Goal: Task Accomplishment & Management: Use online tool/utility

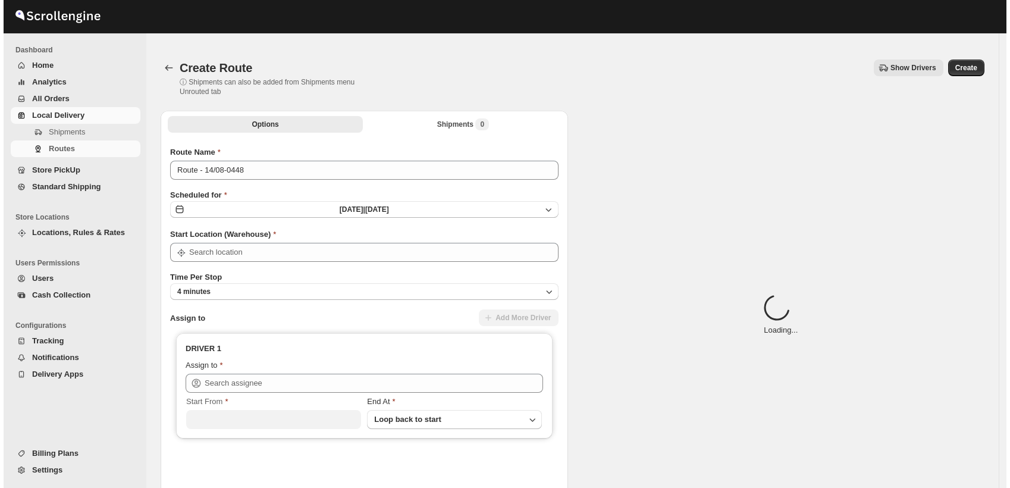
scroll to position [26, 0]
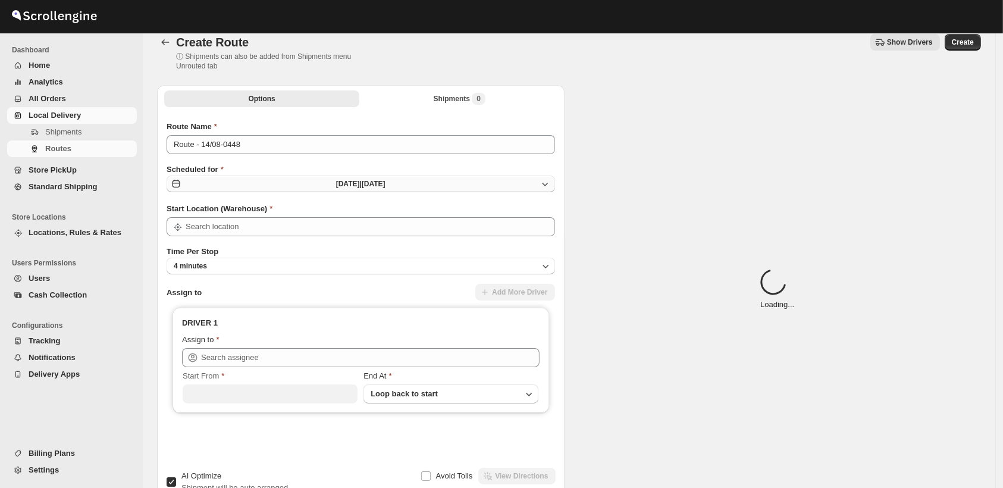
type input "Shop"
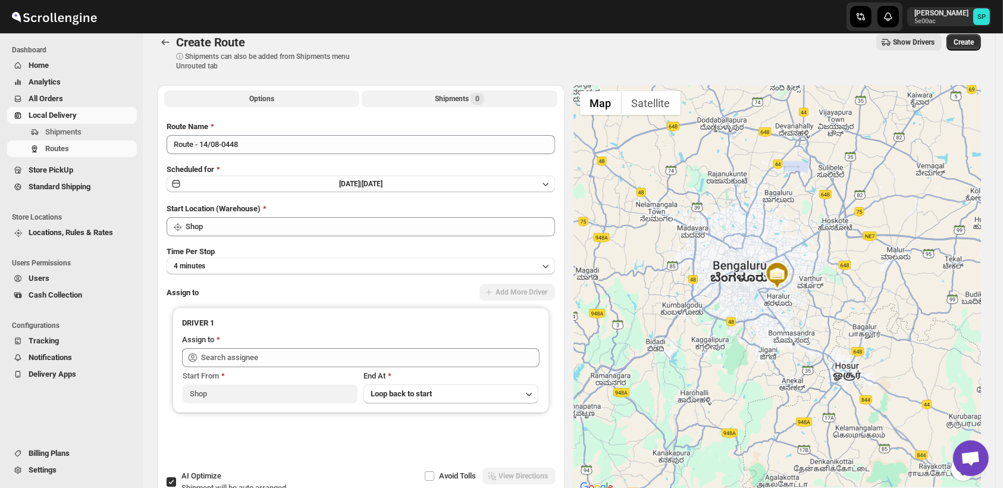
click at [460, 105] on button "Shipments 0" at bounding box center [459, 98] width 195 height 17
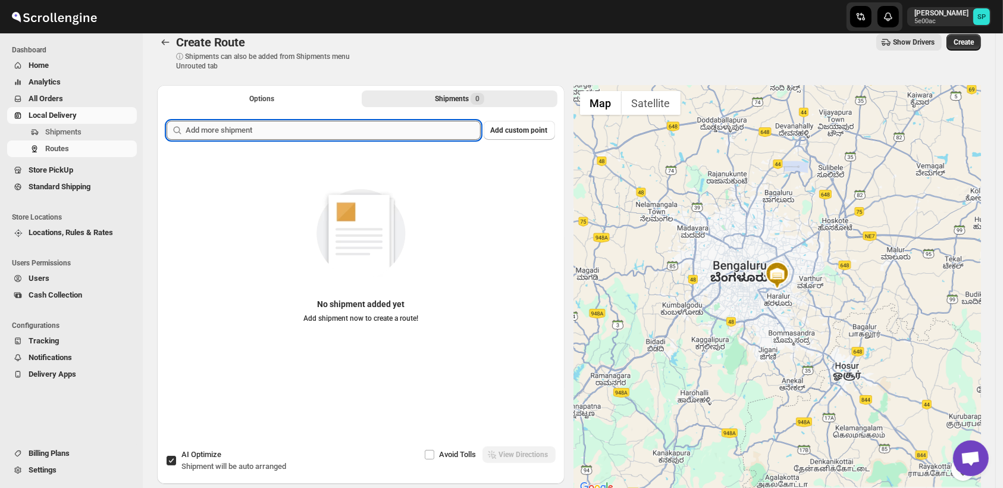
click at [396, 121] on input "text" at bounding box center [333, 130] width 295 height 19
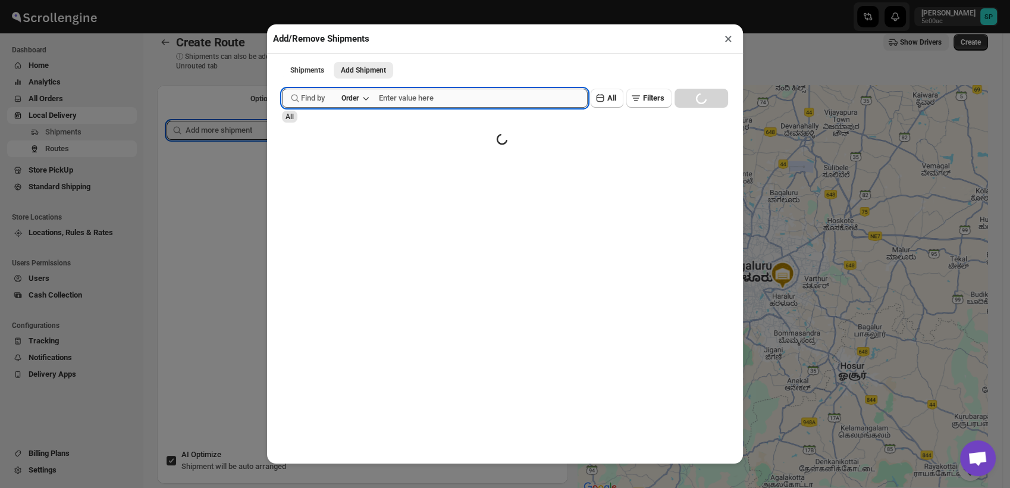
click at [431, 103] on input "text" at bounding box center [483, 98] width 209 height 19
click at [352, 101] on div "Order" at bounding box center [349, 98] width 17 height 10
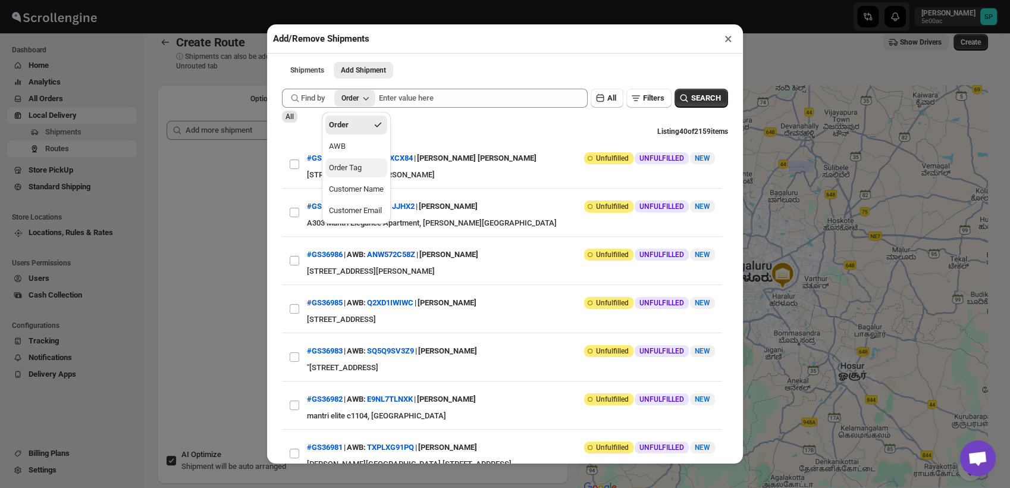
click at [361, 171] on div "Order Tag" at bounding box center [345, 168] width 33 height 12
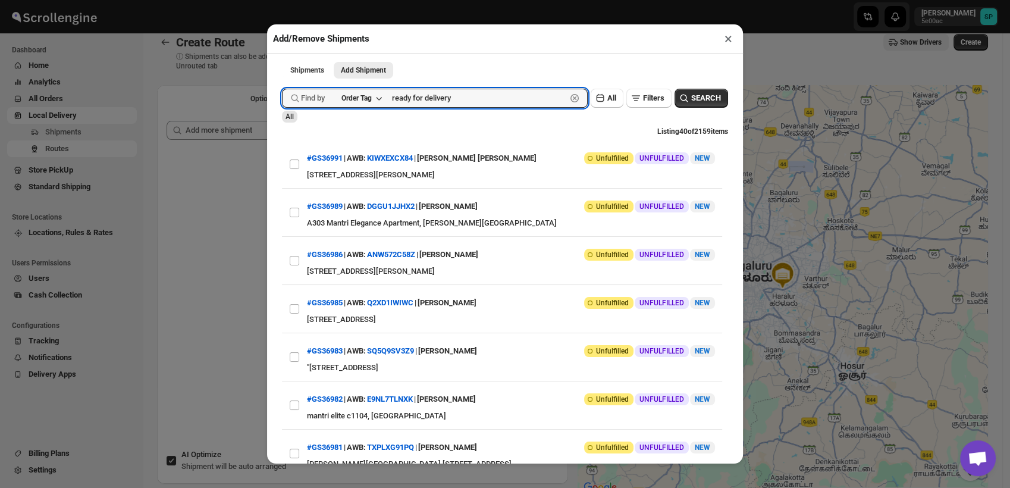
type input "ready for delivery"
click at [690, 90] on div "Submit Find by Order Tag ready for delivery Clear All Filters SEARCH All Listin…" at bounding box center [505, 285] width 446 height 404
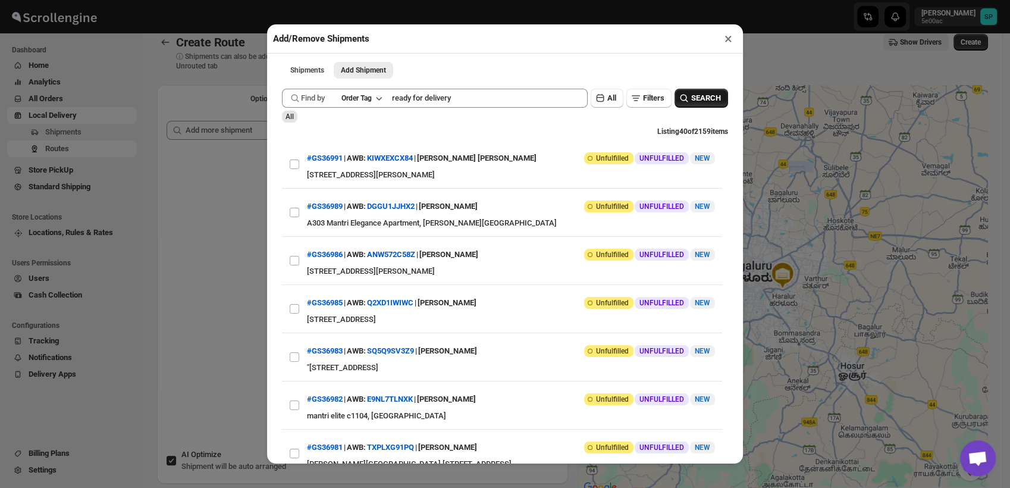
click at [691, 98] on span "SEARCH" at bounding box center [706, 98] width 30 height 12
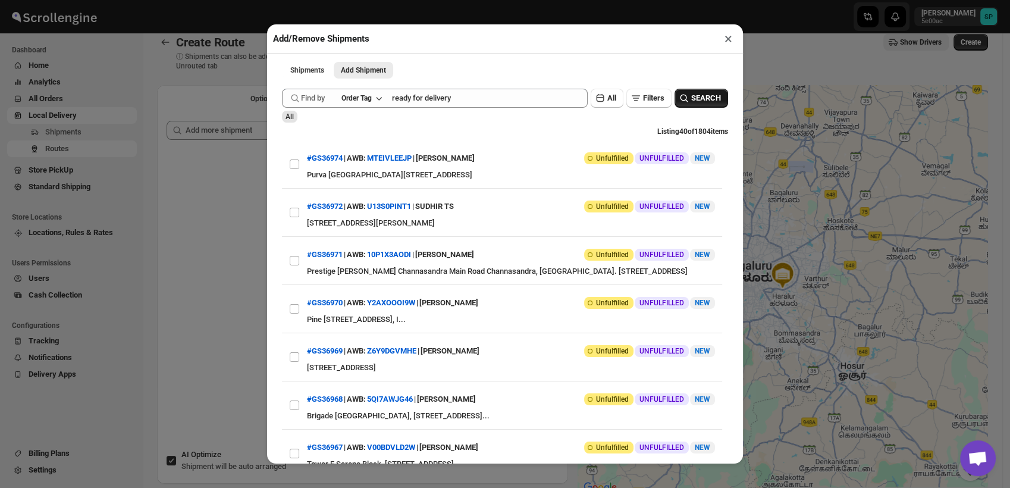
click at [705, 102] on span "SEARCH" at bounding box center [706, 98] width 30 height 12
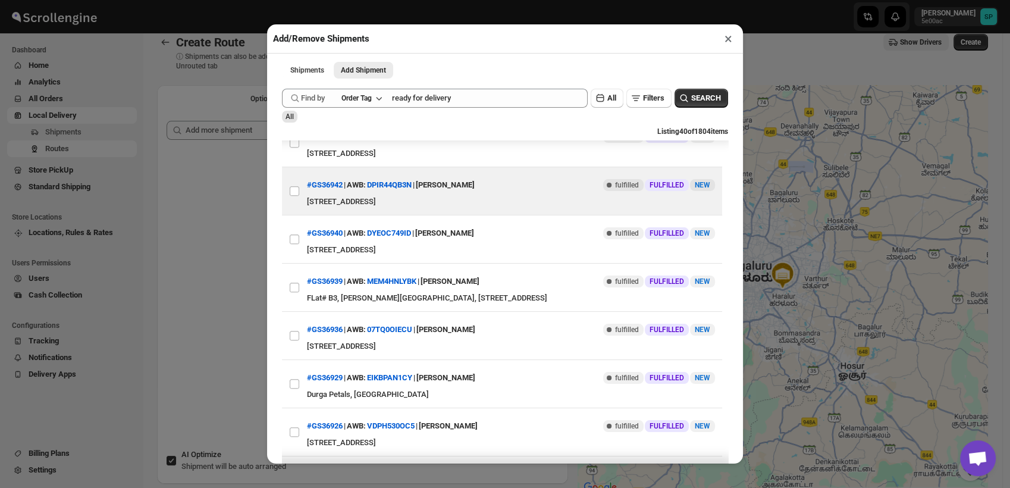
scroll to position [859, 0]
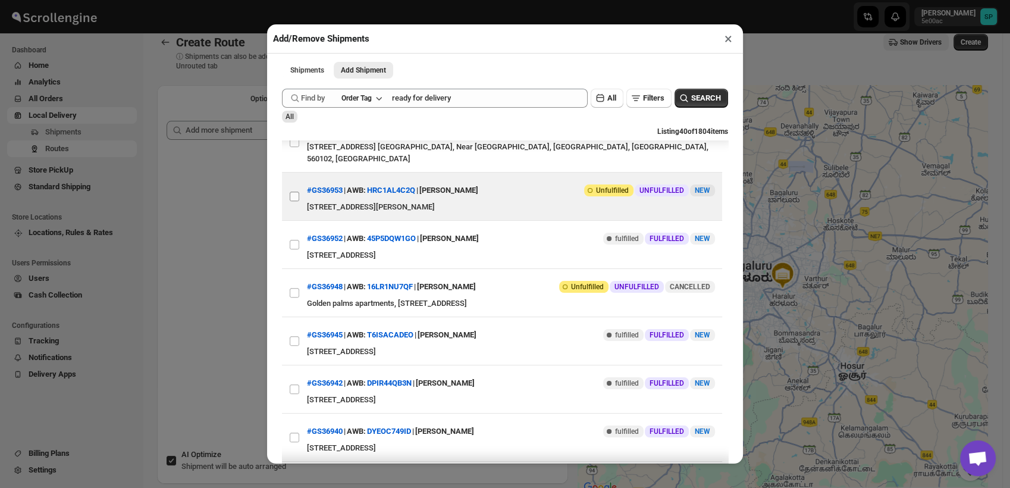
click at [292, 201] on input "View details for 689be160eb510359434ef98d" at bounding box center [295, 196] width 10 height 10
checkbox input "true"
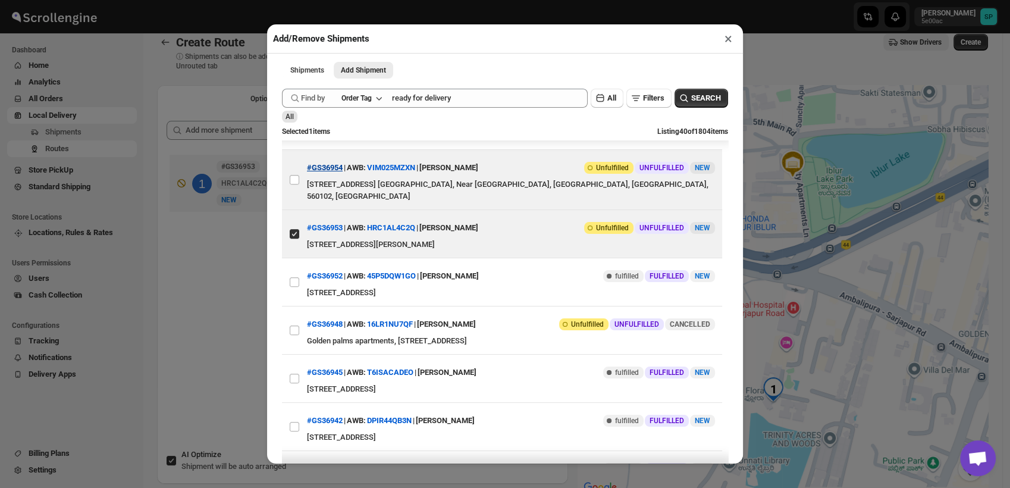
scroll to position [793, 0]
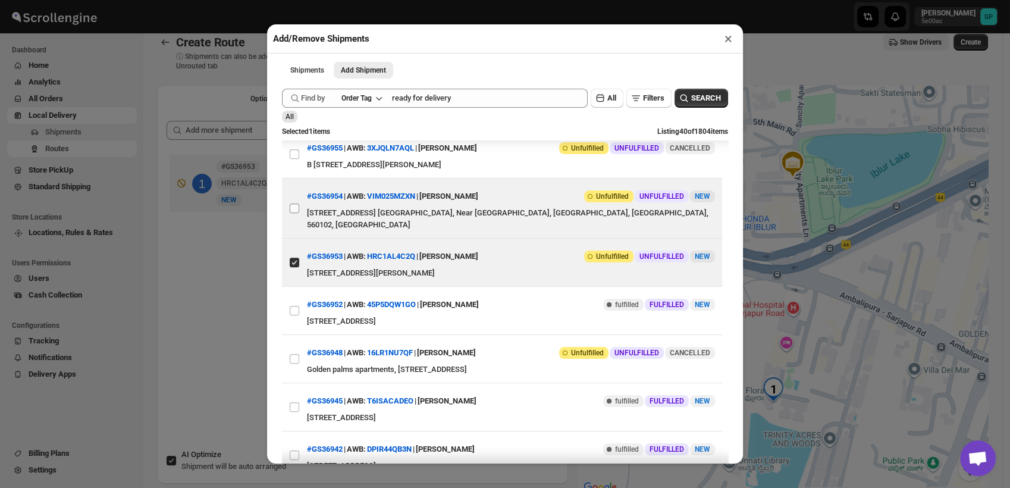
click at [295, 213] on input "View details for 689bf0a7eb510359434efa1a" at bounding box center [295, 208] width 10 height 10
checkbox input "true"
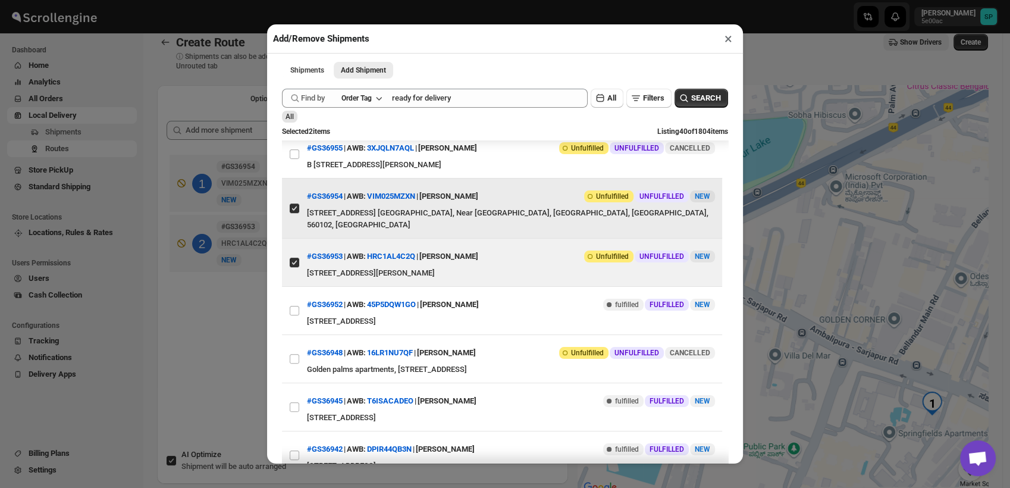
scroll to position [727, 0]
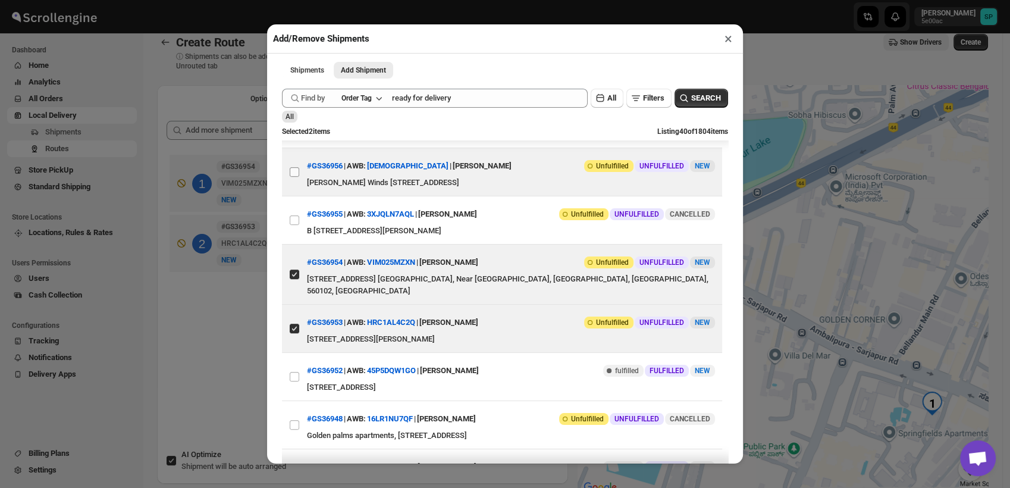
click at [293, 177] on input "View details for 689c00dbeb510359434efae3" at bounding box center [295, 172] width 10 height 10
checkbox input "true"
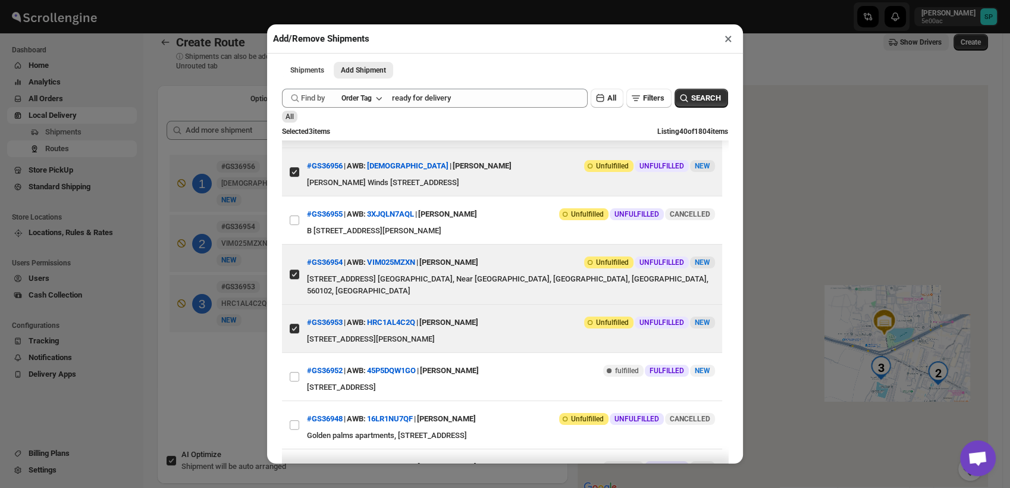
click at [295, 128] on input "View details for 689c11a8eb510359434efb92" at bounding box center [295, 124] width 10 height 10
checkbox input "true"
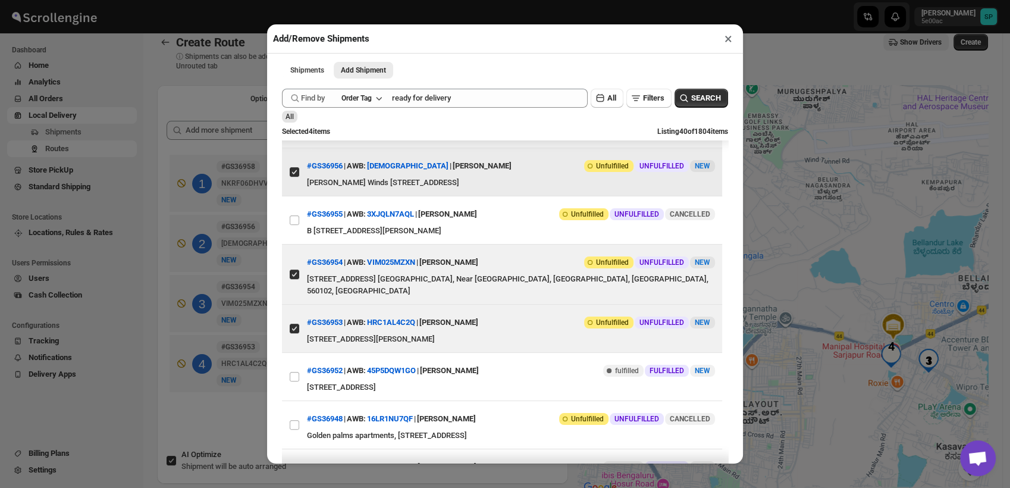
scroll to position [595, 0]
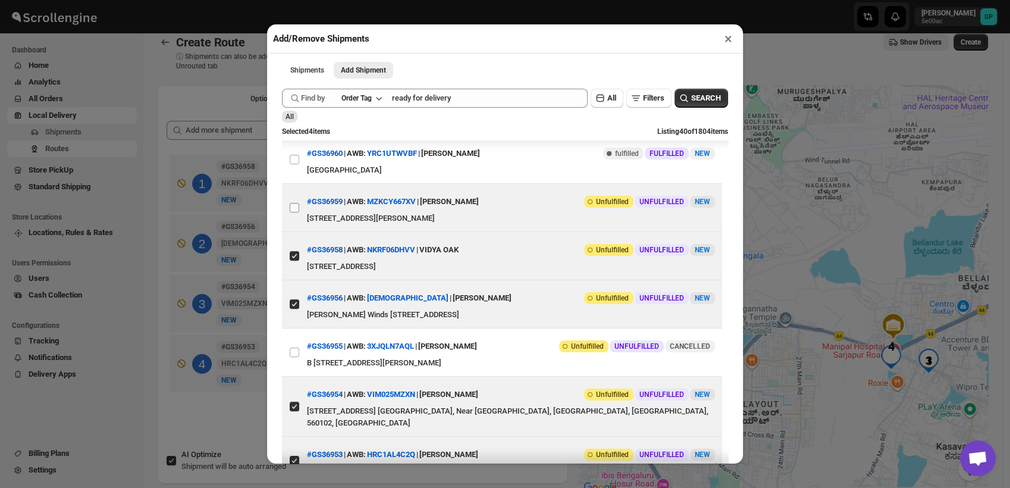
click at [295, 212] on input "View details for 689c1846eb510359434efc07" at bounding box center [295, 208] width 10 height 10
checkbox input "true"
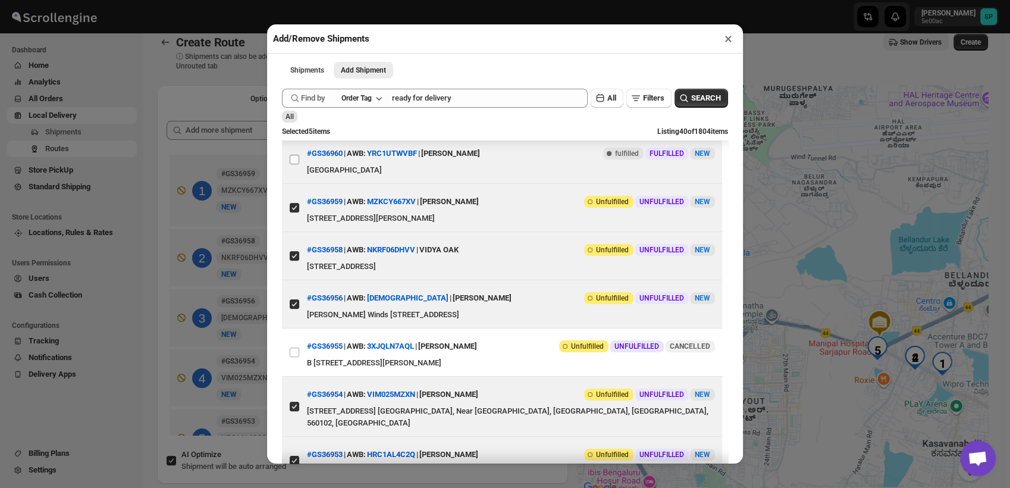
click at [292, 164] on input "View details for 689c192eeb510359434efc26" at bounding box center [295, 160] width 10 height 10
checkbox input "true"
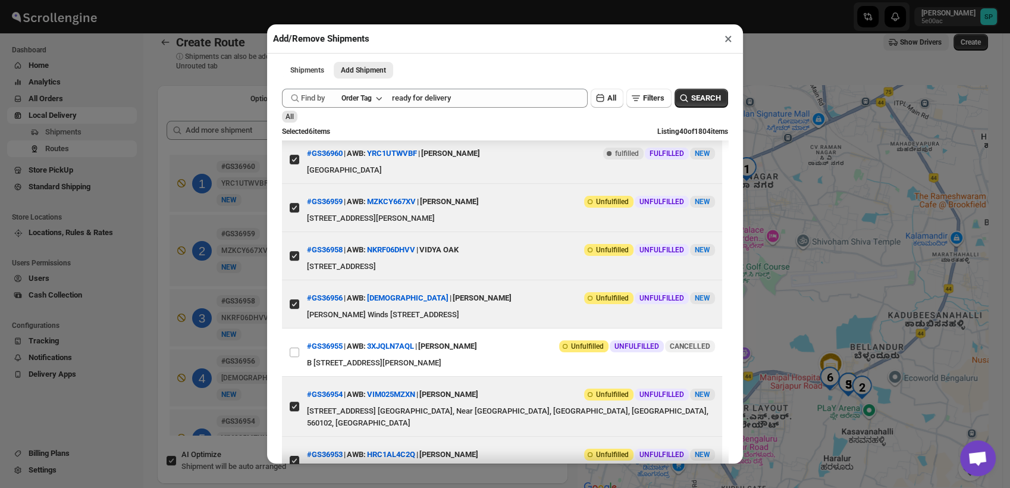
click at [292, 110] on input "View details for 689c2404eb510359434efccb" at bounding box center [295, 105] width 10 height 10
checkbox input "true"
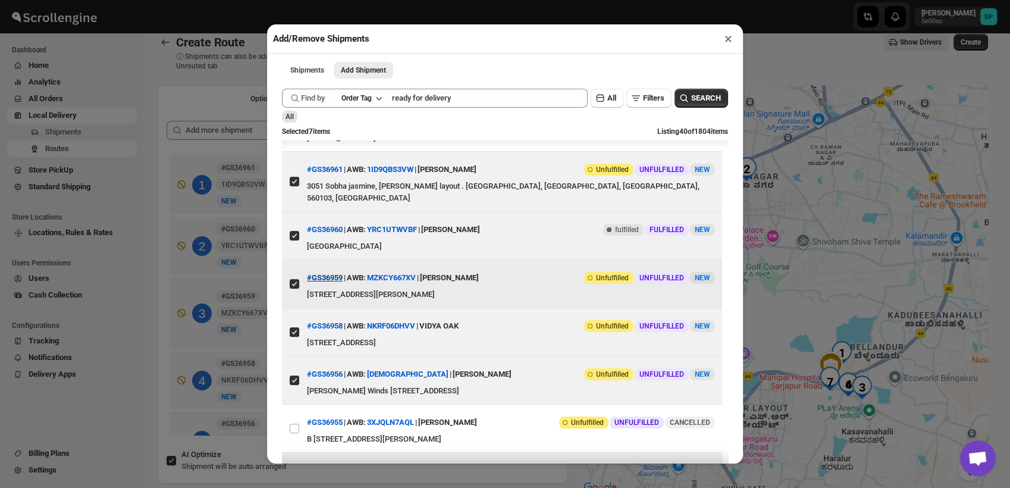
scroll to position [462, 0]
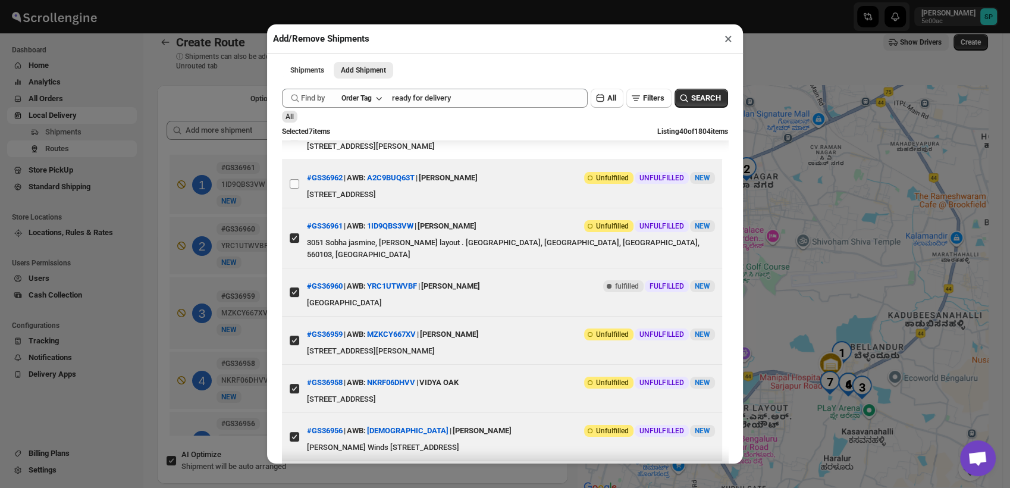
click at [293, 189] on input "View details for 689c2da8eb510359434efd3f" at bounding box center [295, 184] width 10 height 10
checkbox input "true"
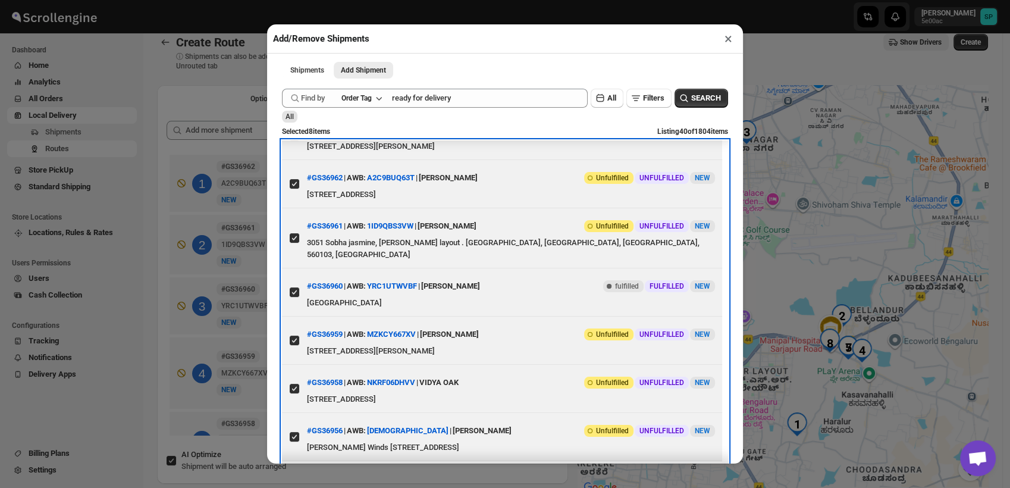
click at [293, 159] on label "View details for 689c3577eb510359434efd9d" at bounding box center [294, 136] width 25 height 48
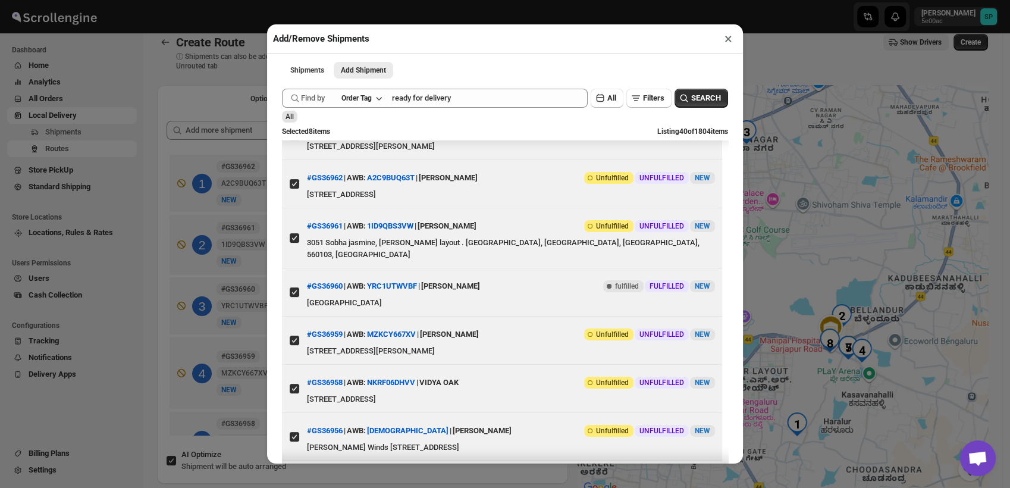
click at [293, 140] on input "View details for 689c3577eb510359434efd9d" at bounding box center [295, 136] width 10 height 10
checkbox input "true"
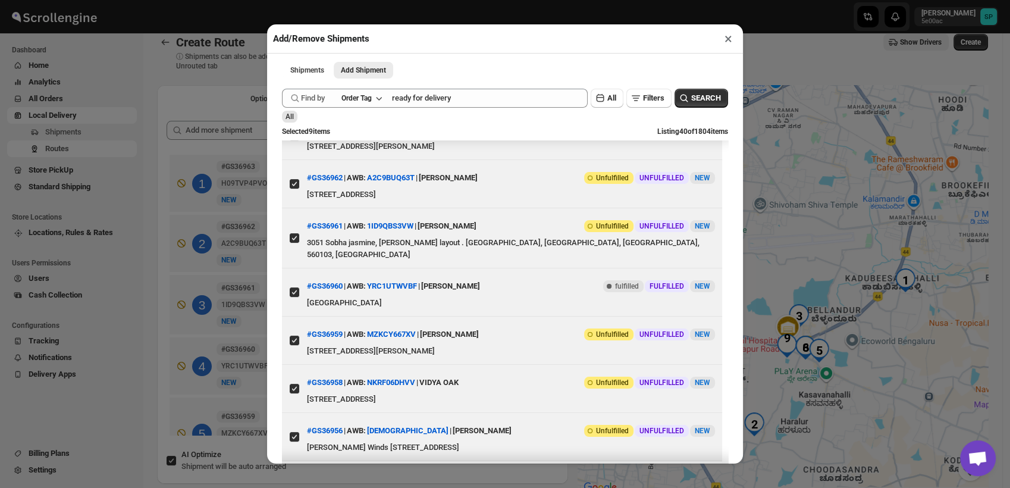
click at [294, 92] on input "View details for 689c382eeb510359434efdbe" at bounding box center [295, 88] width 10 height 10
checkbox input "true"
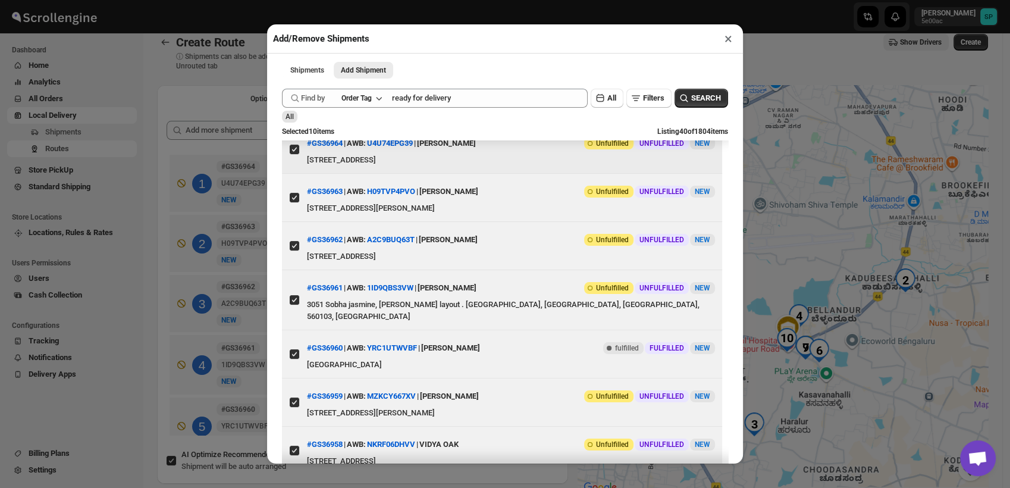
scroll to position [330, 0]
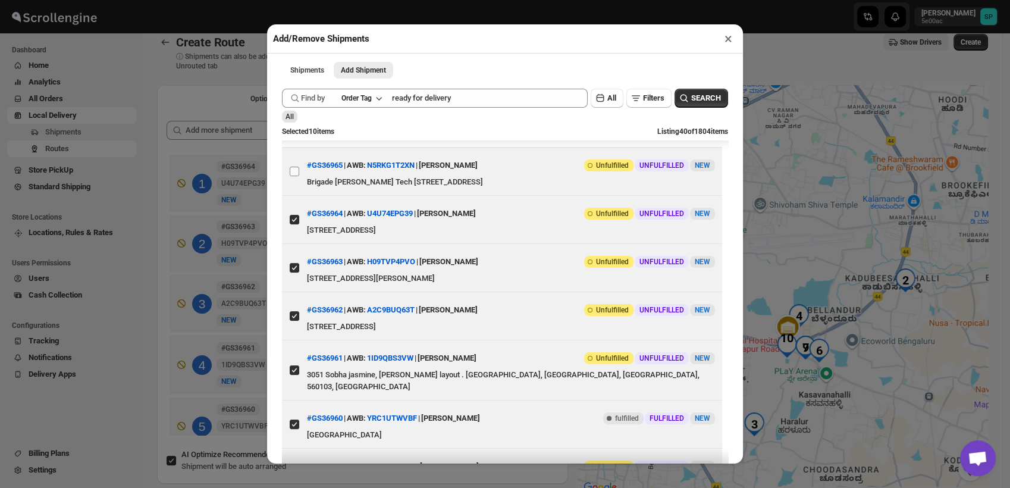
click at [297, 176] on input "View details for 689c63f4eb510359434f007c" at bounding box center [295, 172] width 10 height 10
checkbox input "true"
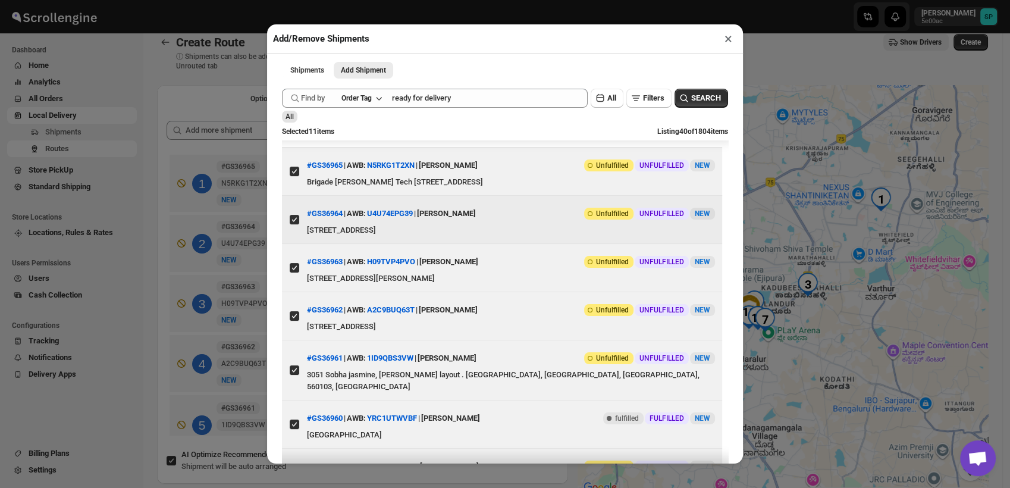
scroll to position [264, 0]
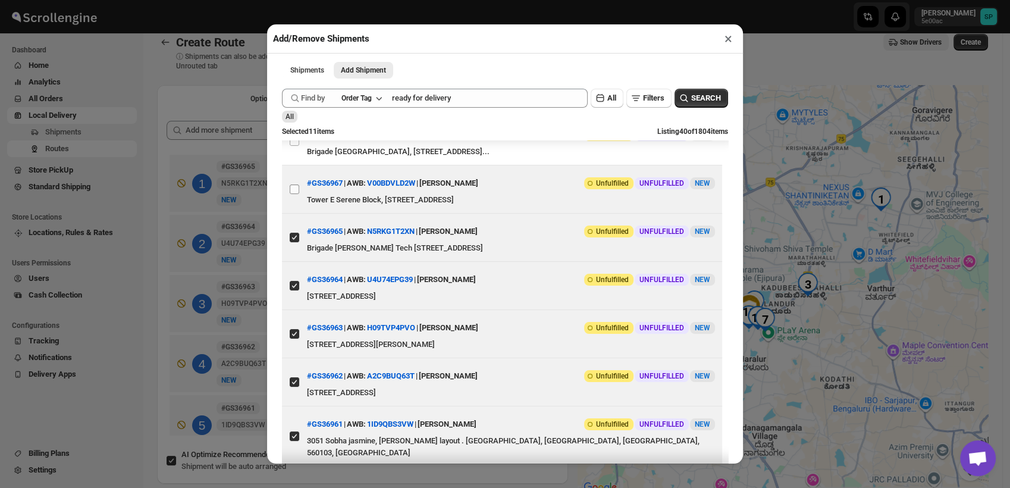
click at [293, 194] on input "View details for 689c7d57eb510359434f0216" at bounding box center [295, 189] width 10 height 10
checkbox input "true"
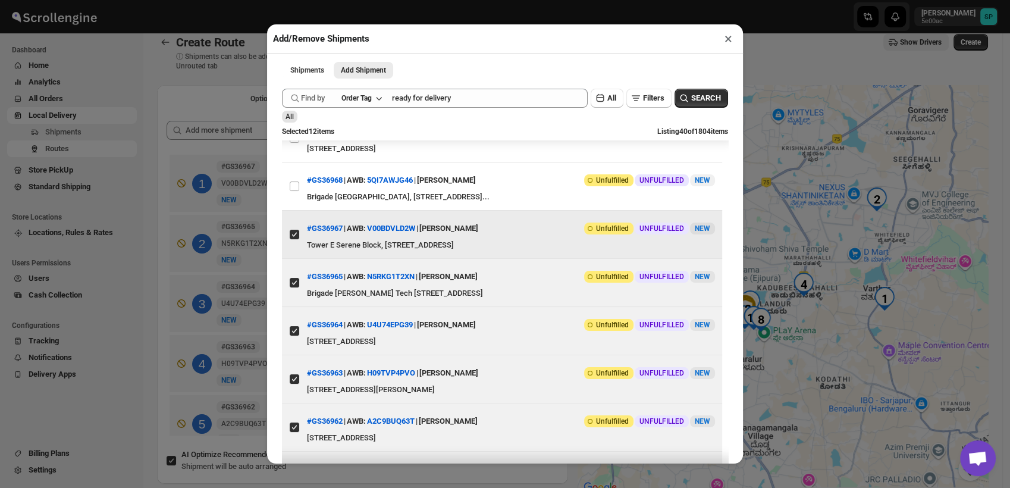
scroll to position [198, 0]
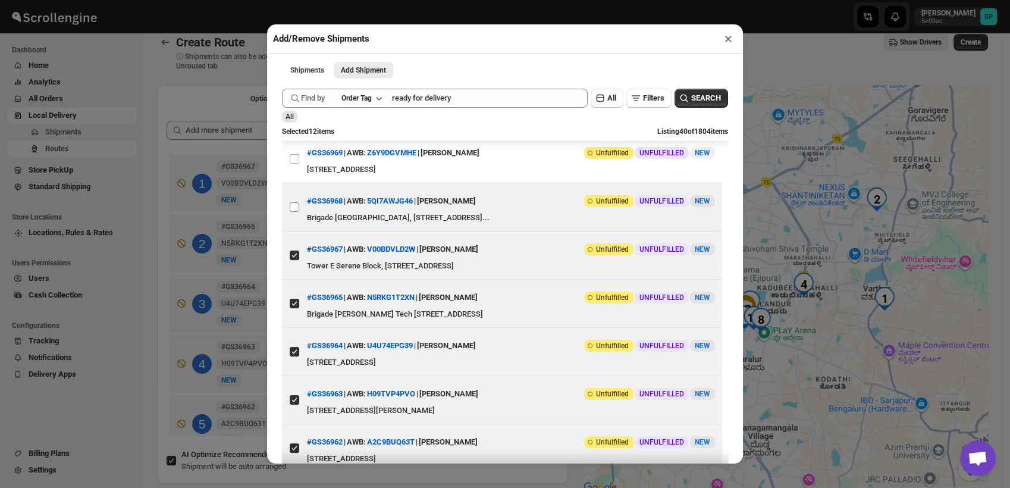
click at [291, 212] on input "View details for 689c84c1eb510359434f02c1" at bounding box center [295, 207] width 10 height 10
checkbox input "true"
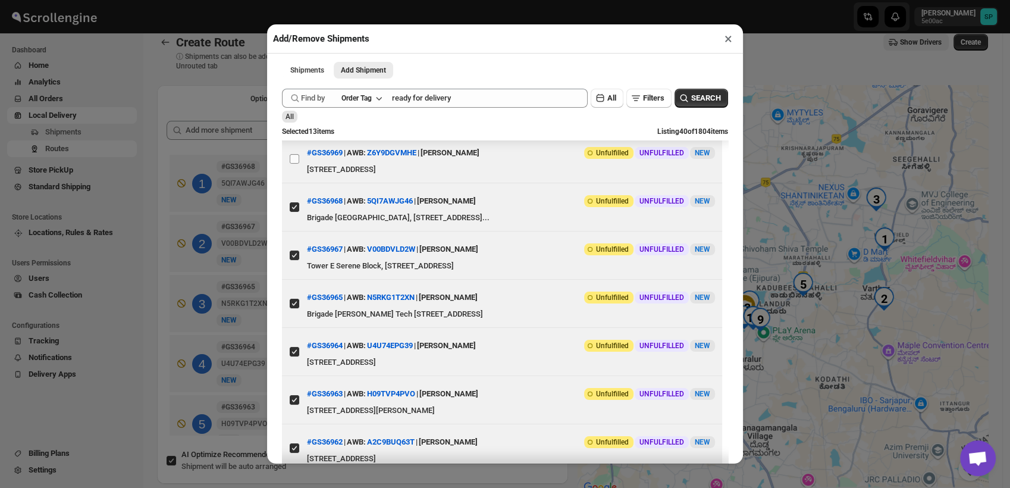
click at [290, 164] on input "View details for 689c885deb510359434f0313" at bounding box center [295, 159] width 10 height 10
checkbox input "true"
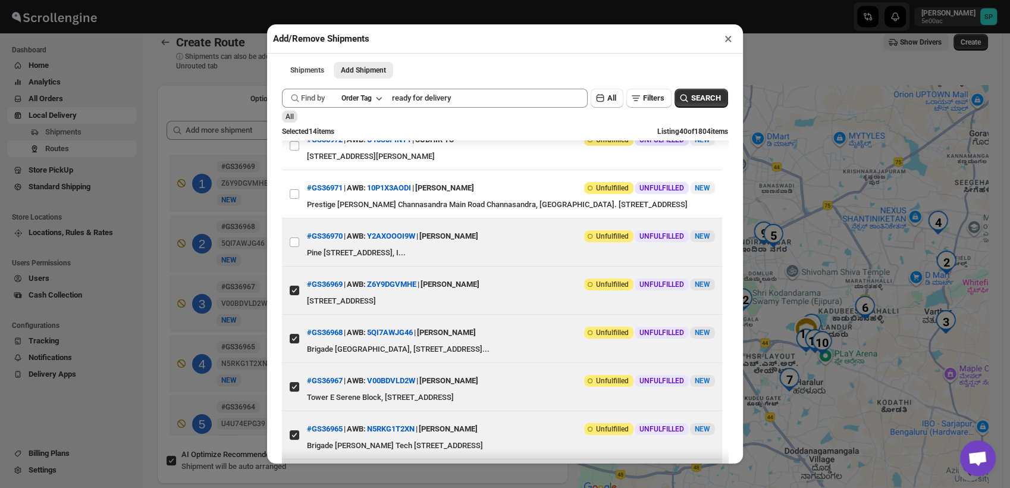
scroll to position [66, 0]
click at [293, 247] on input "View details for 689c8945eb510359434f0322" at bounding box center [295, 243] width 10 height 10
checkbox input "true"
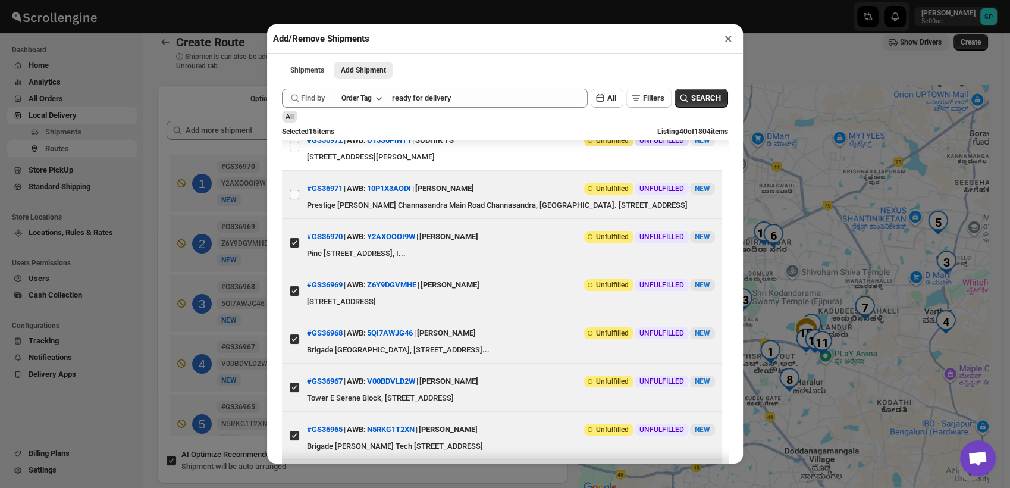
click at [293, 199] on input "View details for 689c8d1deb510359434f035d" at bounding box center [295, 195] width 10 height 10
checkbox input "true"
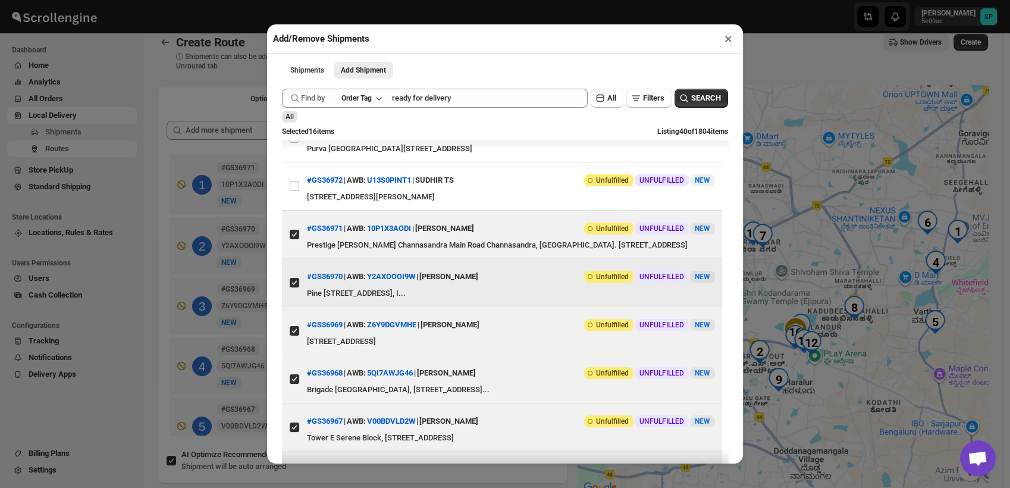
scroll to position [0, 0]
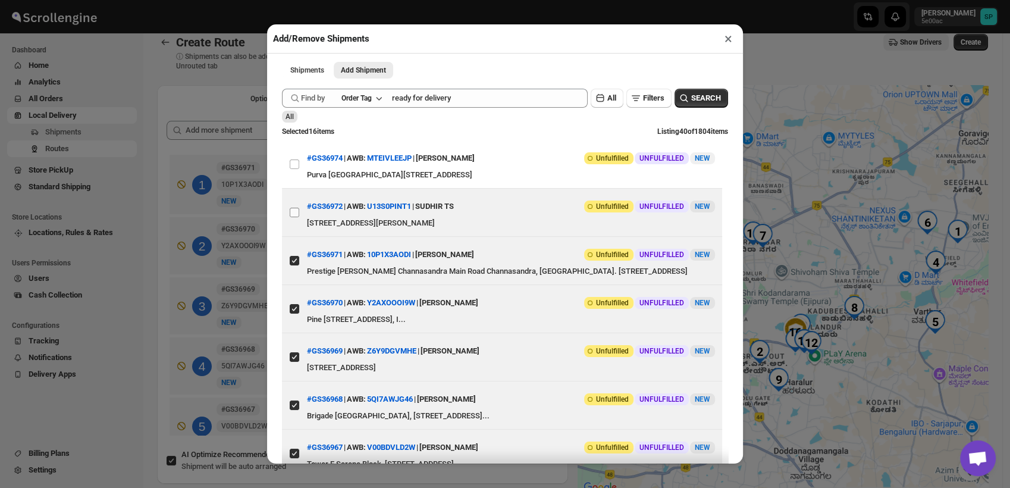
click at [293, 212] on input "View details for 689c8dd3eb510359434f036d" at bounding box center [295, 213] width 10 height 10
checkbox input "true"
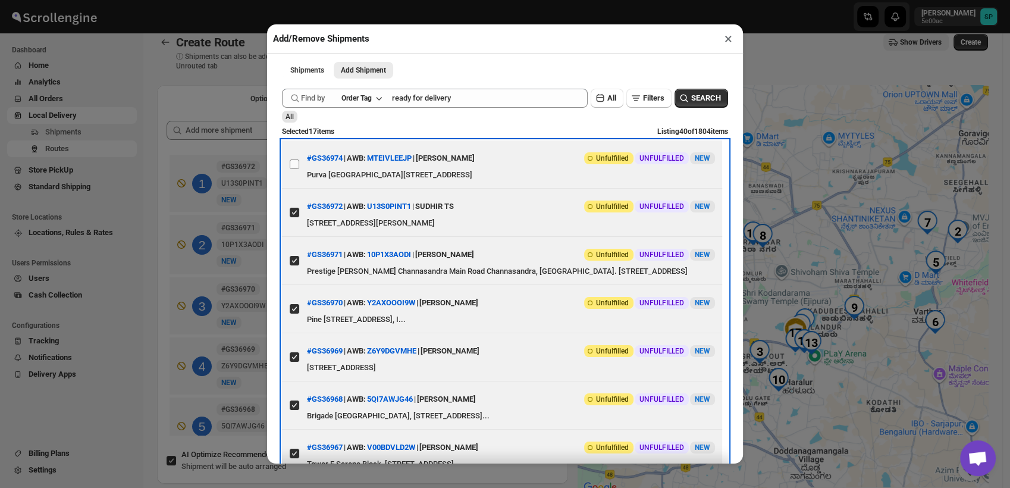
click at [290, 169] on span at bounding box center [294, 164] width 11 height 11
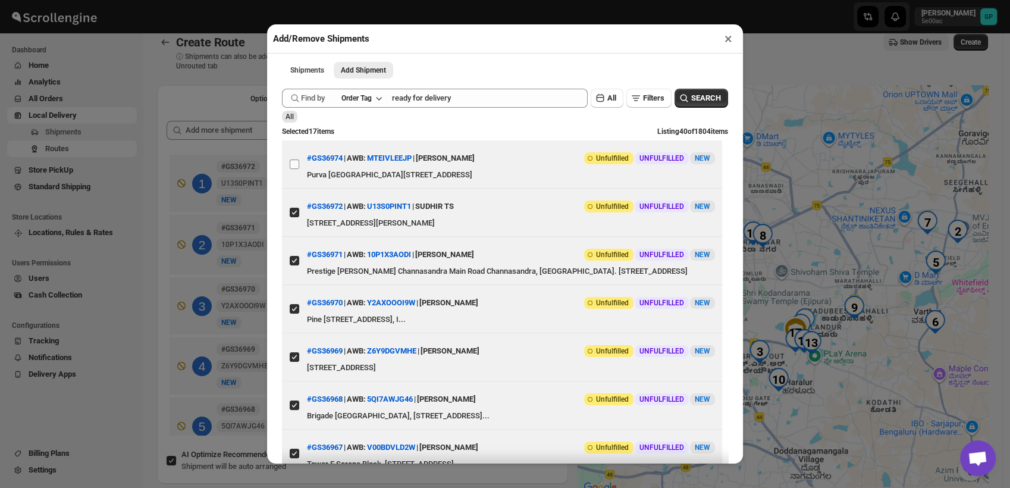
click at [290, 169] on input "View details for 689c9274eb510359434f03b1" at bounding box center [295, 164] width 10 height 10
checkbox input "true"
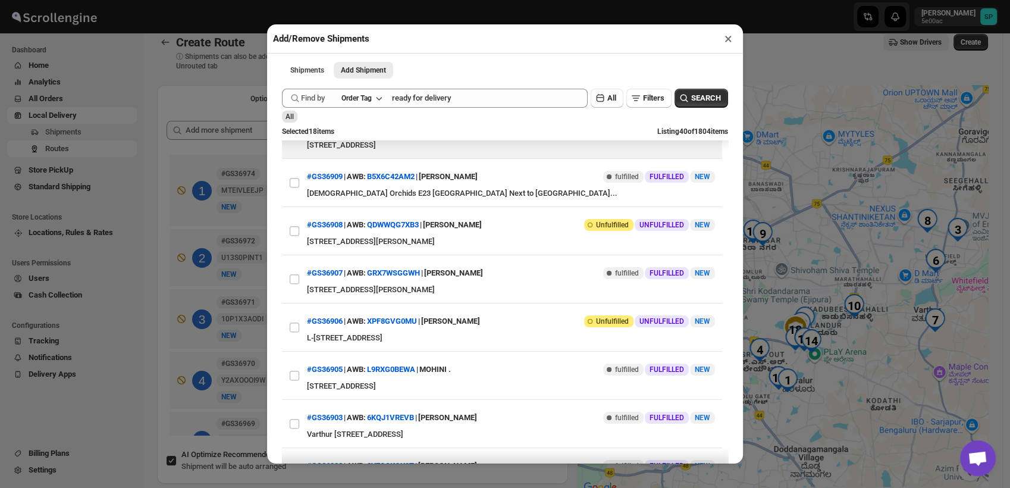
scroll to position [1519, 0]
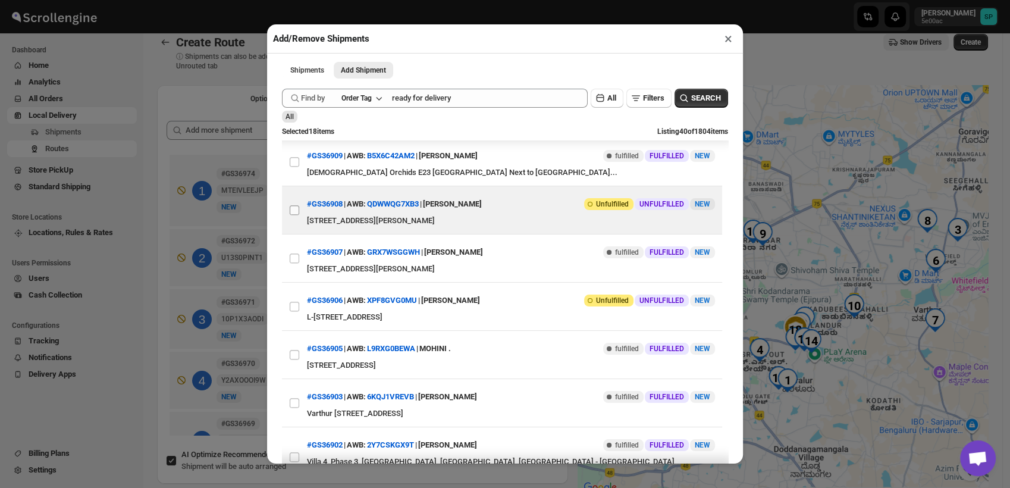
click at [291, 215] on input "View details for 6899bcbff7cd3703b5a9c042" at bounding box center [295, 210] width 10 height 10
checkbox input "true"
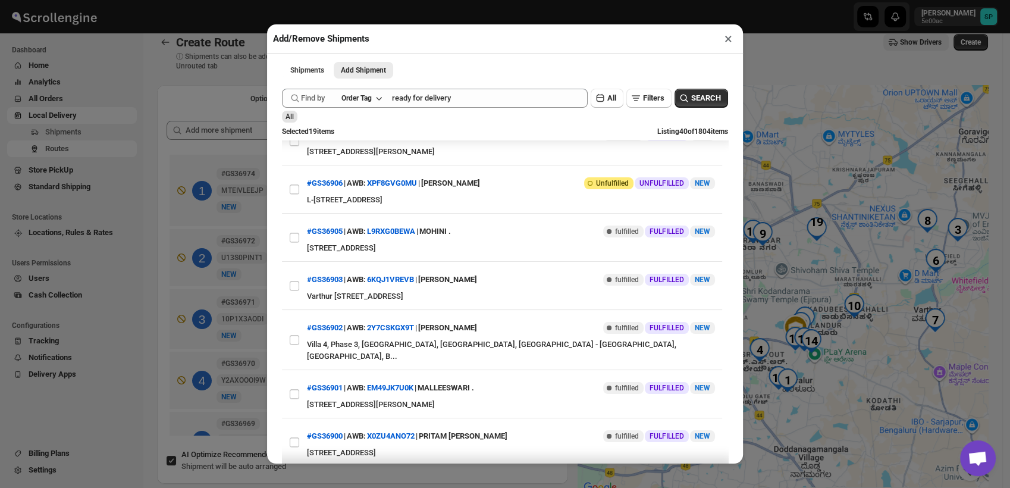
scroll to position [1651, 0]
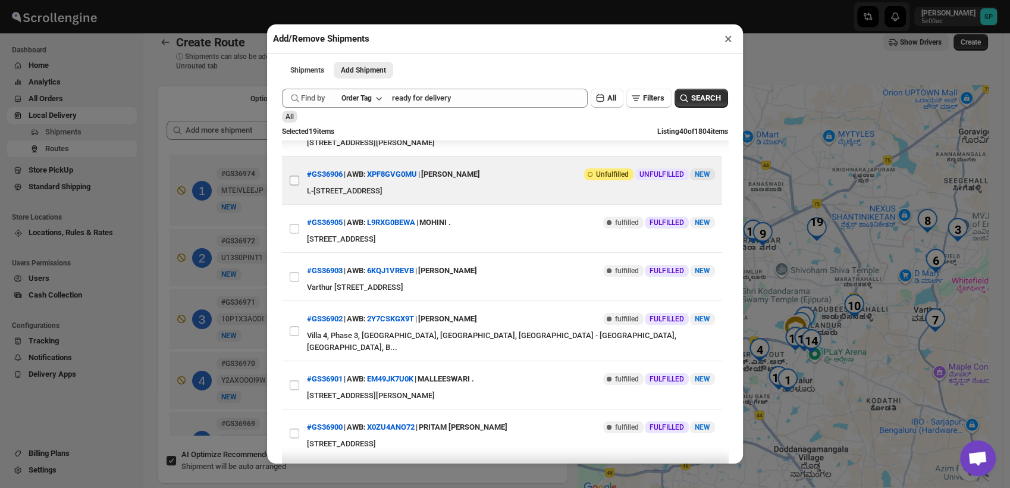
click at [297, 185] on input "View details for 6899ba6ef7cd3703b5a9c021" at bounding box center [295, 180] width 10 height 10
checkbox input "true"
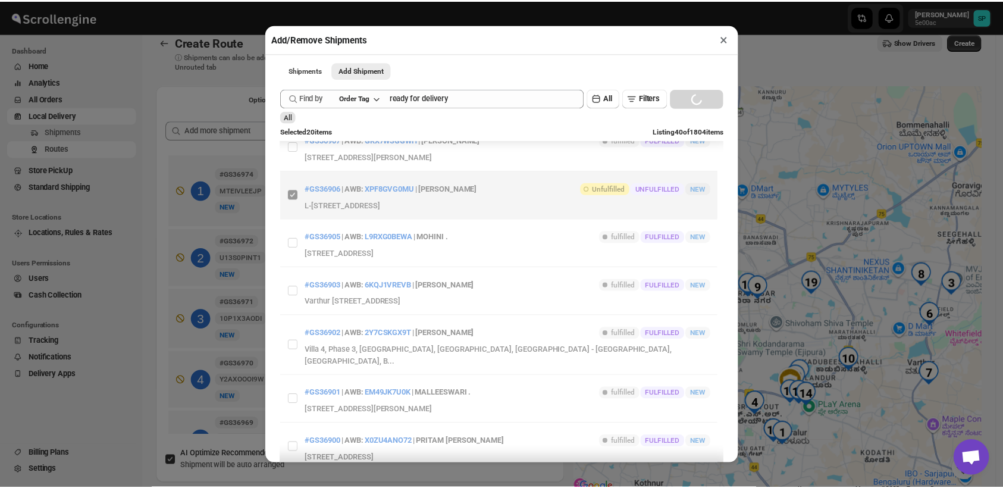
scroll to position [1490, 0]
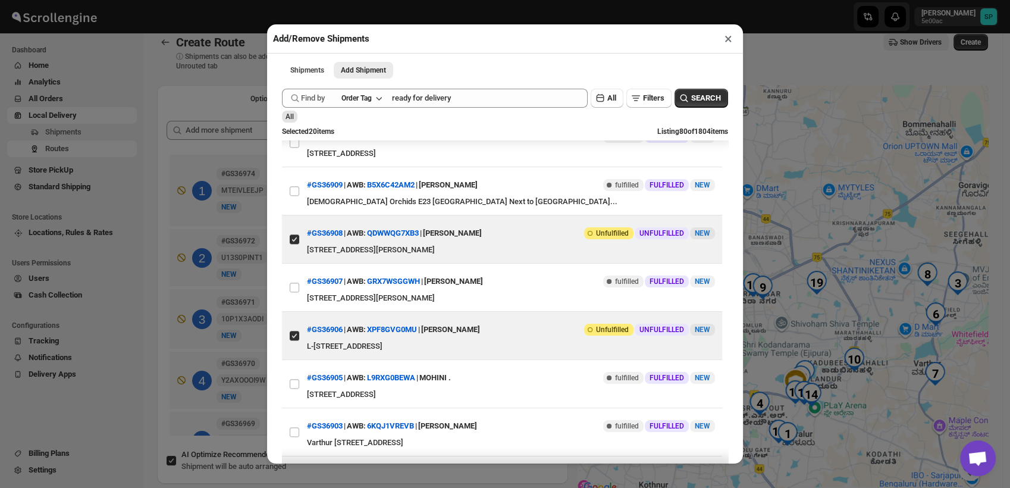
click at [728, 43] on button "×" at bounding box center [728, 38] width 17 height 17
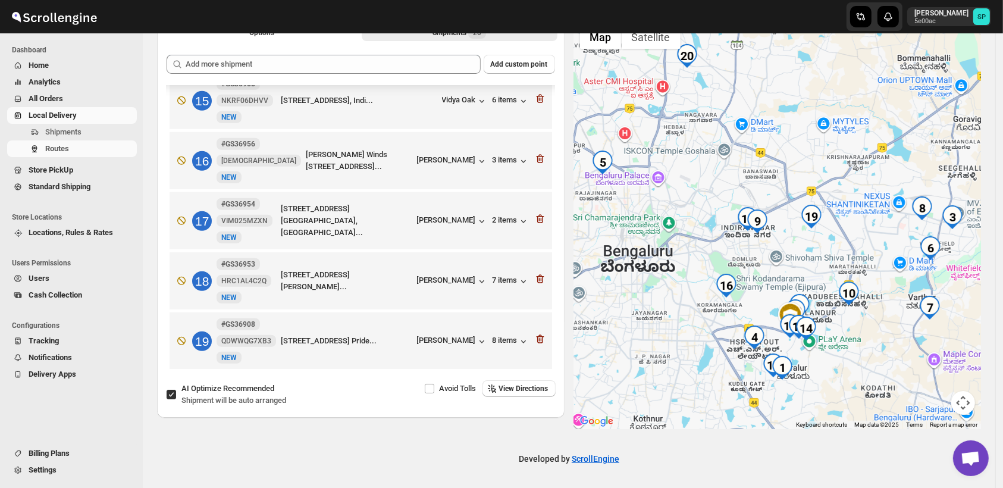
scroll to position [932, 0]
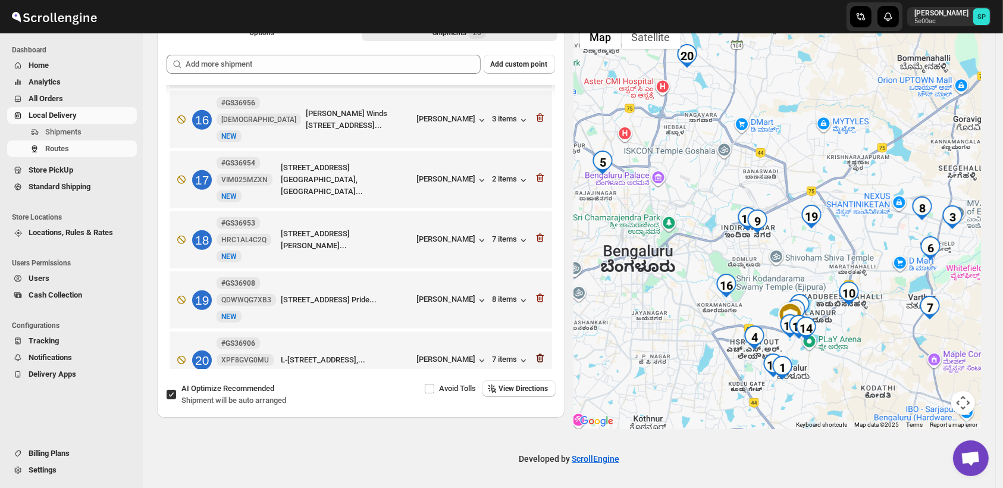
click at [534, 352] on icon "button" at bounding box center [540, 358] width 12 height 12
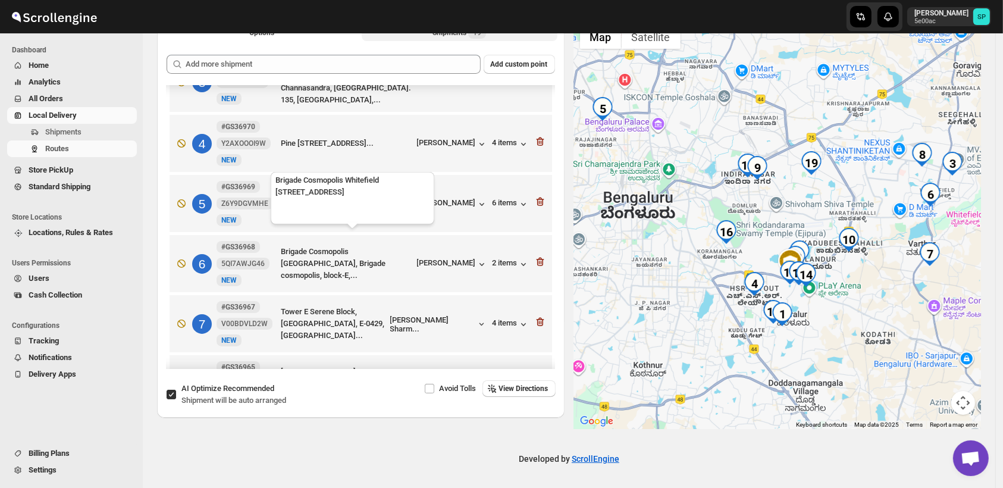
scroll to position [145, 0]
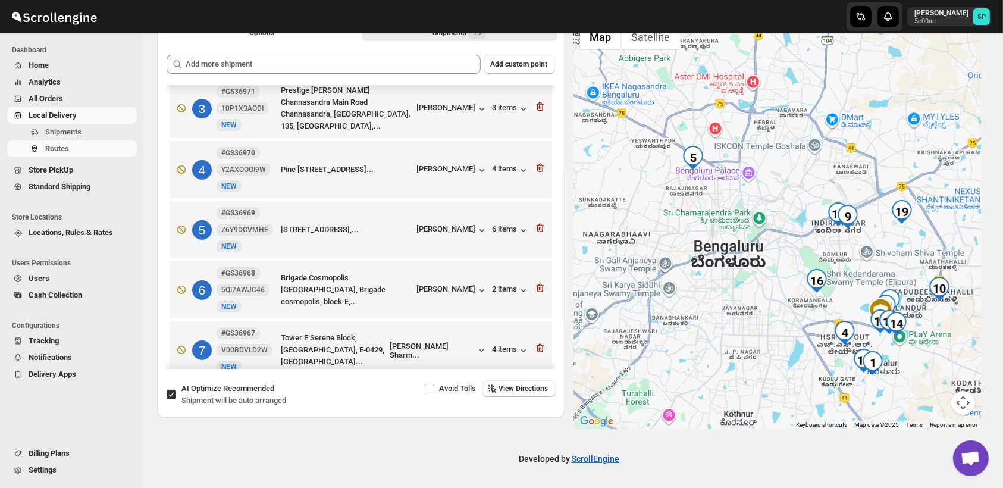
drag, startPoint x: 737, startPoint y: 245, endPoint x: 749, endPoint y: 249, distance: 13.2
click at [749, 249] on div at bounding box center [777, 224] width 407 height 410
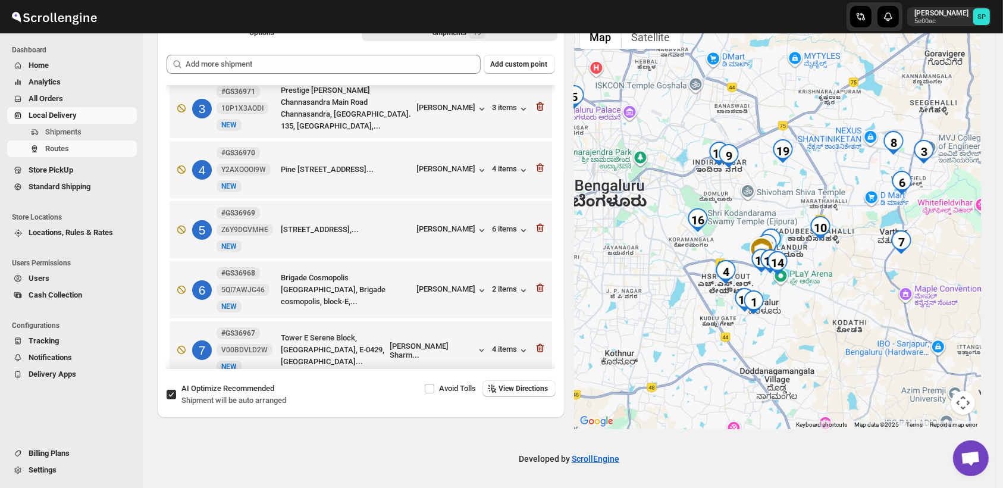
drag, startPoint x: 913, startPoint y: 367, endPoint x: 787, endPoint y: 293, distance: 146.6
click at [756, 293] on img "1" at bounding box center [754, 302] width 24 height 24
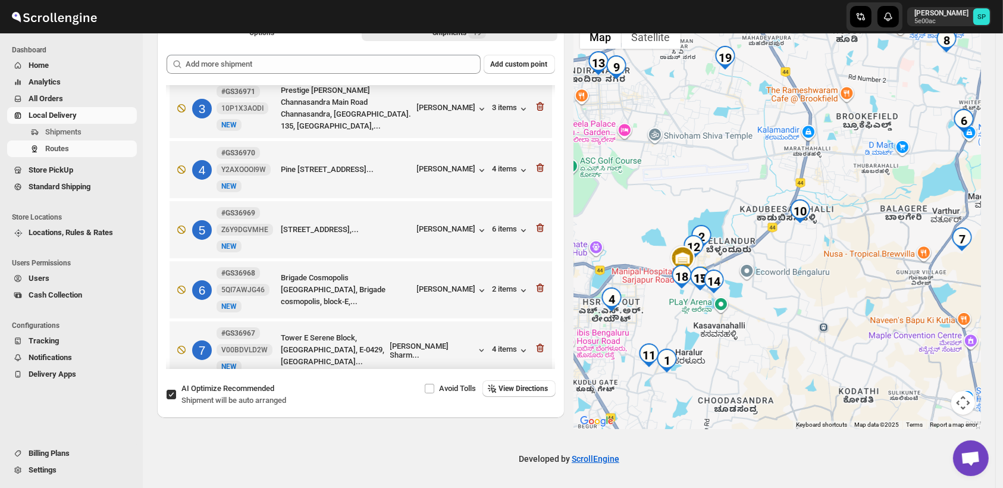
drag, startPoint x: 757, startPoint y: 298, endPoint x: 794, endPoint y: 312, distance: 39.3
click at [794, 312] on div at bounding box center [777, 224] width 407 height 410
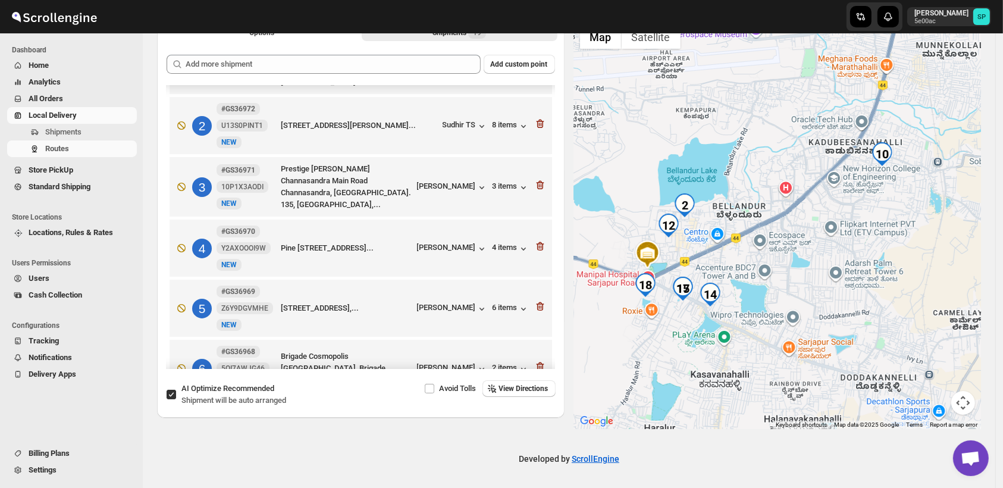
scroll to position [12, 0]
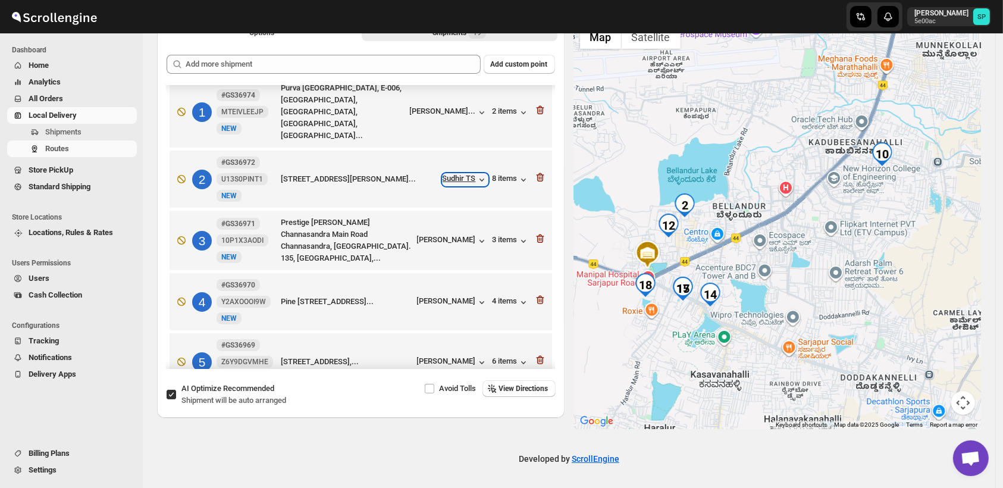
click at [457, 174] on div "Sudhir TS" at bounding box center [464, 180] width 45 height 12
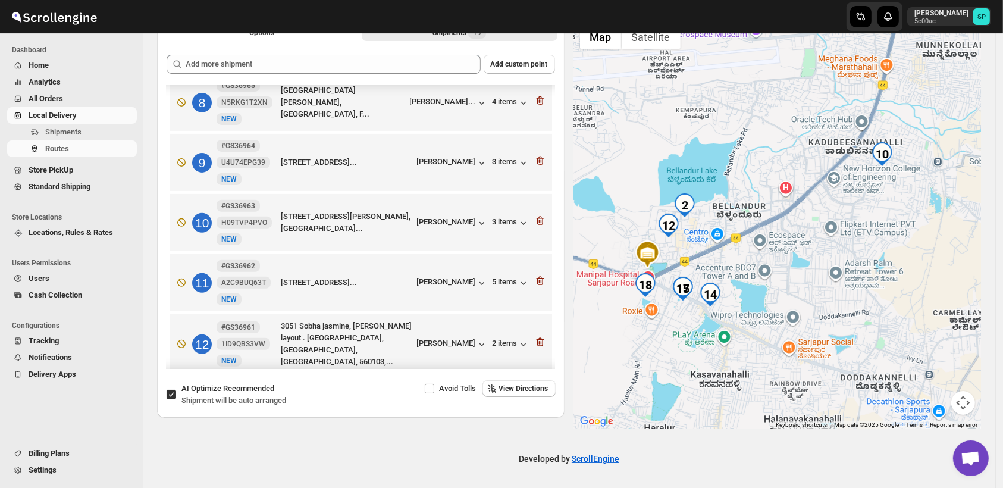
scroll to position [475, 0]
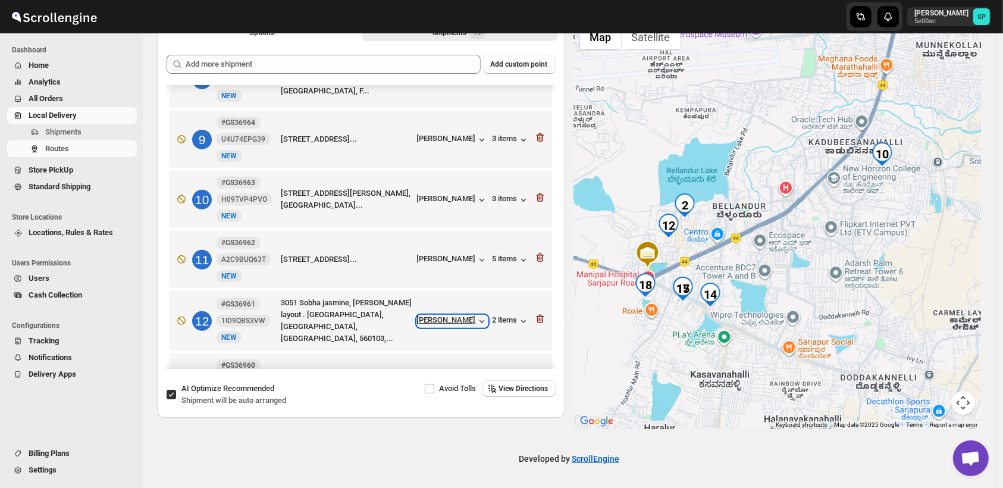
click at [467, 315] on div "[PERSON_NAME]" at bounding box center [452, 321] width 71 height 12
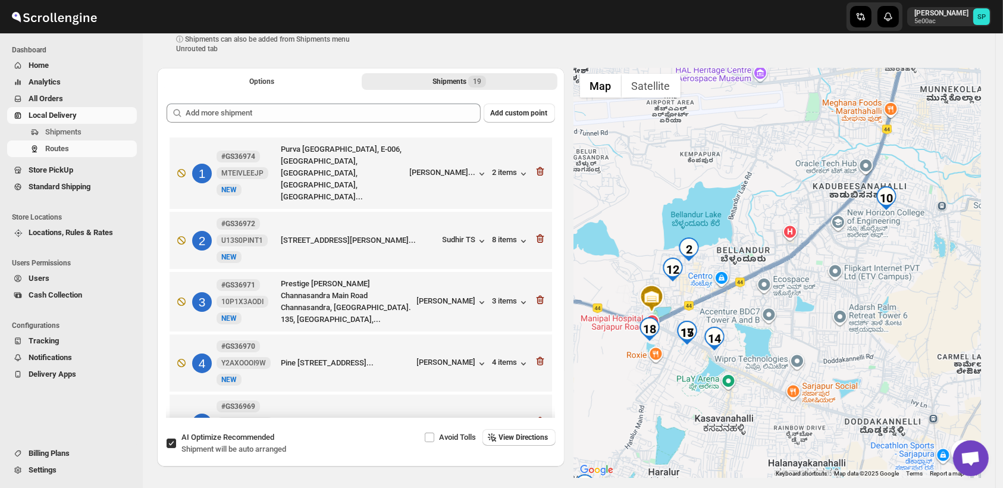
scroll to position [0, 0]
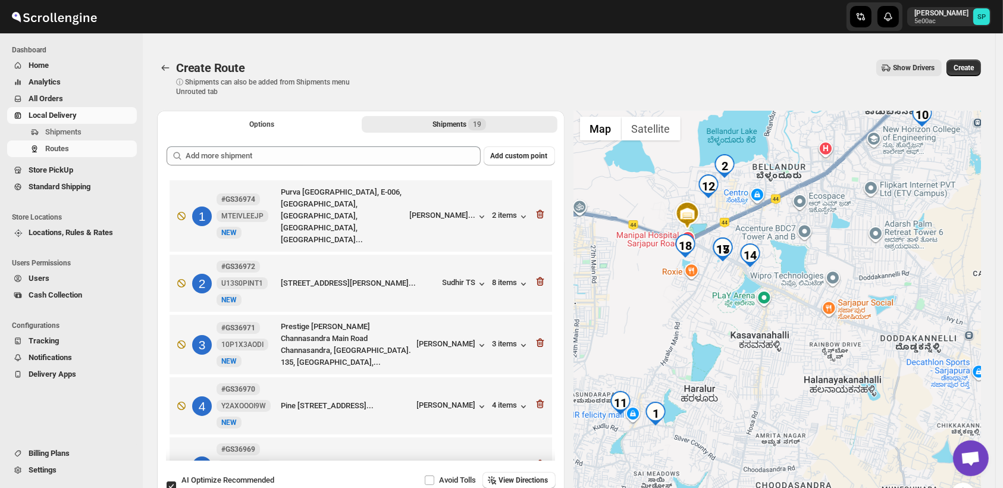
drag, startPoint x: 826, startPoint y: 376, endPoint x: 862, endPoint y: 247, distance: 133.9
click at [862, 247] on div at bounding box center [777, 316] width 407 height 410
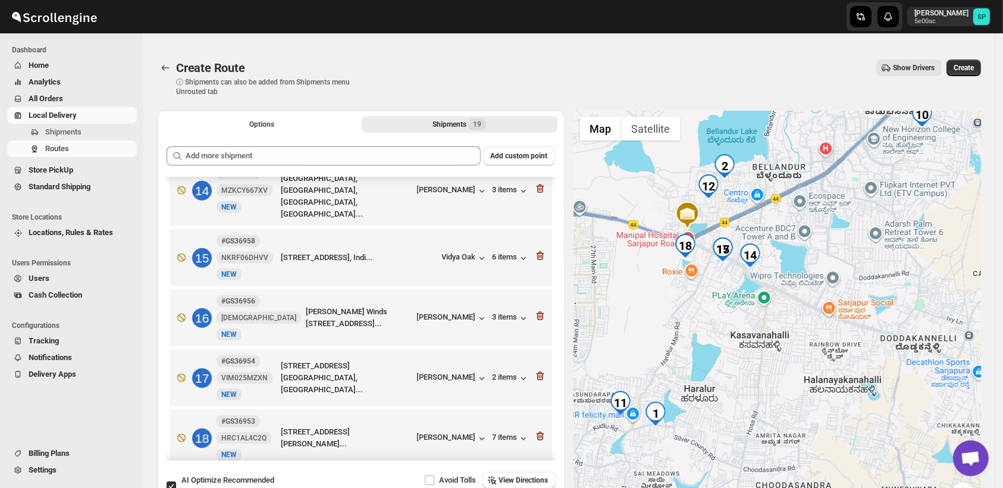
scroll to position [673, 0]
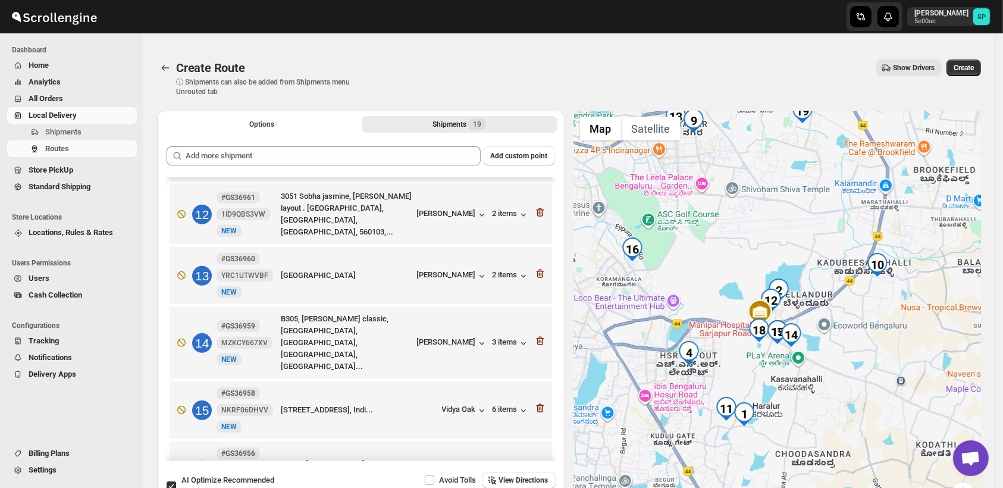
click at [821, 391] on div at bounding box center [777, 316] width 407 height 410
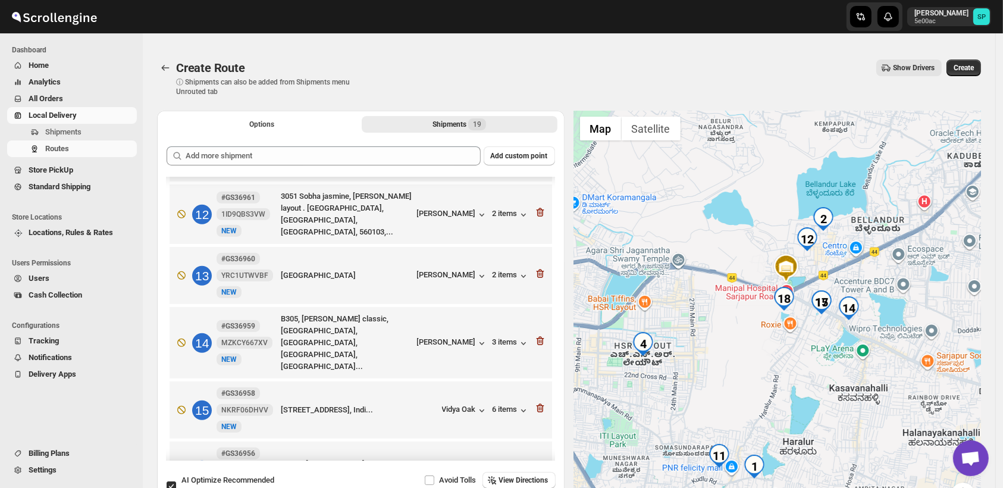
scroll to position [871, 0]
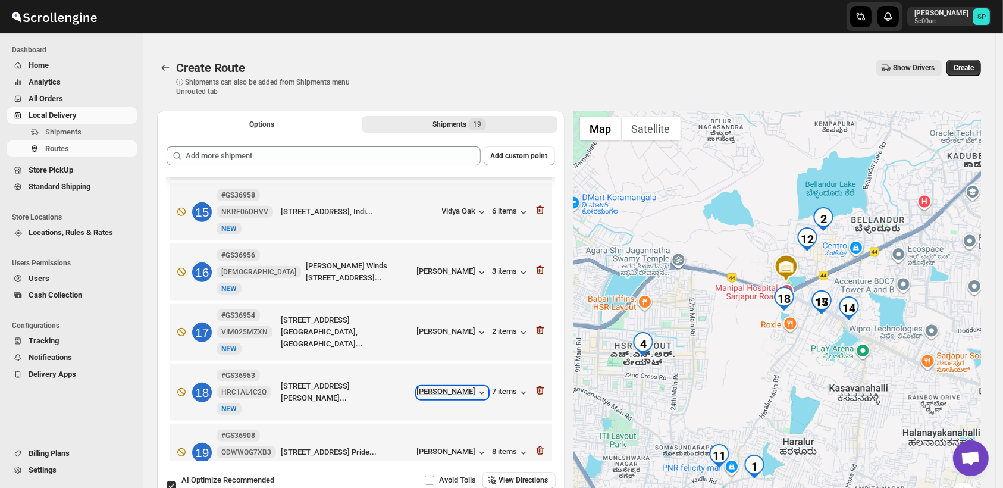
click at [442, 387] on div "[PERSON_NAME]" at bounding box center [452, 393] width 71 height 12
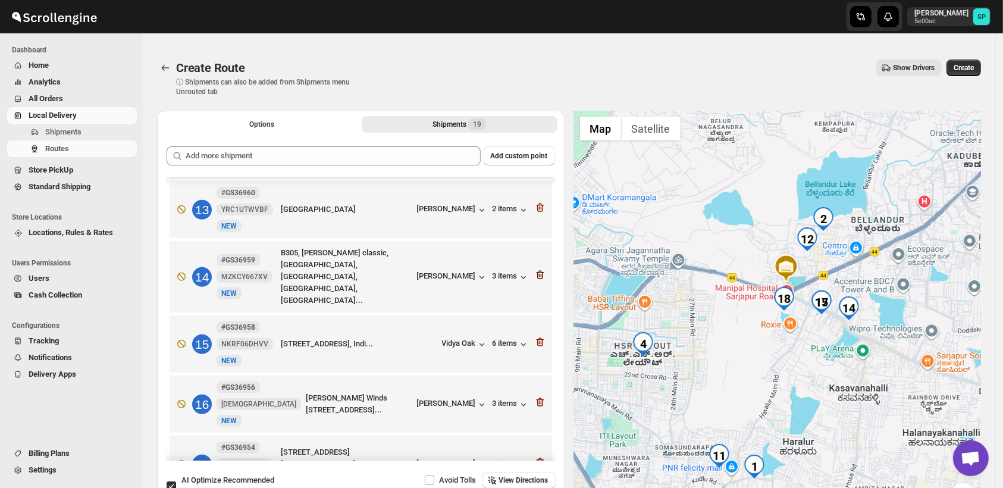
click at [536, 269] on icon "button" at bounding box center [540, 275] width 12 height 12
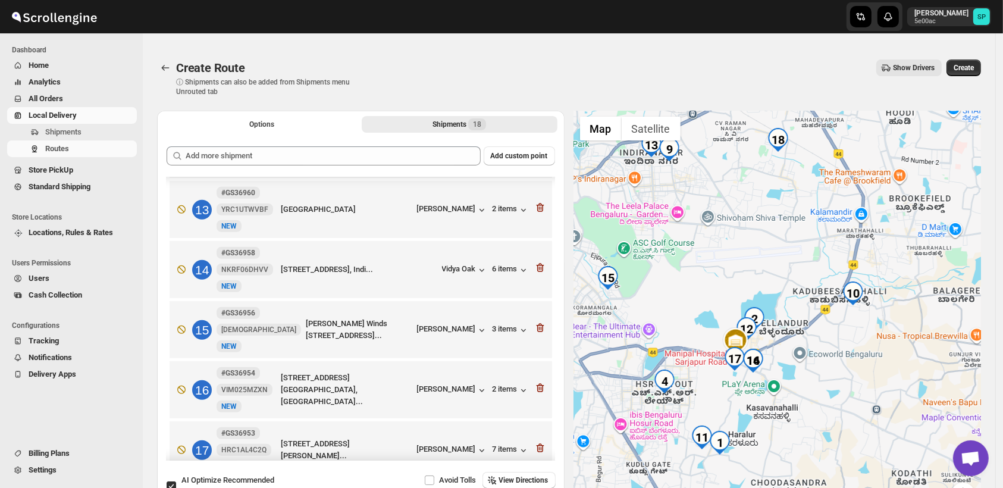
drag, startPoint x: 844, startPoint y: 351, endPoint x: 841, endPoint y: 397, distance: 46.5
click at [841, 397] on div at bounding box center [777, 316] width 407 height 410
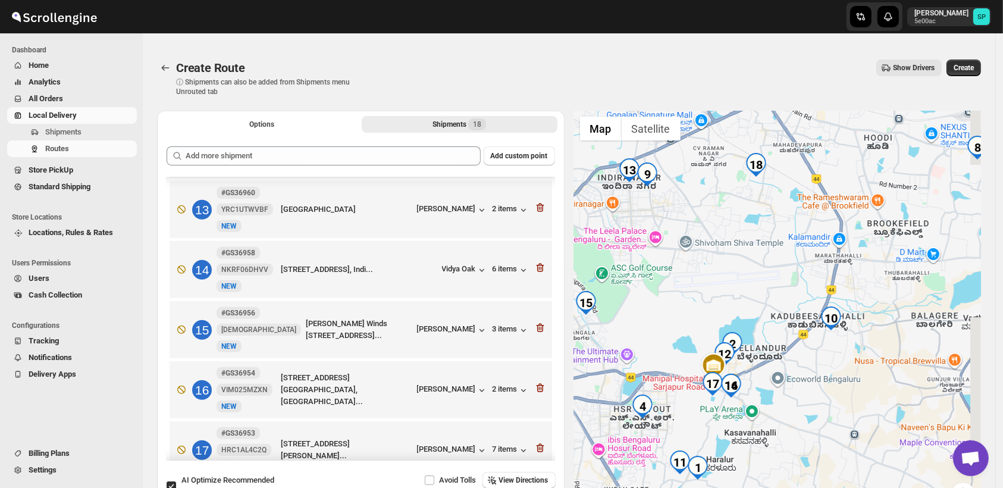
drag, startPoint x: 869, startPoint y: 355, endPoint x: 850, endPoint y: 354, distance: 18.4
click at [850, 354] on div at bounding box center [777, 316] width 407 height 410
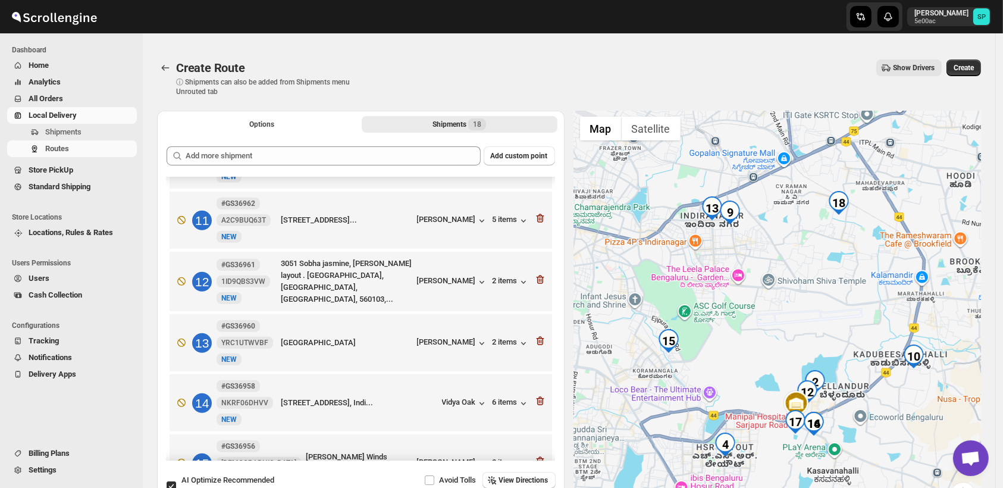
scroll to position [607, 0]
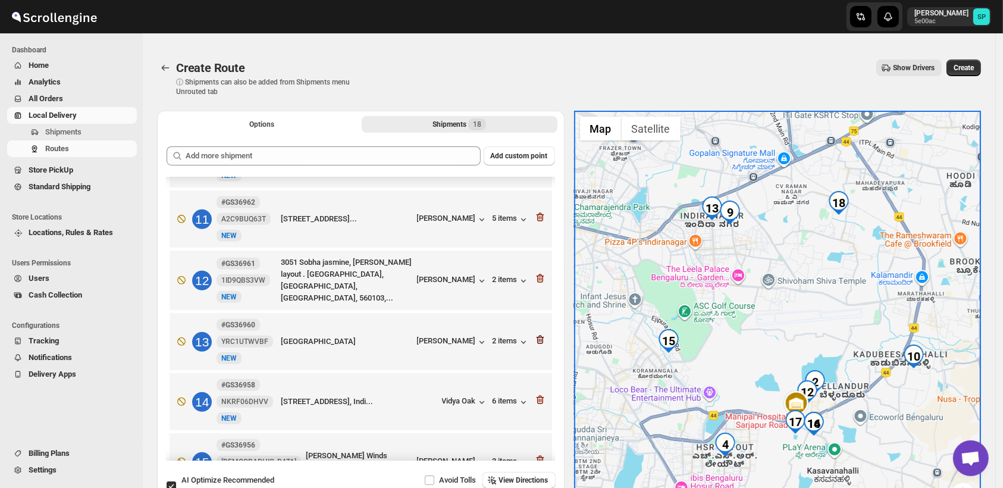
click at [540, 338] on icon "button" at bounding box center [540, 340] width 1 height 4
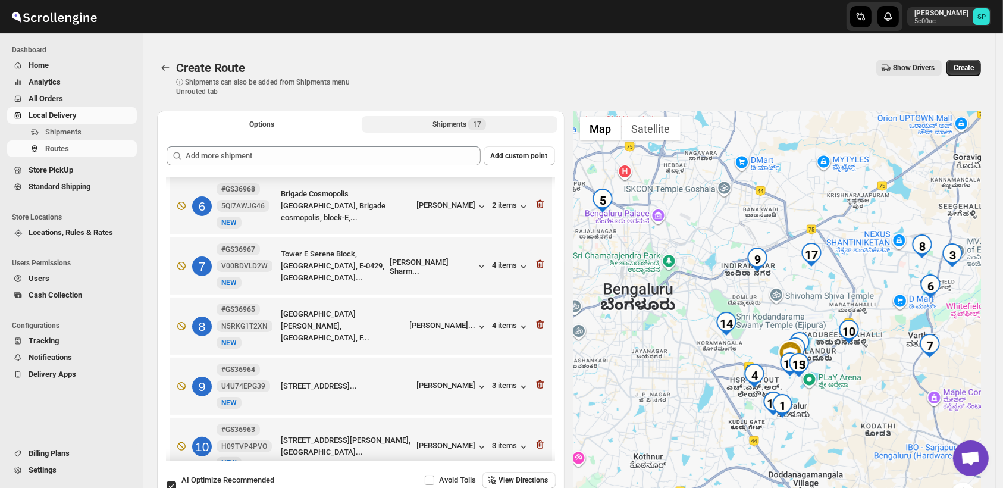
scroll to position [343, 0]
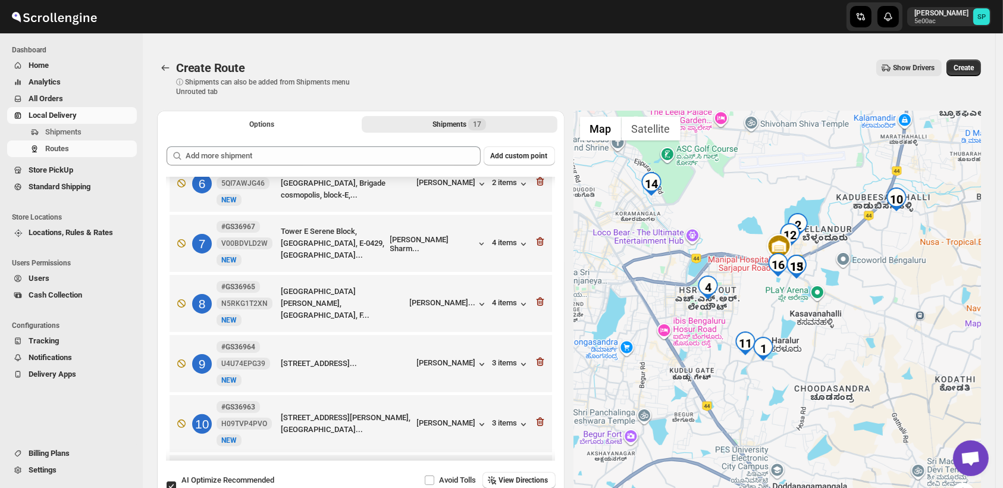
drag, startPoint x: 800, startPoint y: 422, endPoint x: 787, endPoint y: 263, distance: 159.9
click at [791, 241] on div at bounding box center [777, 316] width 407 height 410
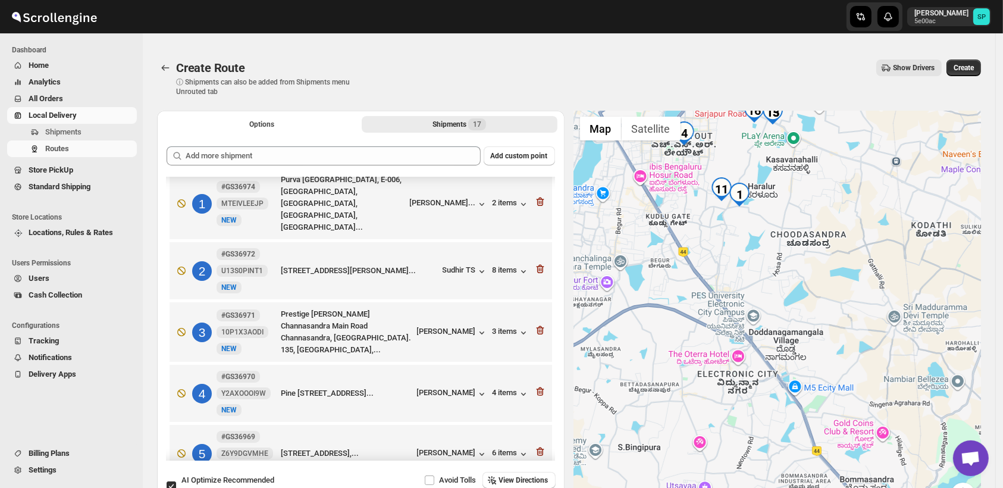
scroll to position [0, 0]
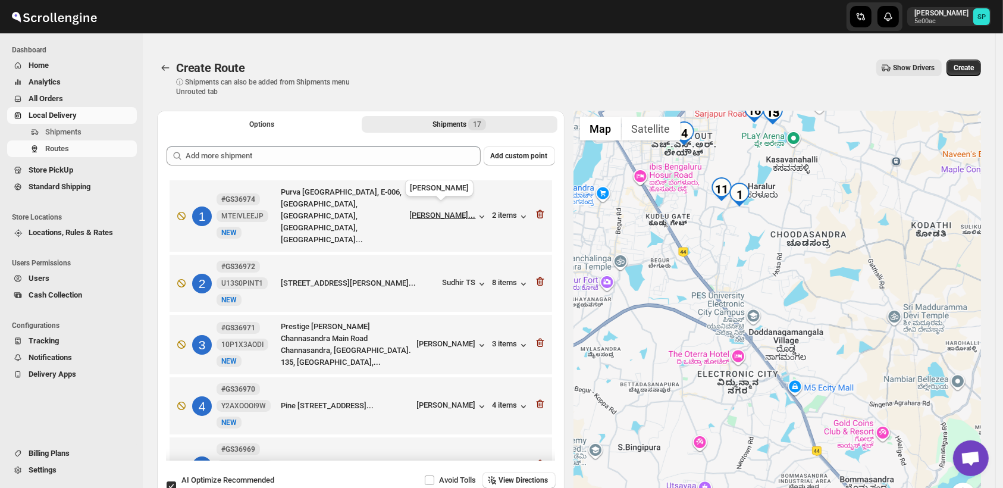
click at [447, 211] on div "[PERSON_NAME]..." at bounding box center [443, 215] width 66 height 9
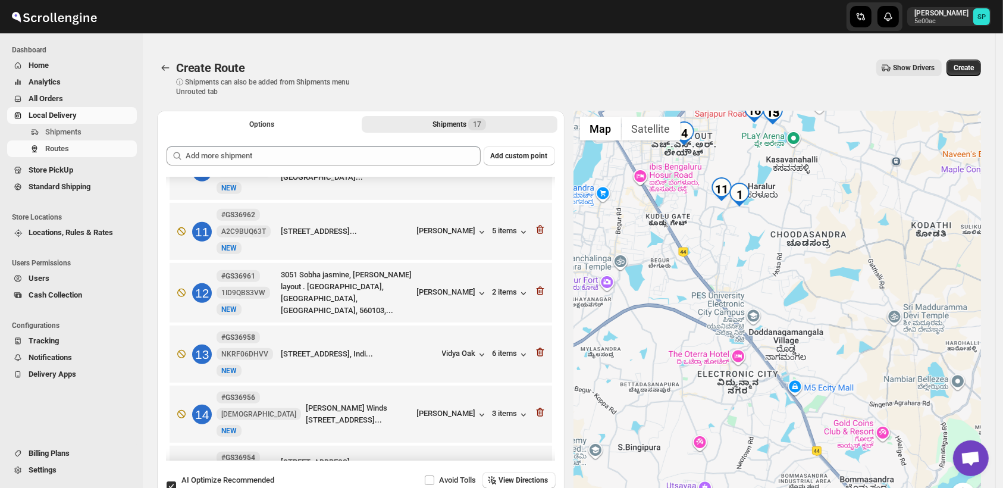
scroll to position [462, 0]
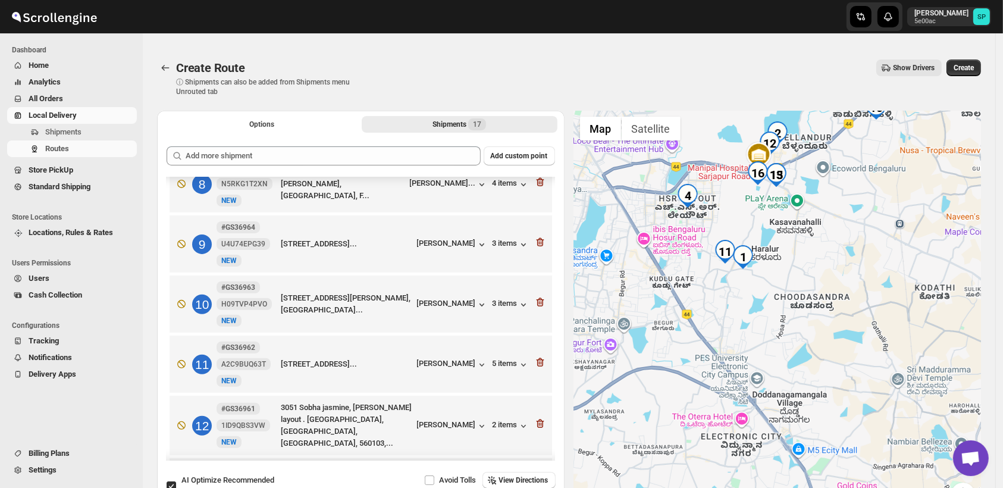
drag, startPoint x: 795, startPoint y: 241, endPoint x: 816, endPoint y: 304, distance: 66.6
click at [816, 304] on div at bounding box center [777, 316] width 407 height 410
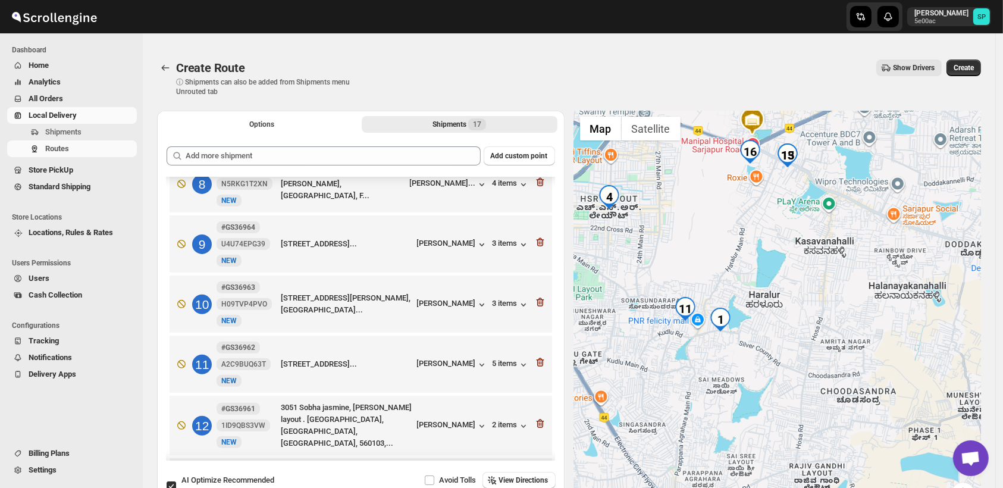
drag, startPoint x: 787, startPoint y: 237, endPoint x: 794, endPoint y: 302, distance: 65.2
click at [794, 302] on div at bounding box center [777, 316] width 407 height 410
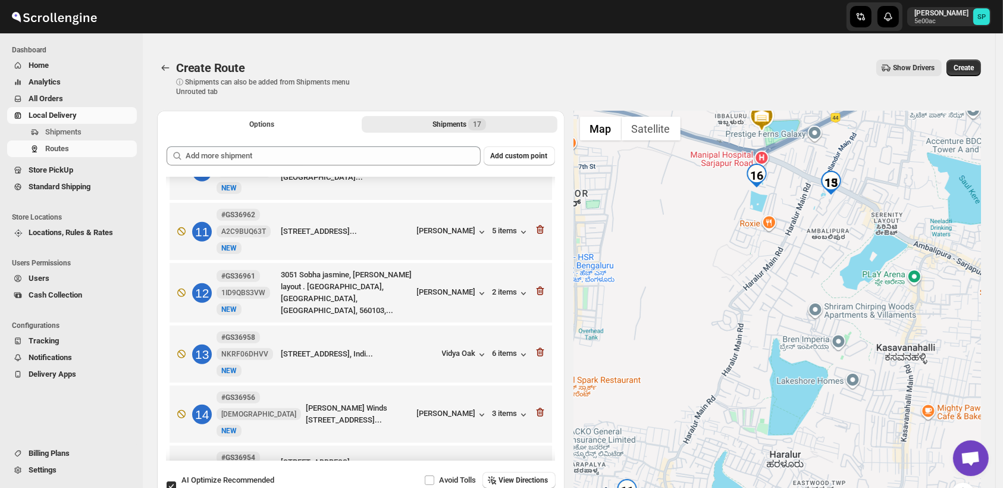
scroll to position [750, 0]
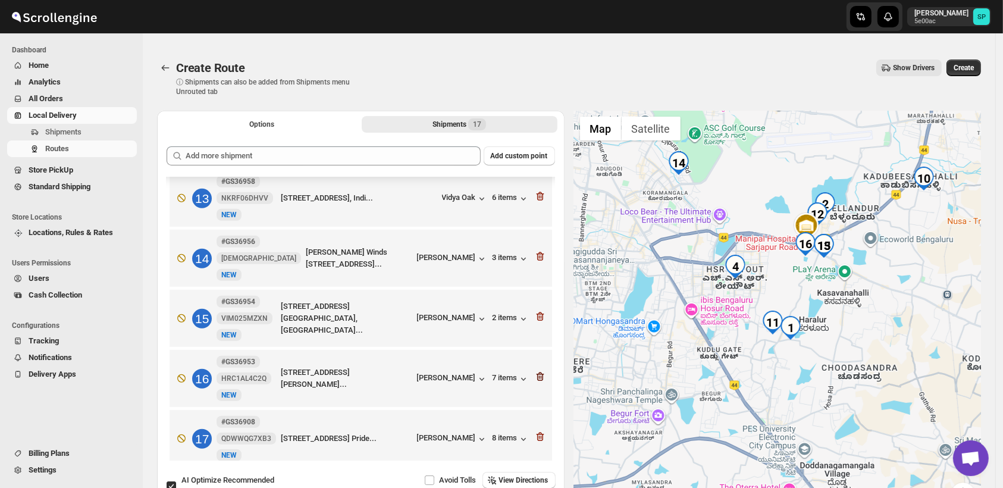
click at [534, 370] on icon "button" at bounding box center [540, 376] width 12 height 12
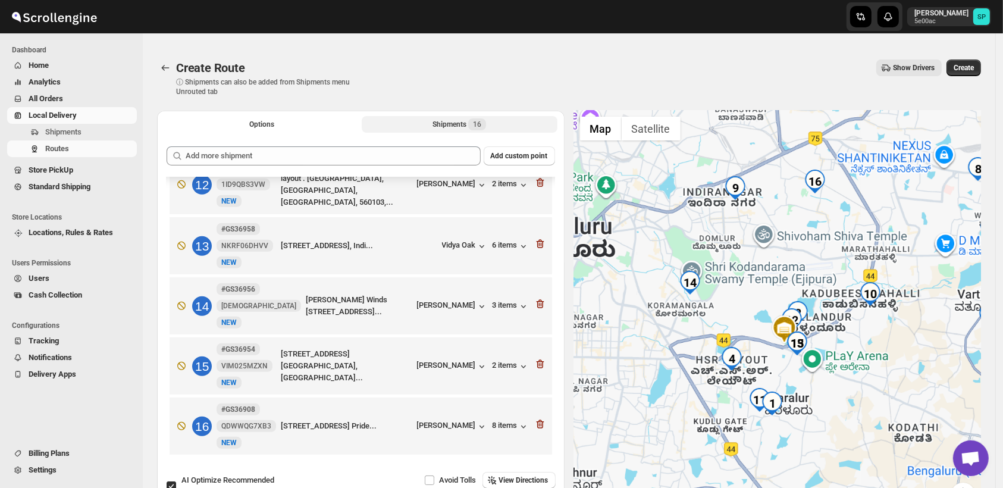
scroll to position [690, 0]
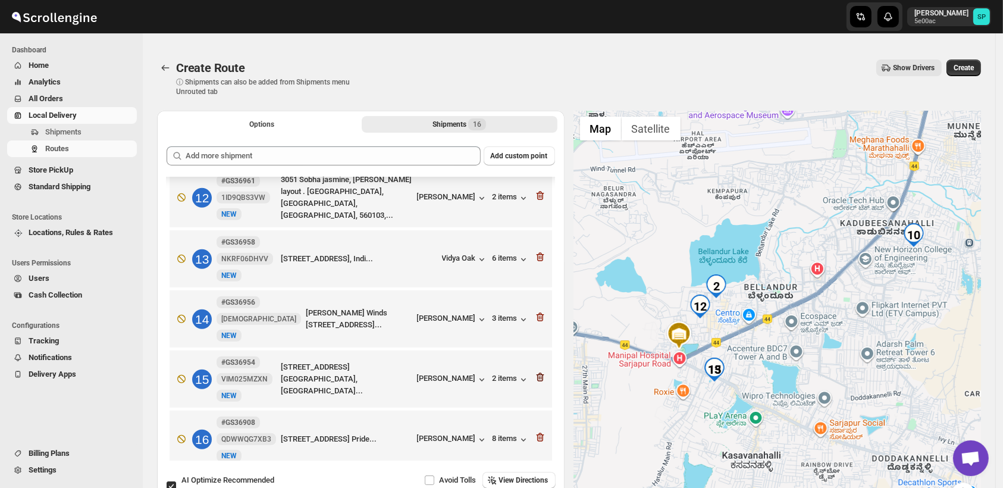
click at [536, 371] on icon "button" at bounding box center [540, 377] width 12 height 12
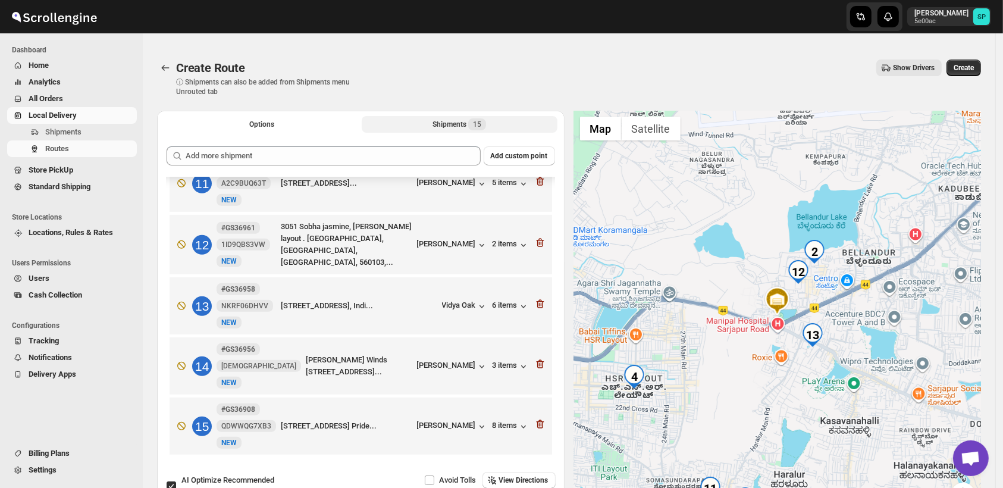
scroll to position [630, 0]
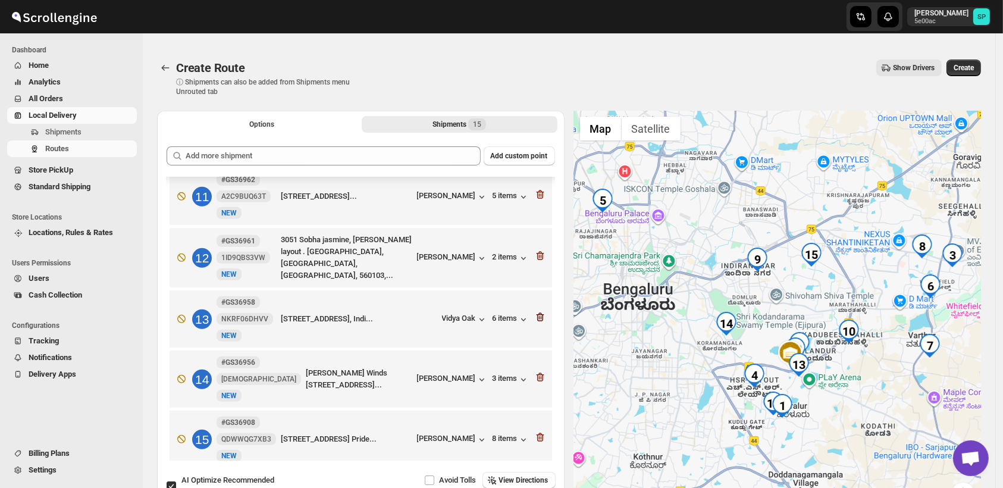
click at [537, 313] on icon "button" at bounding box center [540, 317] width 8 height 9
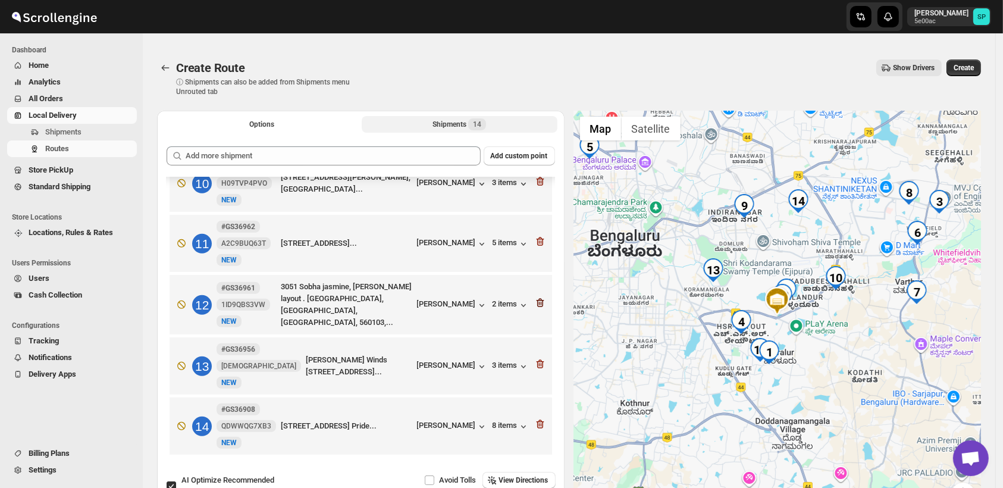
scroll to position [570, 0]
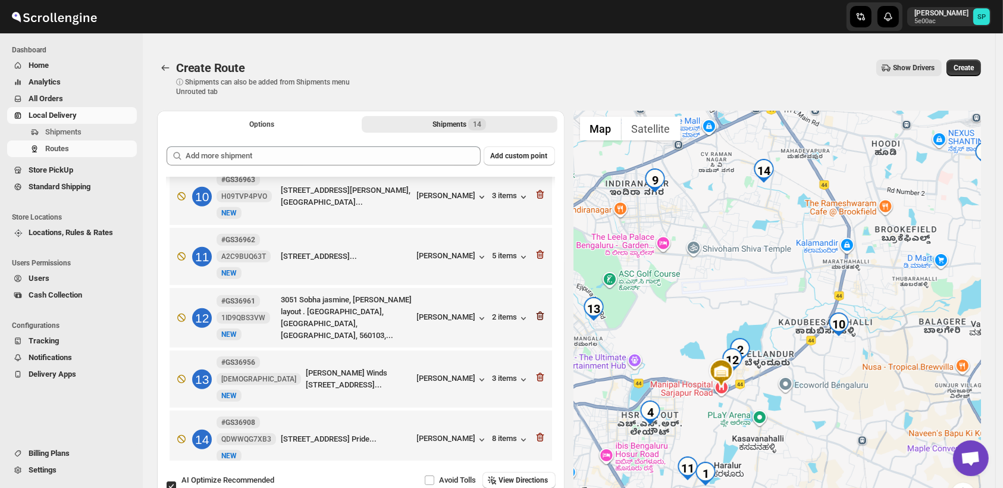
click at [536, 310] on icon "button" at bounding box center [540, 316] width 12 height 12
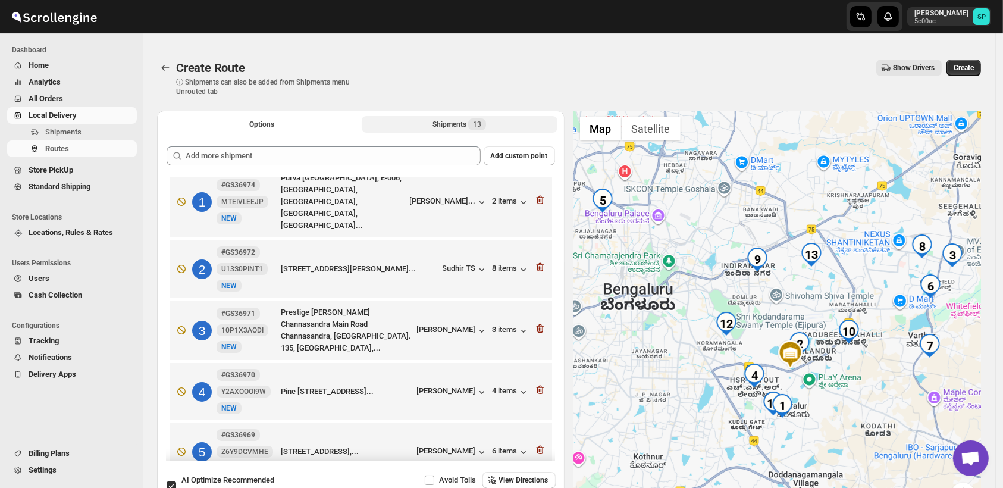
scroll to position [0, 0]
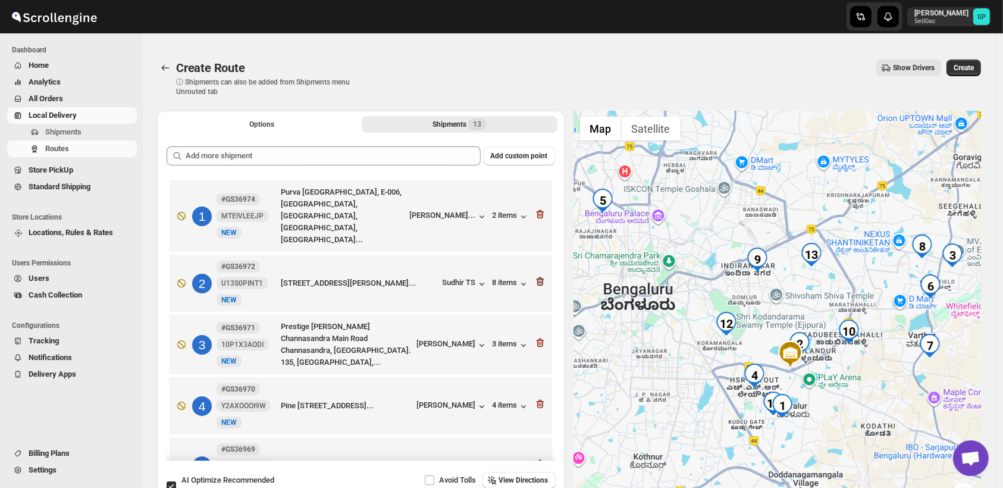
click at [539, 275] on icon "button" at bounding box center [540, 281] width 12 height 12
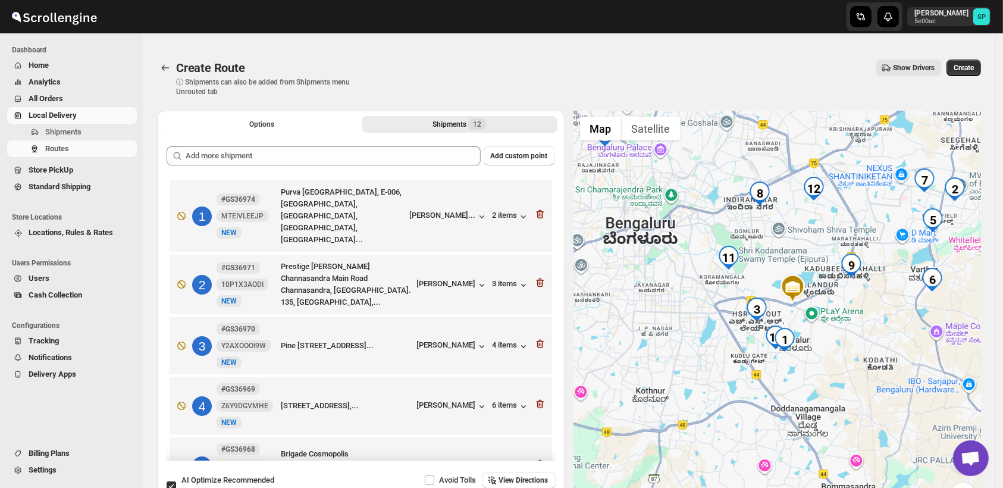
drag, startPoint x: 868, startPoint y: 386, endPoint x: 859, endPoint y: 339, distance: 47.7
click at [859, 339] on div at bounding box center [777, 316] width 407 height 410
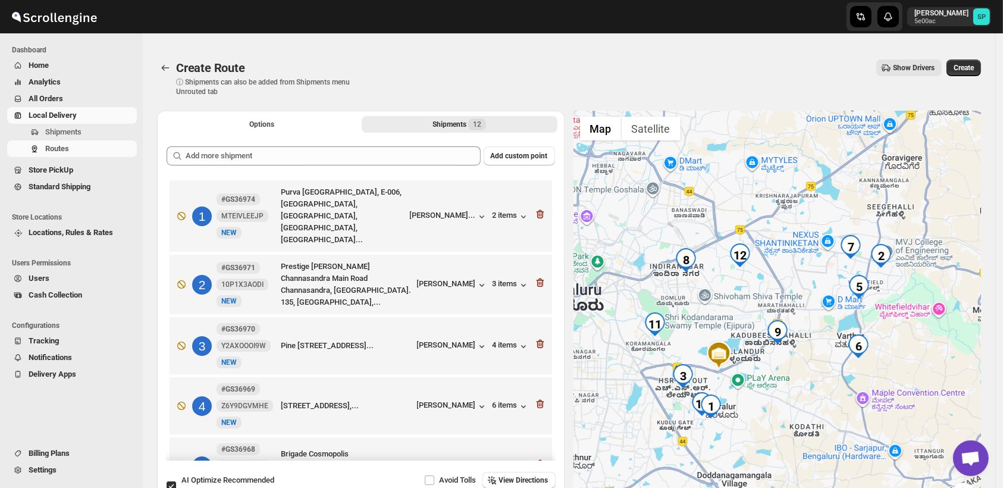
drag, startPoint x: 864, startPoint y: 347, endPoint x: 819, endPoint y: 390, distance: 61.8
click at [820, 389] on div at bounding box center [777, 316] width 407 height 410
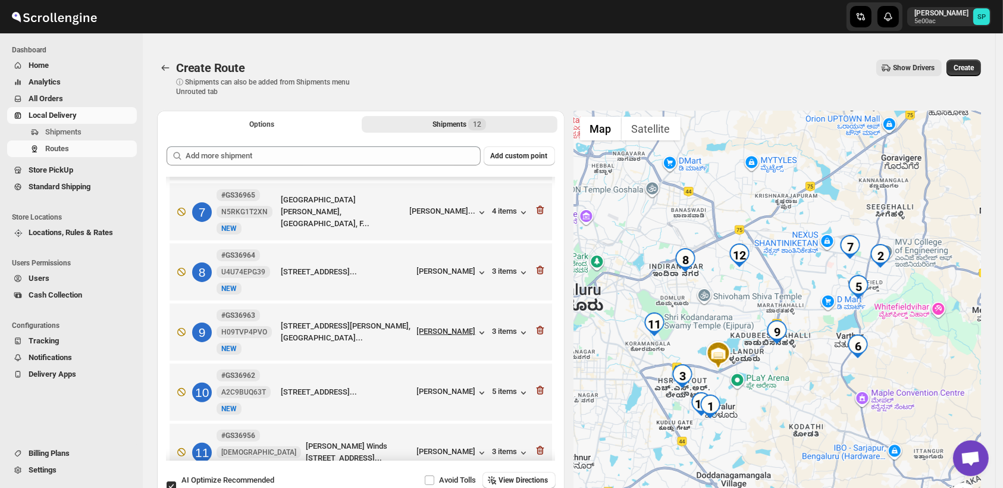
scroll to position [396, 0]
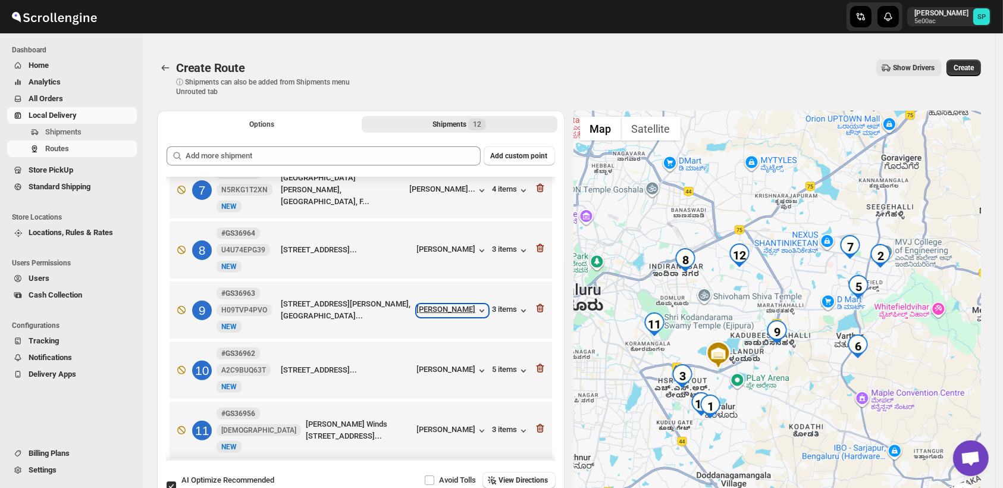
click at [476, 304] on icon "button" at bounding box center [482, 310] width 12 height 12
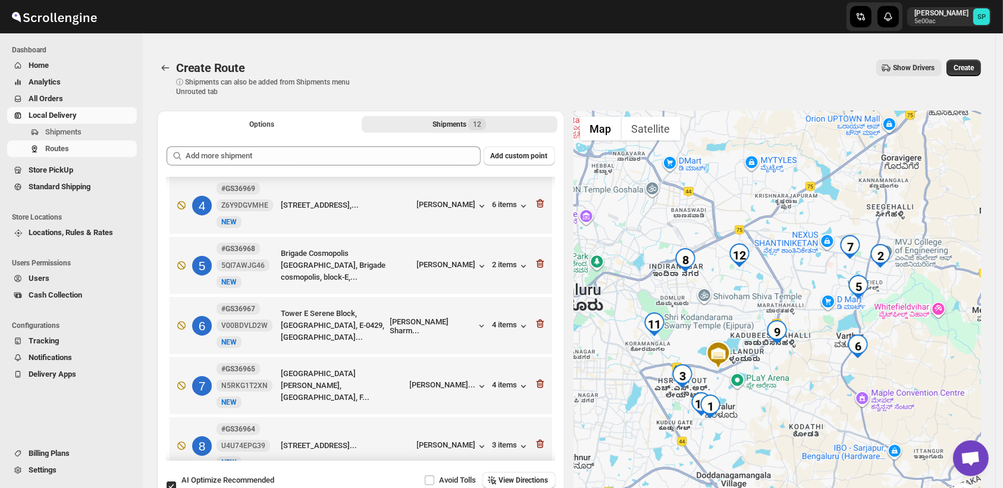
scroll to position [198, 0]
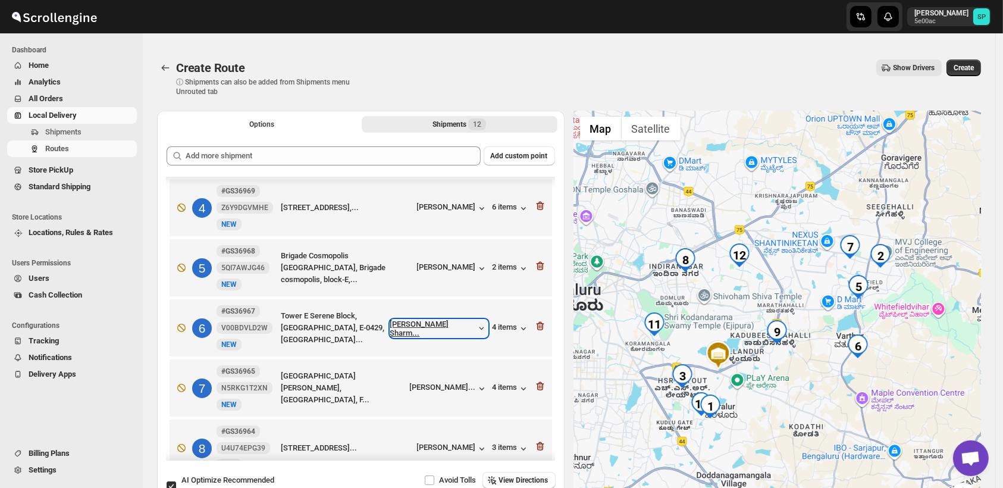
click at [476, 322] on icon "button" at bounding box center [481, 327] width 11 height 11
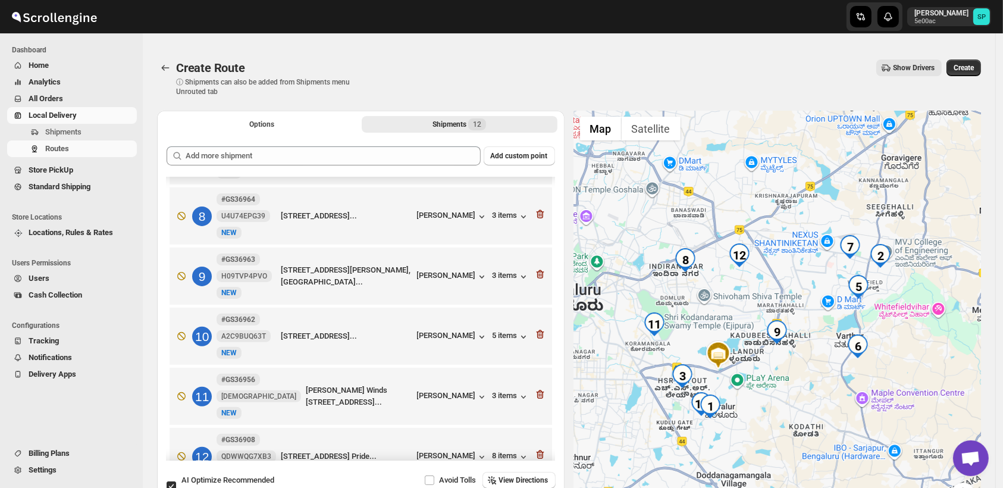
scroll to position [448, 0]
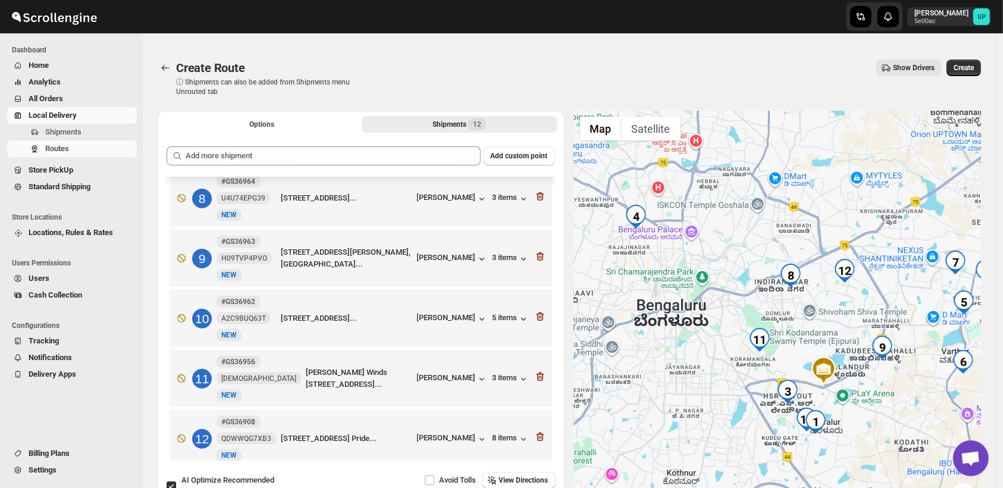
drag, startPoint x: 778, startPoint y: 305, endPoint x: 897, endPoint y: 325, distance: 120.5
click at [897, 325] on div at bounding box center [777, 316] width 407 height 410
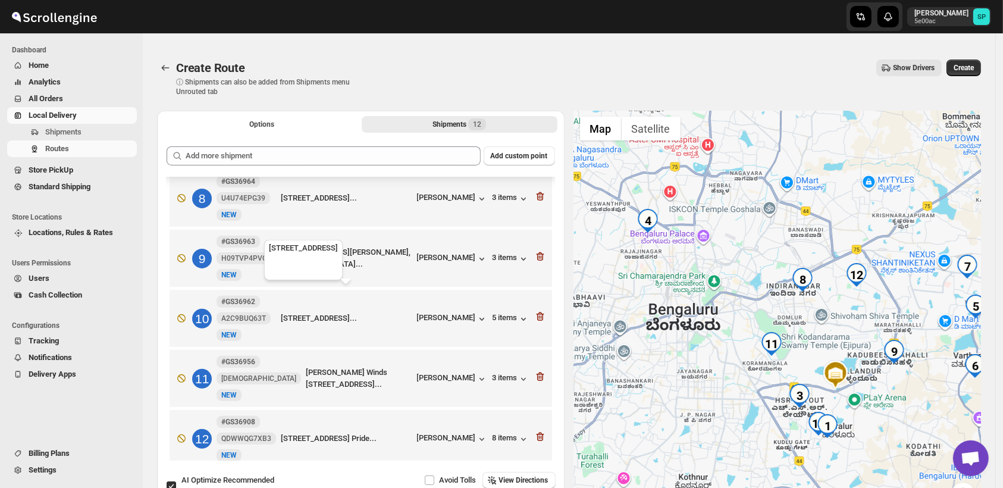
scroll to position [382, 0]
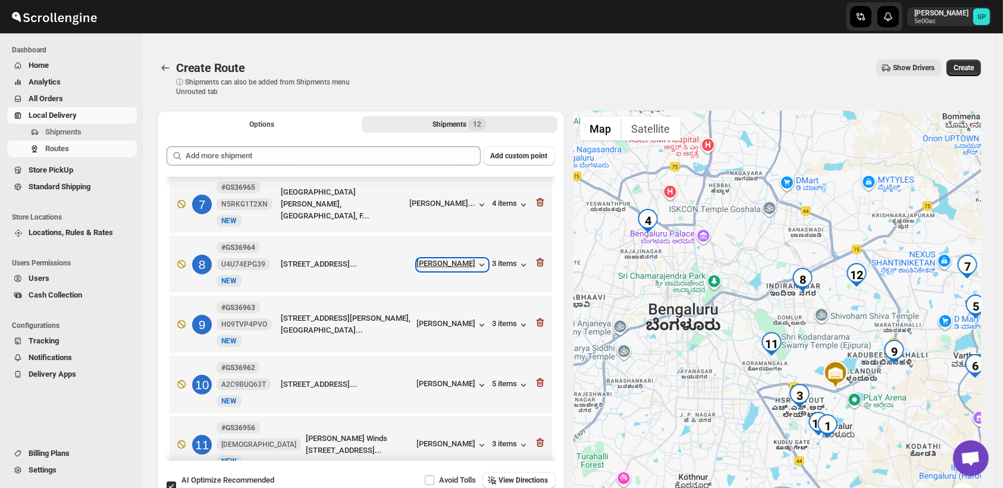
click at [479, 263] on icon "button" at bounding box center [481, 264] width 5 height 3
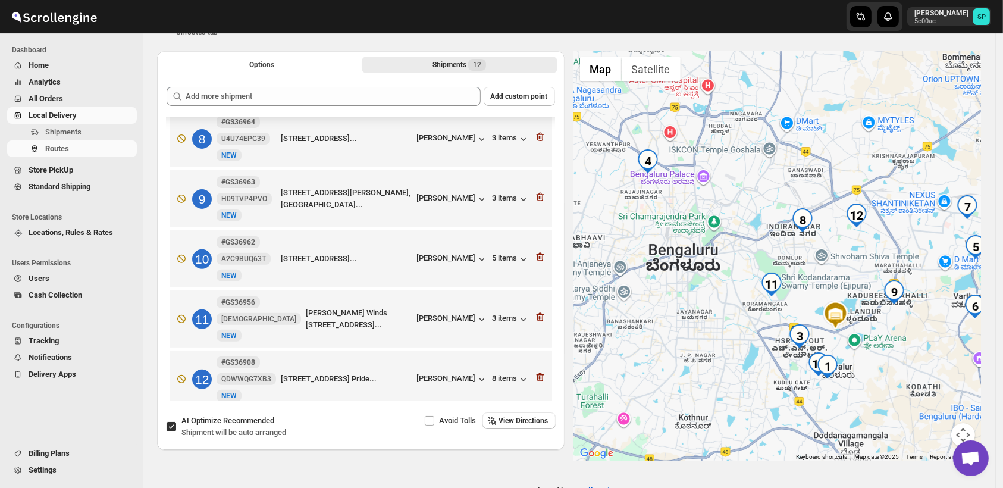
scroll to position [66, 0]
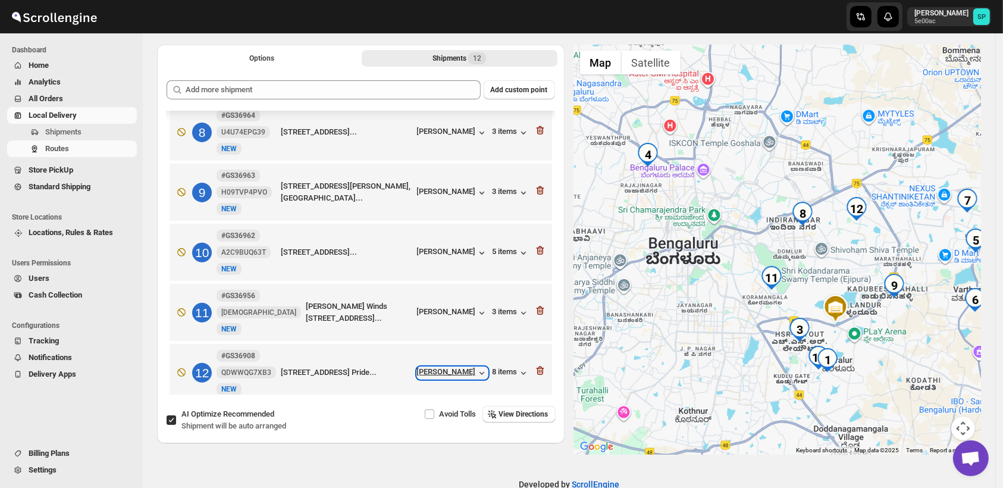
click at [446, 367] on div "[PERSON_NAME]" at bounding box center [452, 373] width 71 height 12
click at [540, 369] on icon "button" at bounding box center [540, 371] width 1 height 4
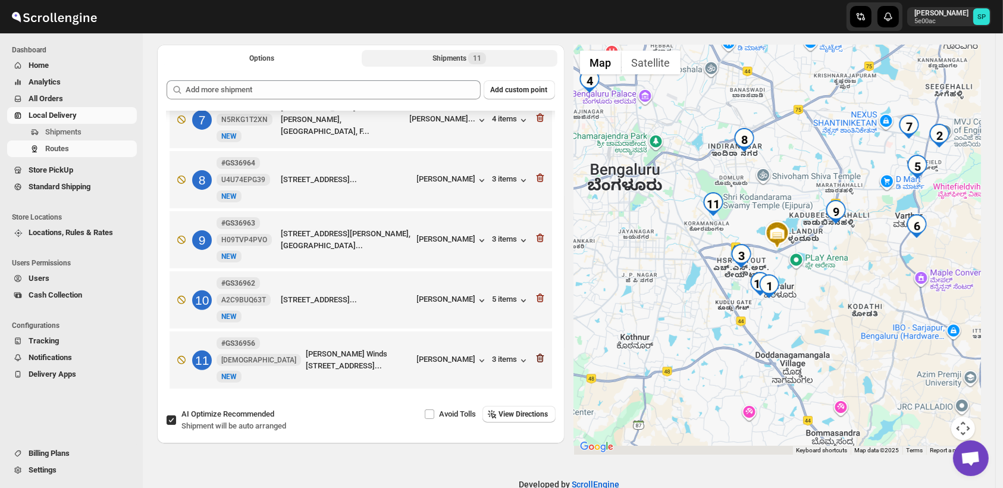
scroll to position [388, 0]
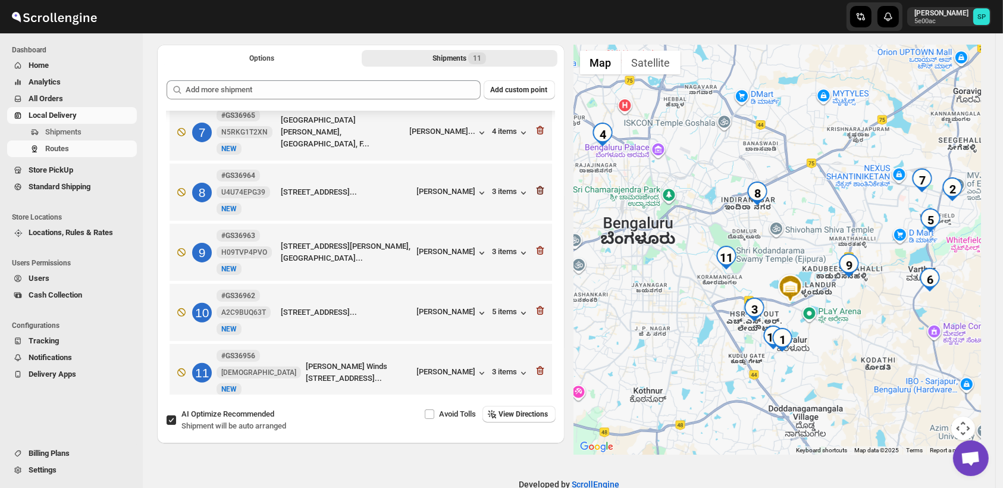
click at [539, 184] on icon "button" at bounding box center [540, 190] width 12 height 12
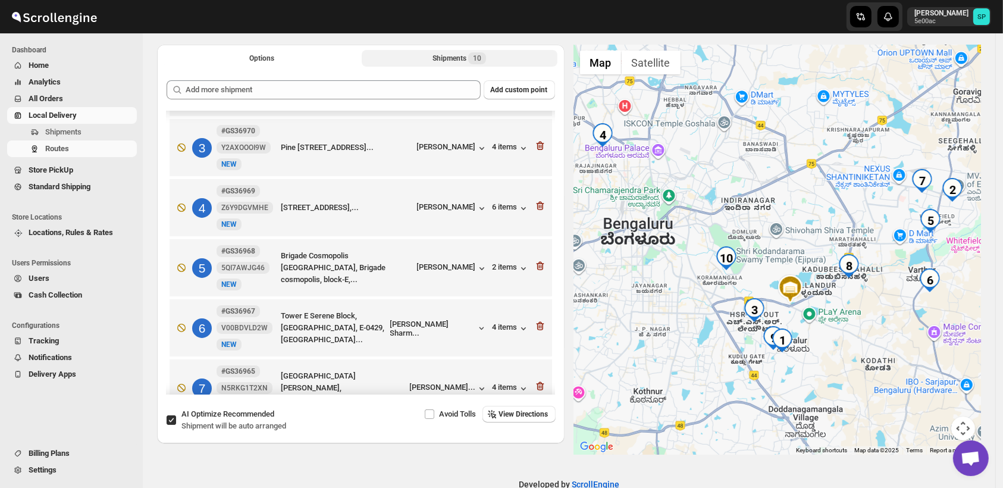
scroll to position [198, 0]
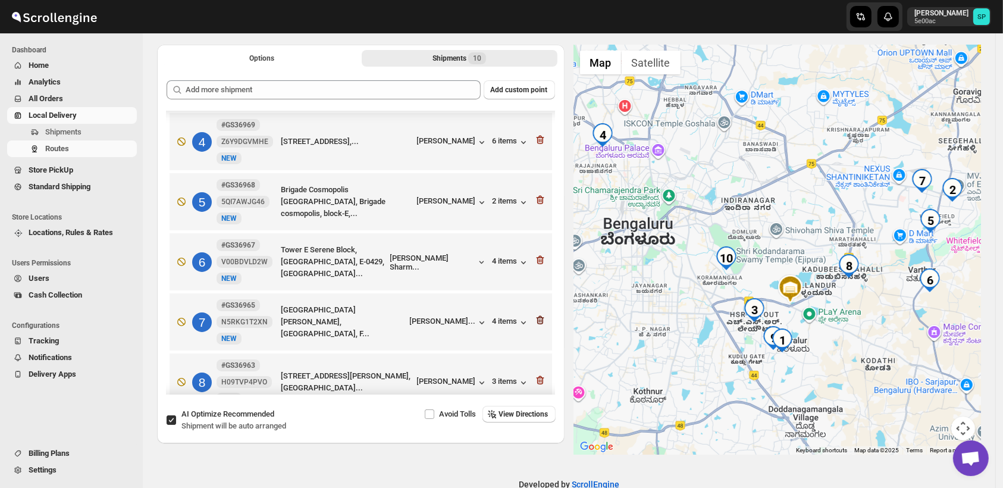
click at [536, 314] on icon "button" at bounding box center [540, 320] width 12 height 12
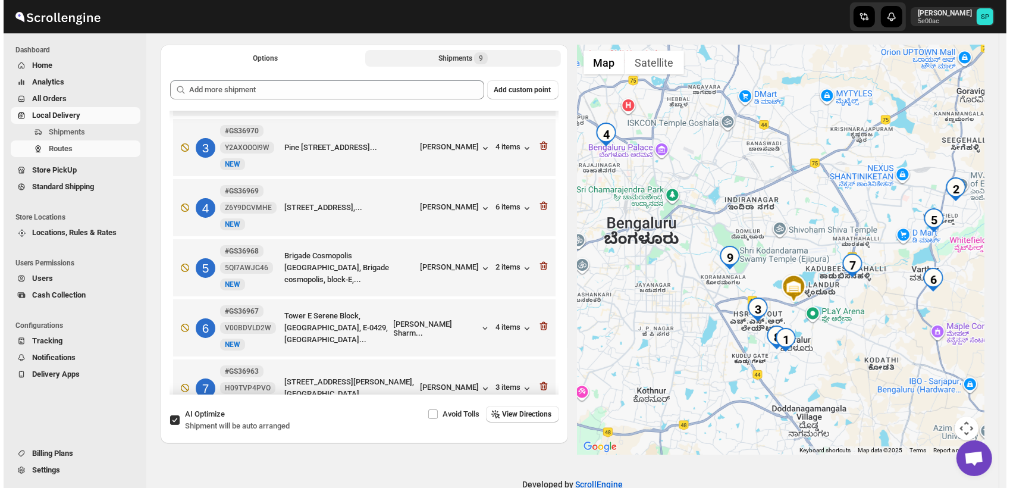
scroll to position [66, 0]
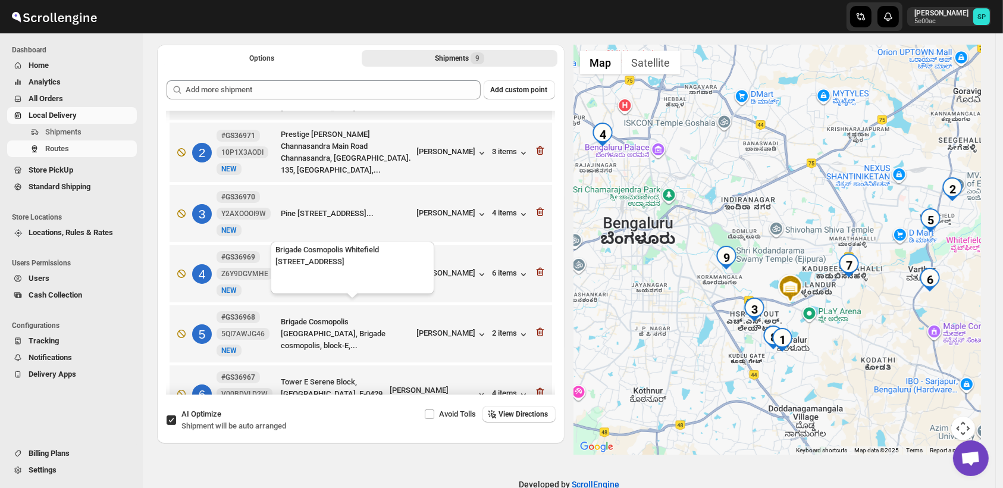
click at [310, 316] on div "Brigade Cosmopolis [GEOGRAPHIC_DATA], Brigade cosmopolis, block-E,..." at bounding box center [346, 334] width 131 height 36
click at [300, 319] on div "Brigade Cosmopolis [GEOGRAPHIC_DATA], Brigade cosmopolis, block-E,..." at bounding box center [346, 334] width 131 height 36
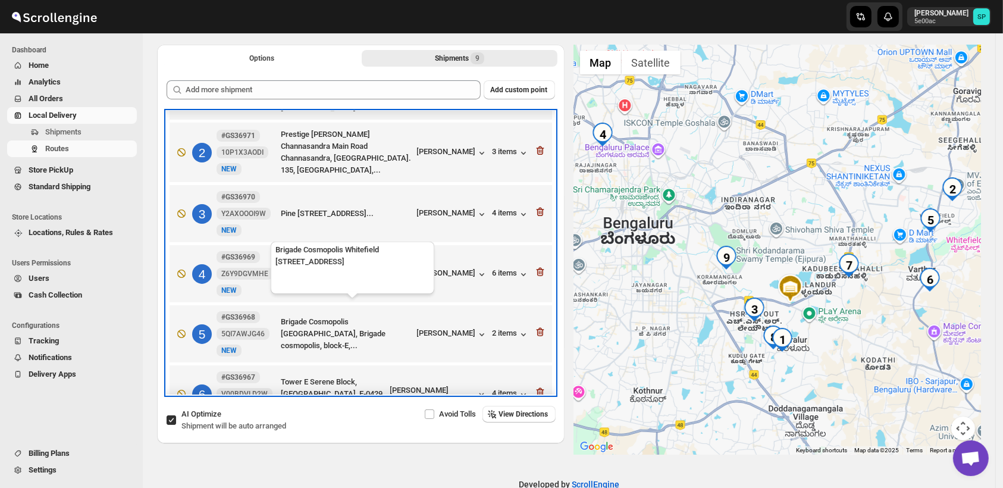
drag, startPoint x: 277, startPoint y: 307, endPoint x: 348, endPoint y: 307, distance: 70.8
click at [348, 307] on div "5 #GS36968 5QI7AWJG46 New NEW Brigade [GEOGRAPHIC_DATA], Brigade cosmopolis, bl…" at bounding box center [358, 331] width 375 height 50
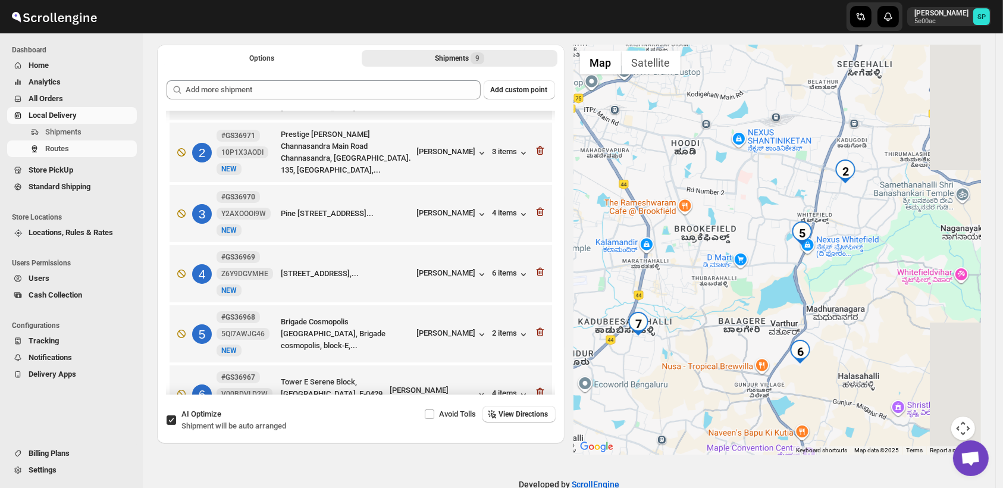
drag, startPoint x: 929, startPoint y: 246, endPoint x: 802, endPoint y: 254, distance: 127.5
click at [802, 254] on div at bounding box center [777, 250] width 407 height 410
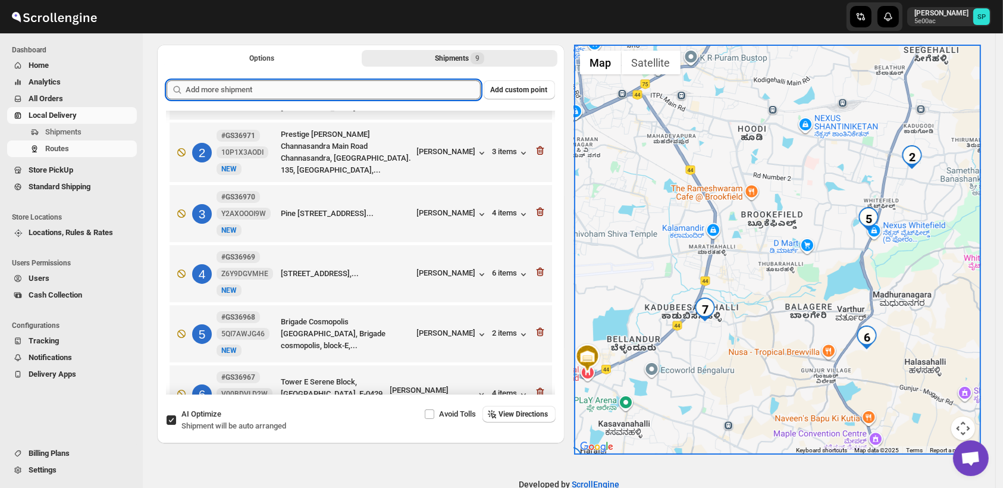
click at [334, 87] on input "text" at bounding box center [333, 89] width 295 height 19
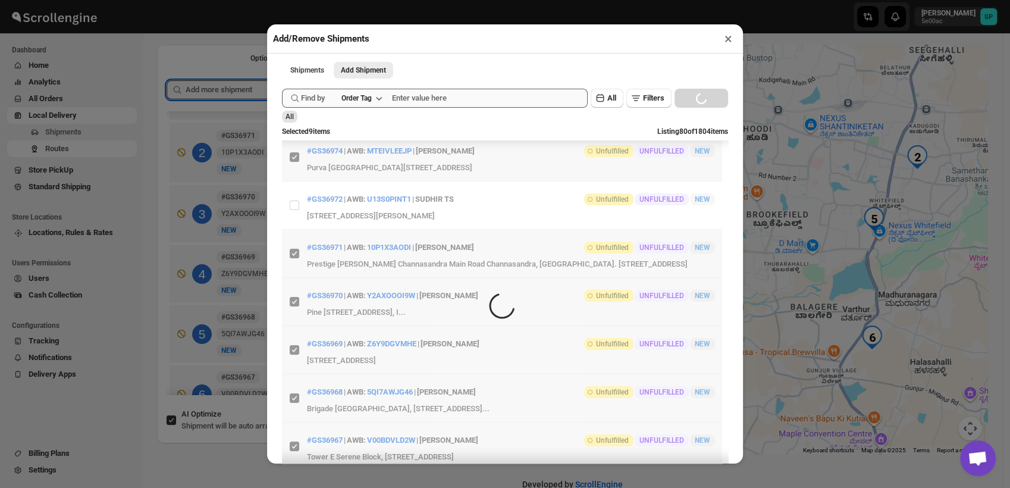
scroll to position [0, 0]
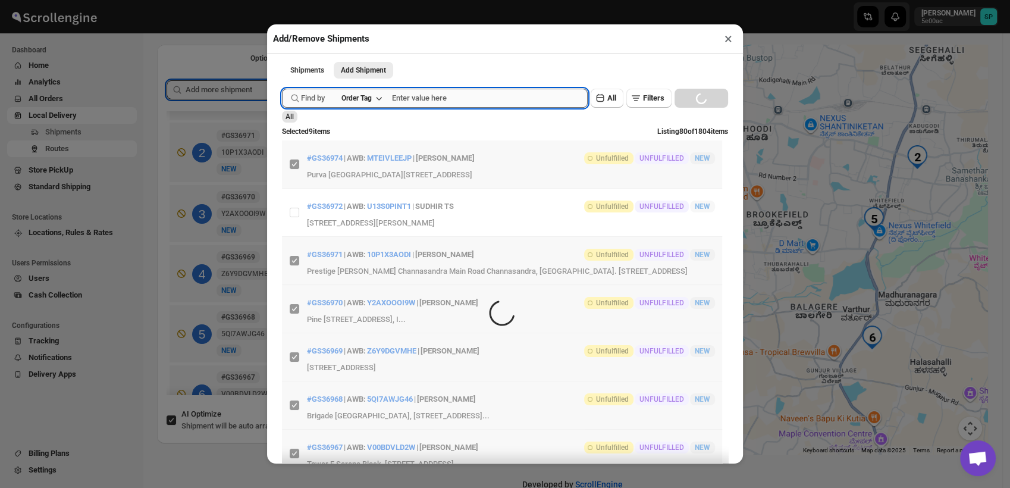
click at [447, 101] on input "text" at bounding box center [490, 98] width 196 height 19
click at [357, 103] on div "Order Tag" at bounding box center [356, 98] width 30 height 10
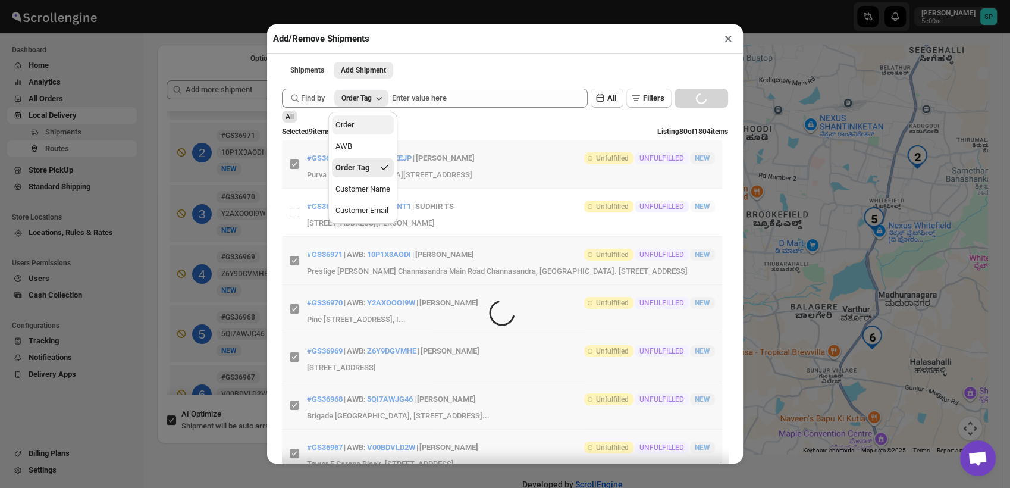
click at [357, 123] on button "Order" at bounding box center [363, 124] width 62 height 19
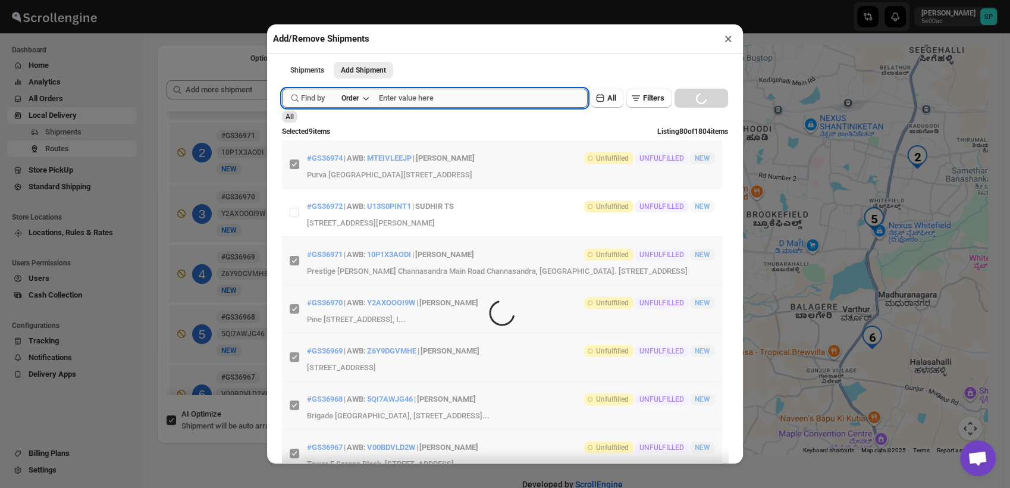
click at [450, 104] on input "text" at bounding box center [483, 98] width 209 height 19
paste input "GS36976"
type input "GS36976"
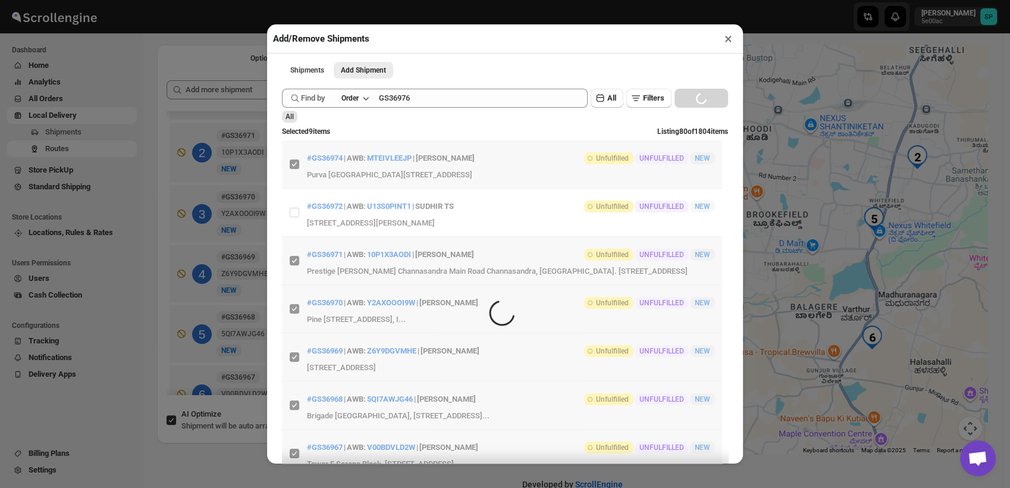
click at [685, 103] on div "Find by Order GS36976 Clear All Filters Loading SEARCH" at bounding box center [505, 98] width 446 height 19
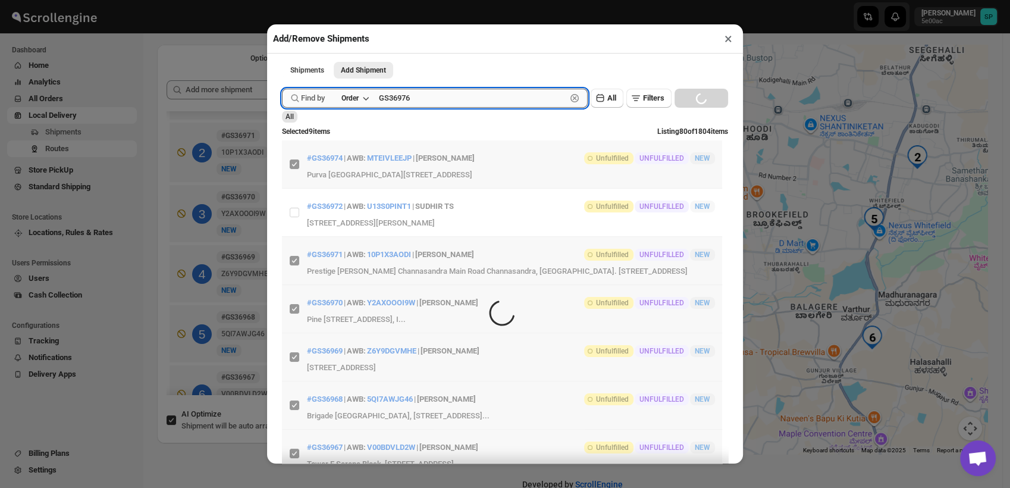
click at [476, 107] on input "GS36976" at bounding box center [472, 98] width 187 height 19
click at [282, 0] on button "Submit" at bounding box center [299, 6] width 34 height 12
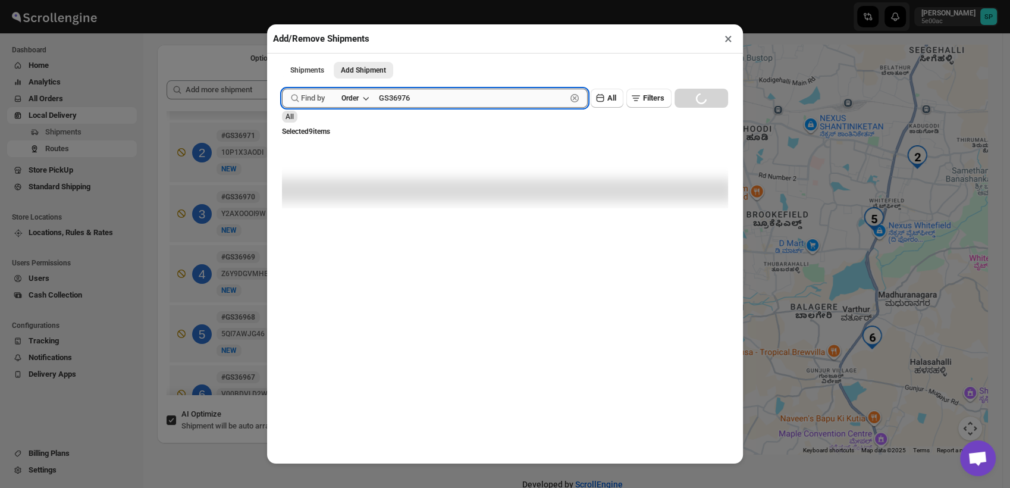
click at [282, 0] on button "Submit" at bounding box center [299, 6] width 34 height 12
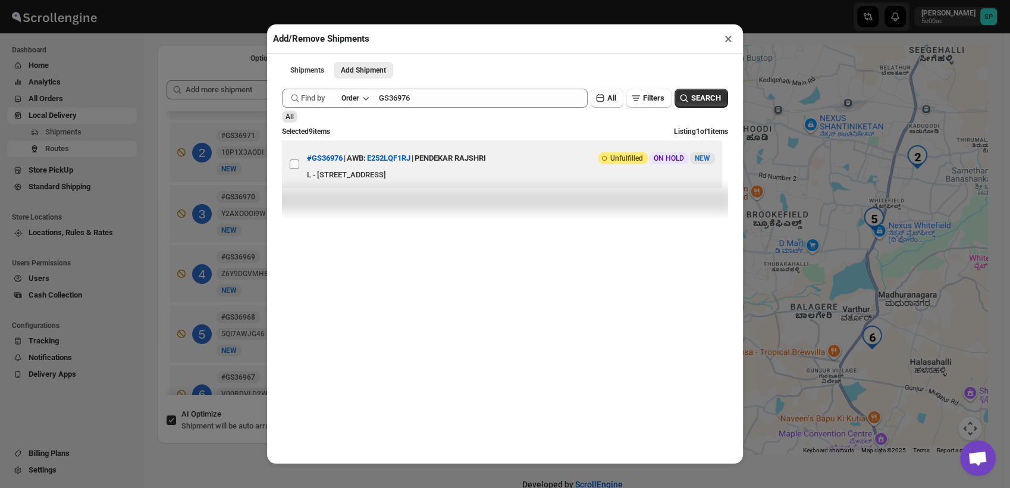
click at [290, 169] on input "View details for 689cac55eb510359434f0596" at bounding box center [295, 164] width 10 height 10
checkbox input "true"
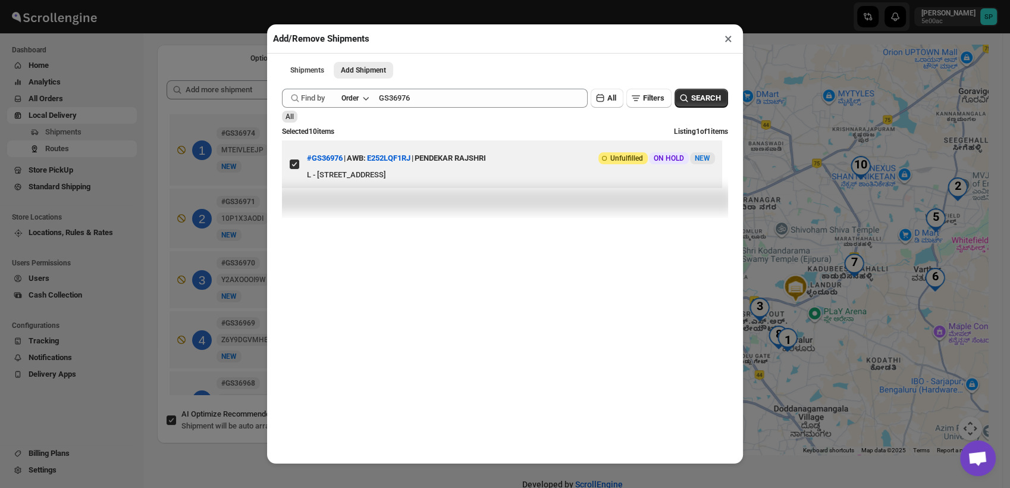
click at [728, 40] on button "×" at bounding box center [728, 38] width 17 height 17
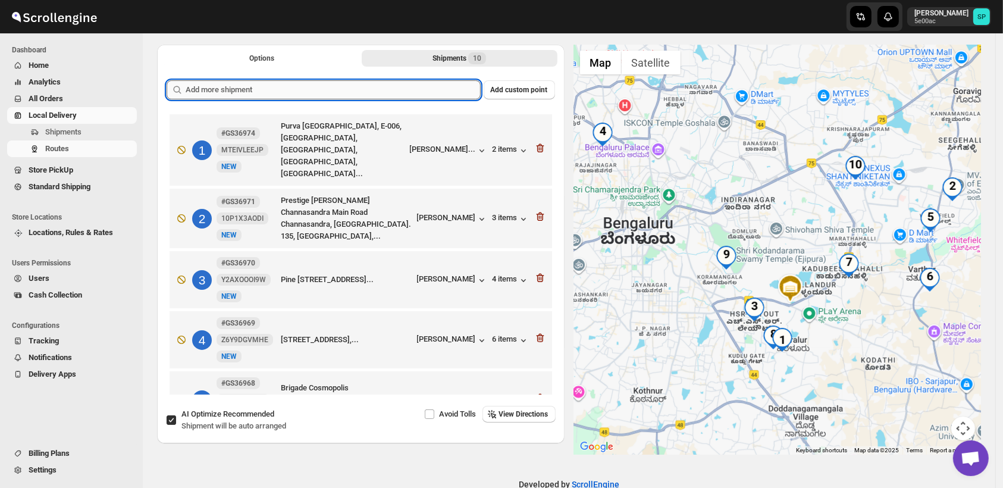
click at [419, 88] on input "text" at bounding box center [333, 89] width 295 height 19
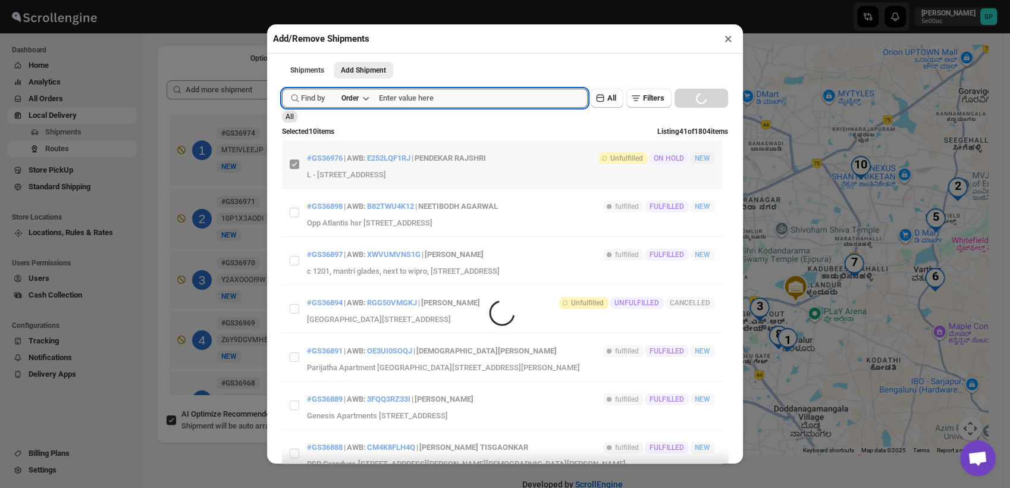
click at [430, 99] on input "text" at bounding box center [483, 98] width 209 height 19
paste input "GS36991"
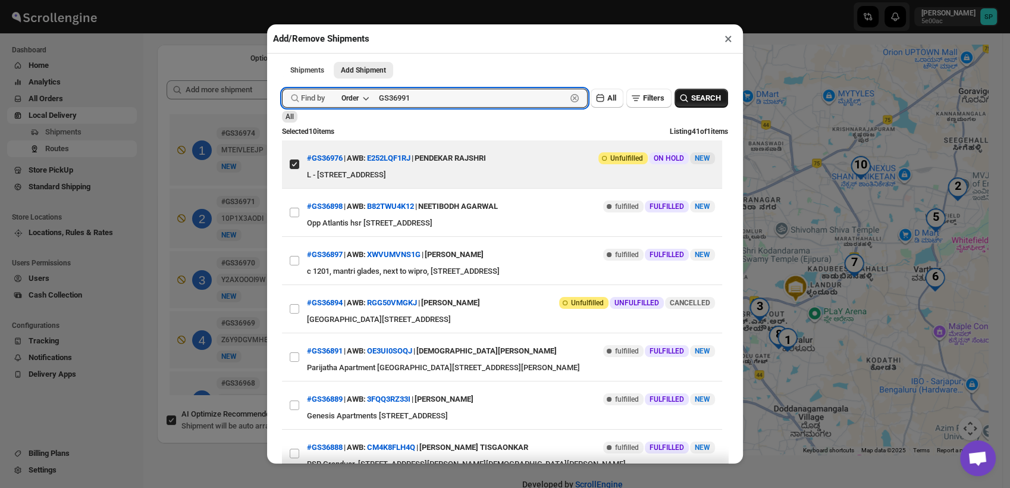
type input "GS36991"
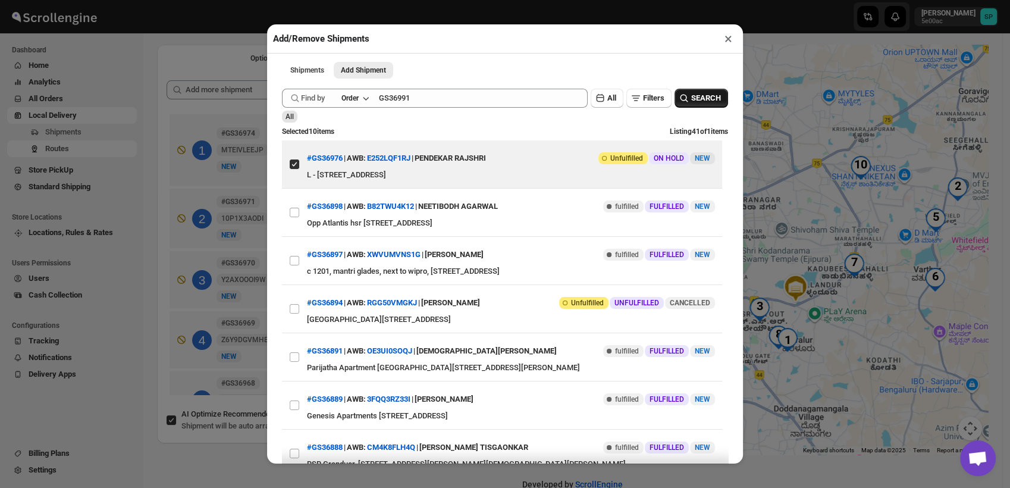
click at [691, 96] on span "SEARCH" at bounding box center [706, 98] width 30 height 12
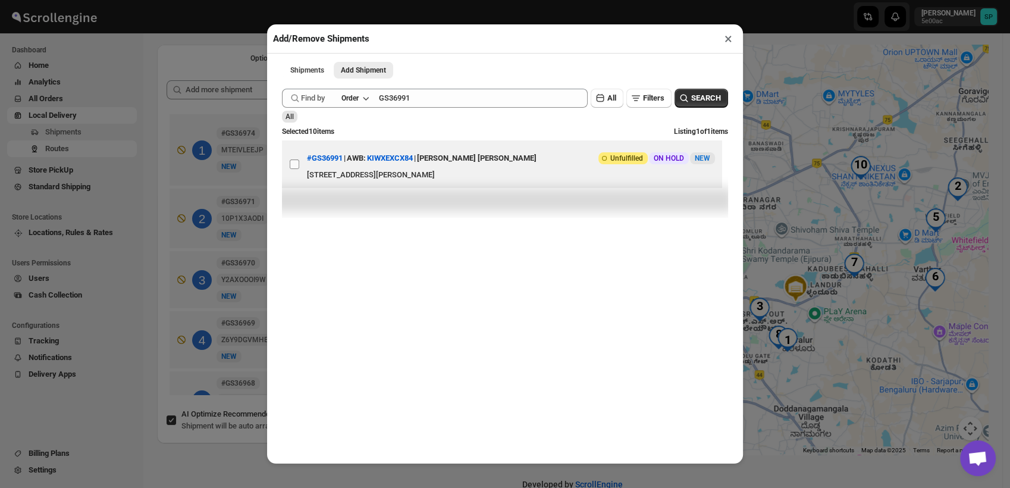
click at [295, 165] on input "View details for 689d94c7eb510359434f1542" at bounding box center [295, 164] width 10 height 10
checkbox input "true"
click at [724, 43] on button "×" at bounding box center [728, 38] width 17 height 17
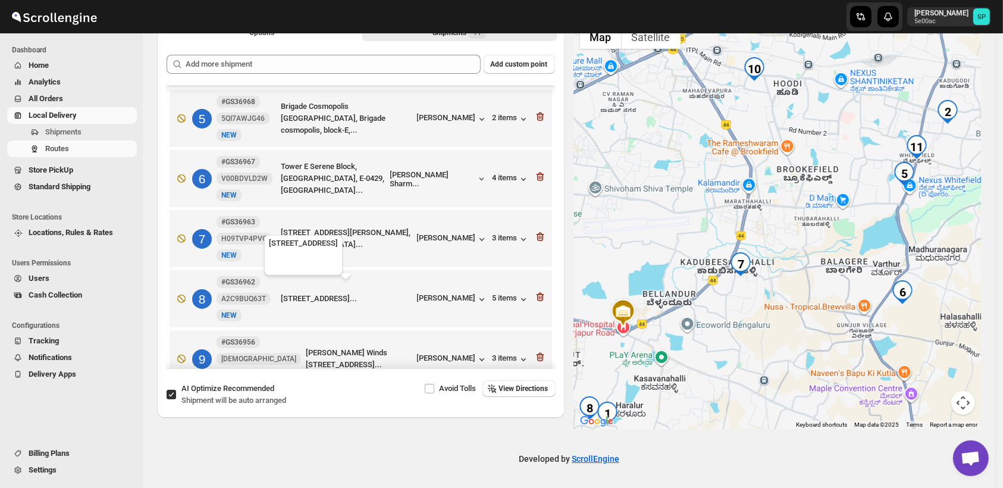
scroll to position [190, 0]
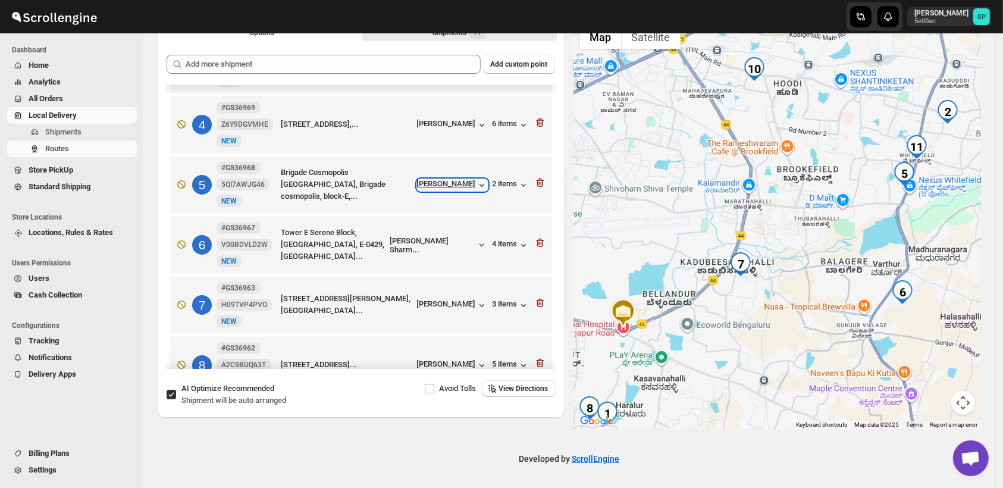
click at [446, 179] on div "[PERSON_NAME]" at bounding box center [452, 185] width 71 height 12
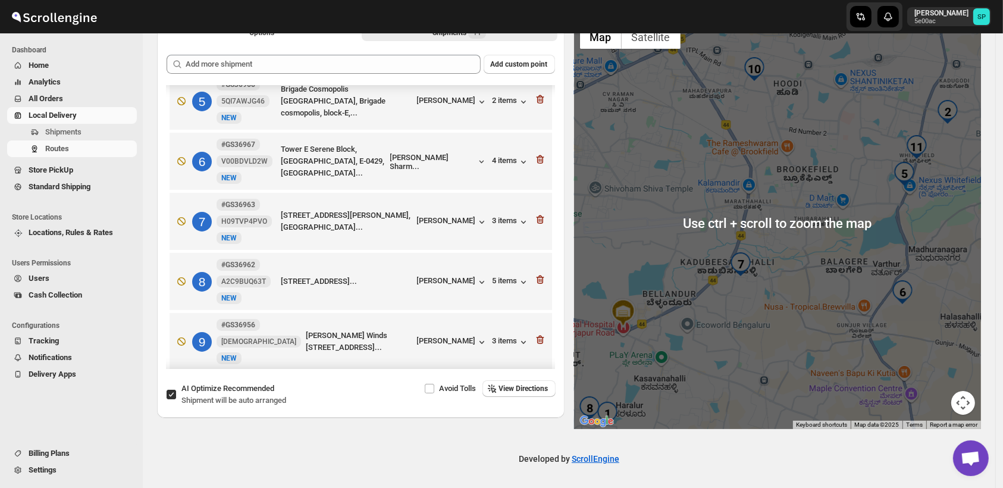
scroll to position [388, 0]
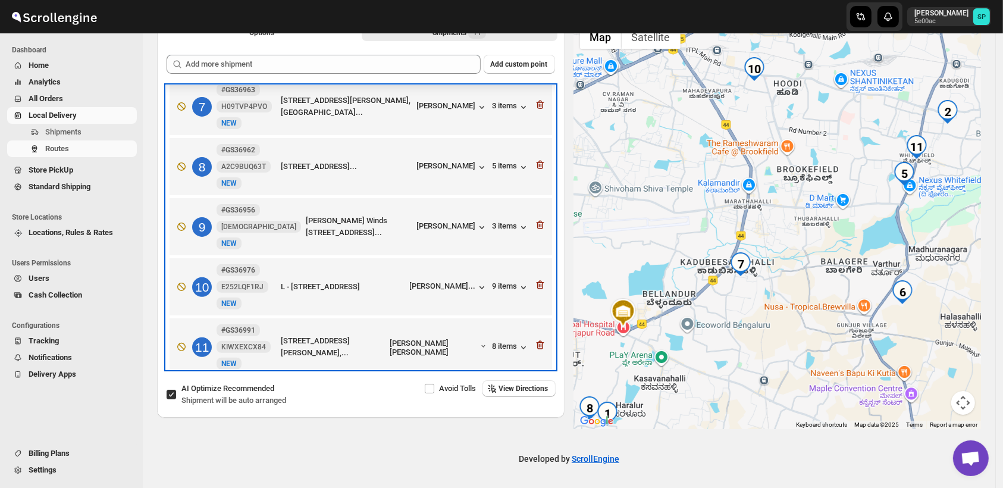
click at [467, 340] on div "11 #GS36991 KIWXEXCX84 [STREET_ADDRESS][PERSON_NAME],... [PERSON_NAME] [PERSON_…" at bounding box center [358, 344] width 375 height 50
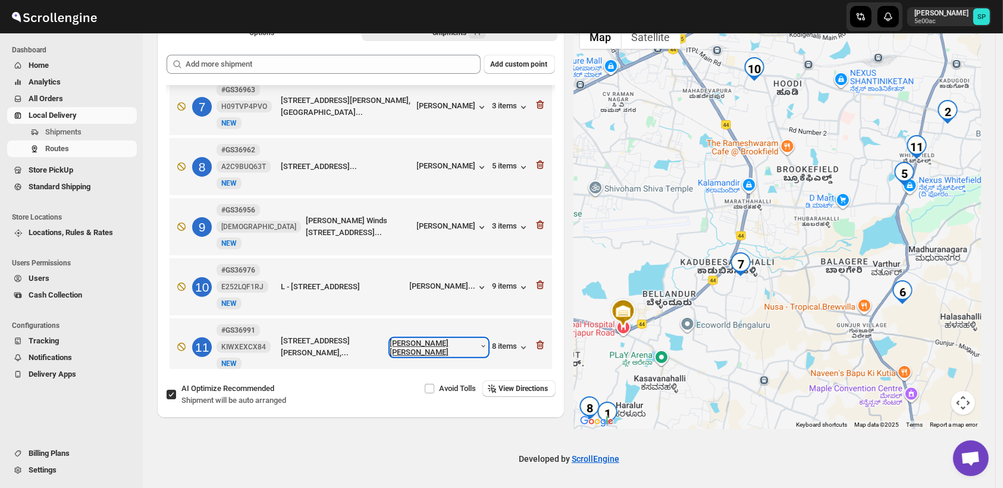
click at [467, 338] on div "[PERSON_NAME] [PERSON_NAME]" at bounding box center [439, 347] width 98 height 18
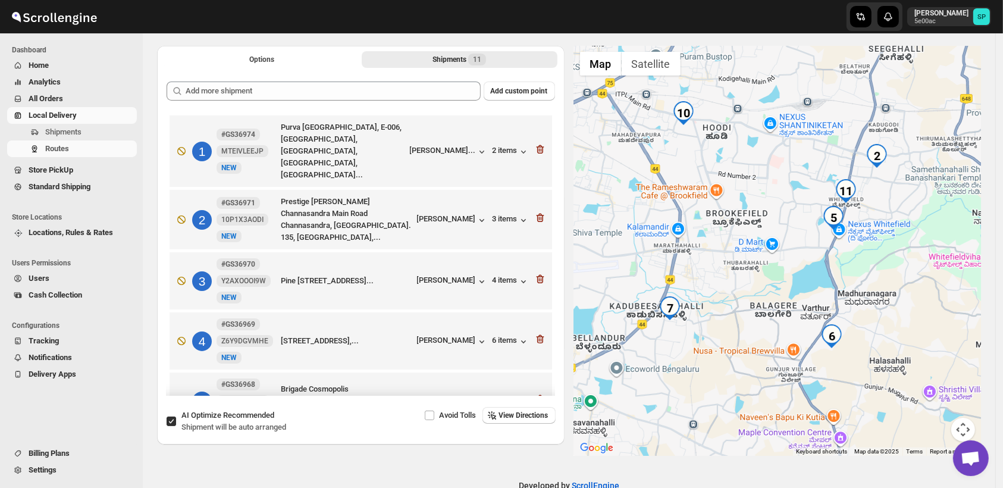
scroll to position [92, 0]
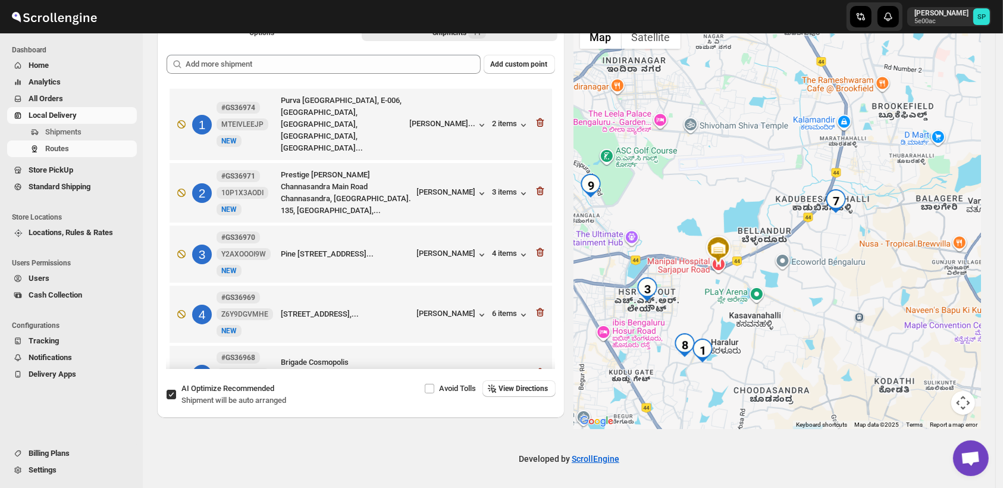
drag, startPoint x: 737, startPoint y: 358, endPoint x: 787, endPoint y: 307, distance: 71.1
click at [787, 307] on div at bounding box center [777, 224] width 407 height 410
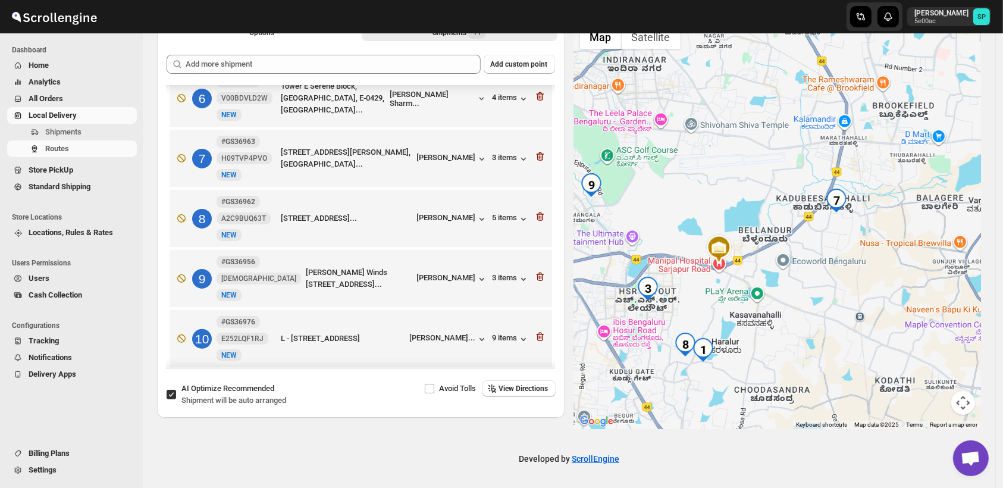
scroll to position [322, 0]
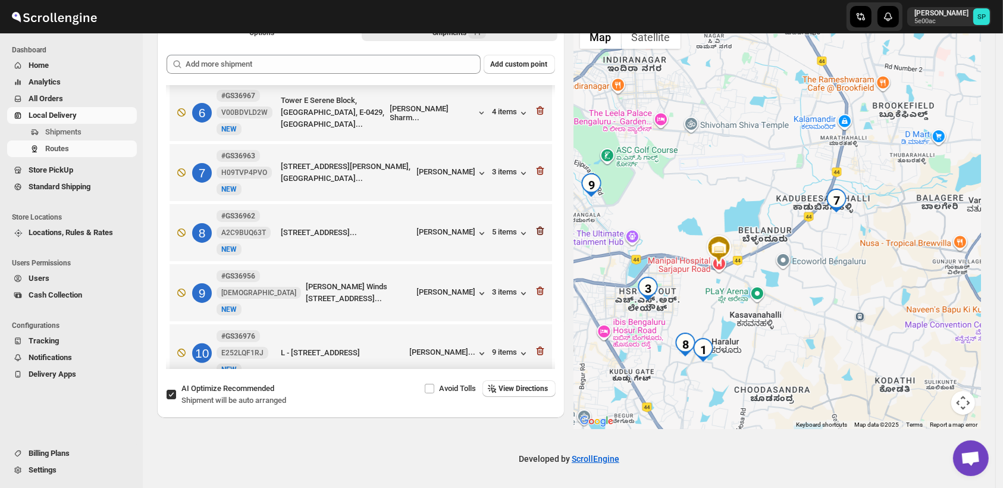
click at [536, 227] on icon "button" at bounding box center [540, 231] width 8 height 9
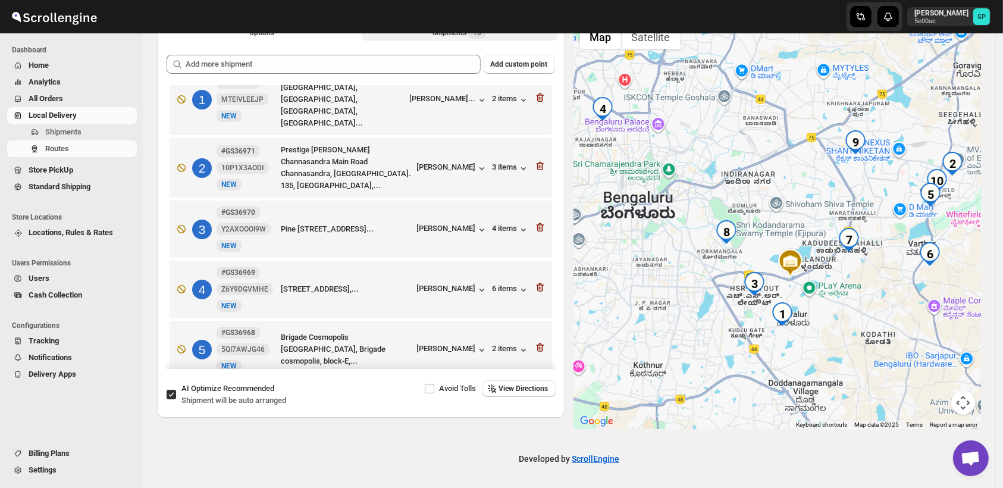
scroll to position [0, 0]
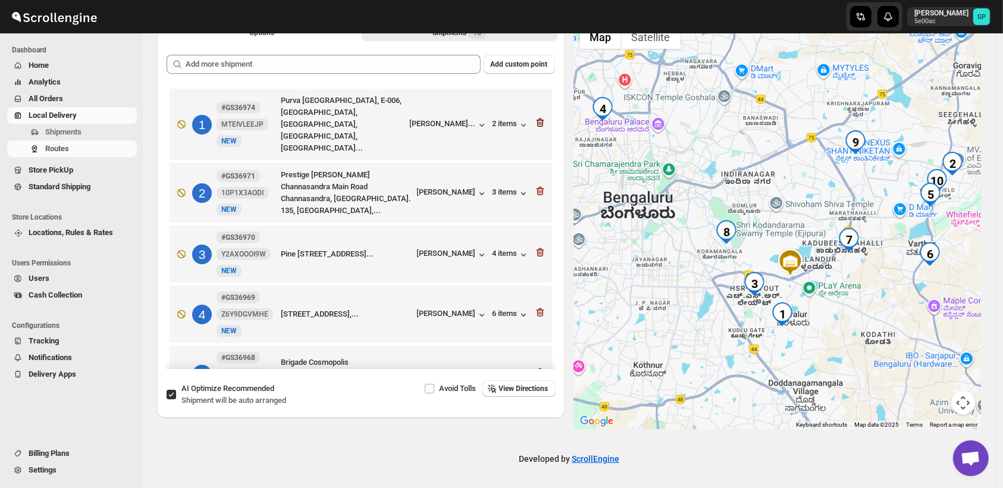
click at [540, 121] on icon "button" at bounding box center [540, 123] width 1 height 4
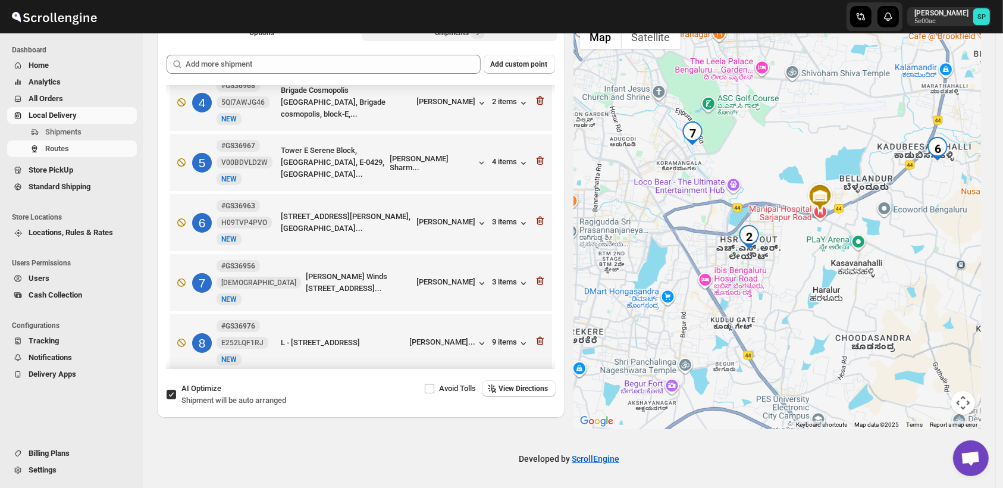
scroll to position [198, 0]
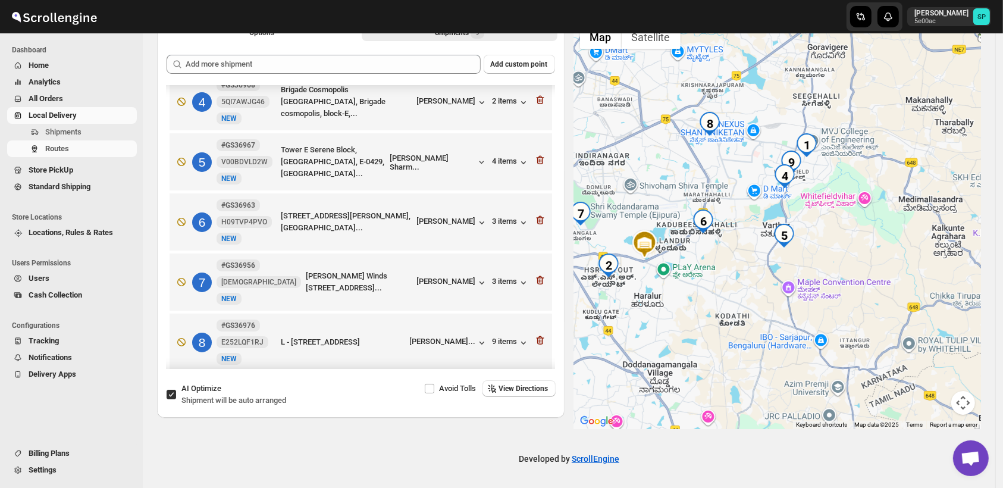
drag, startPoint x: 781, startPoint y: 298, endPoint x: 708, endPoint y: 308, distance: 73.8
click at [708, 308] on div at bounding box center [777, 224] width 407 height 410
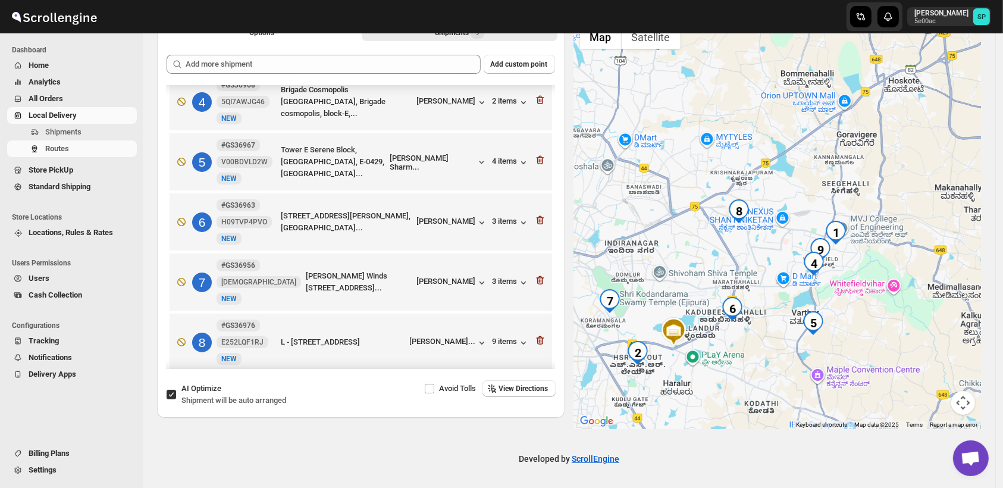
drag, startPoint x: 894, startPoint y: 335, endPoint x: 893, endPoint y: 344, distance: 9.0
click at [893, 344] on div at bounding box center [777, 224] width 407 height 410
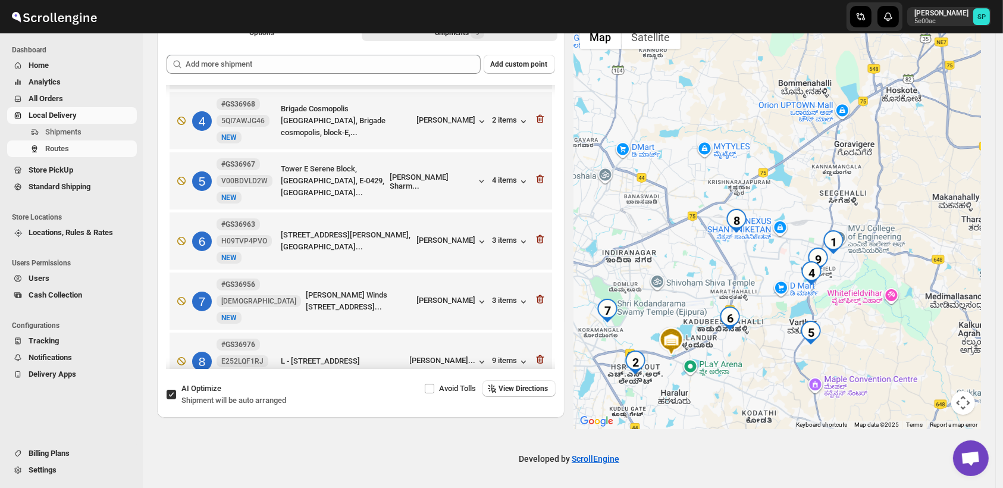
scroll to position [2, 0]
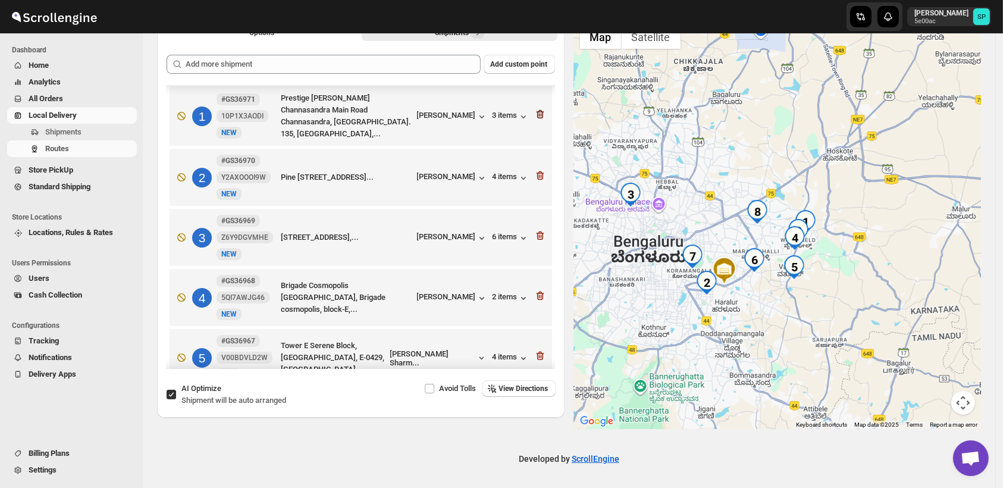
click at [536, 112] on icon "button" at bounding box center [540, 114] width 8 height 9
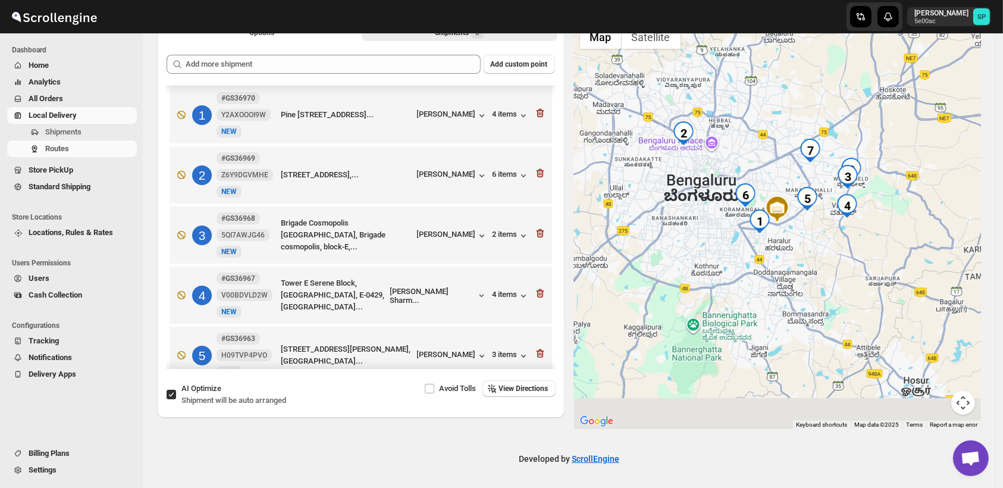
click at [536, 112] on icon "button" at bounding box center [540, 113] width 8 height 9
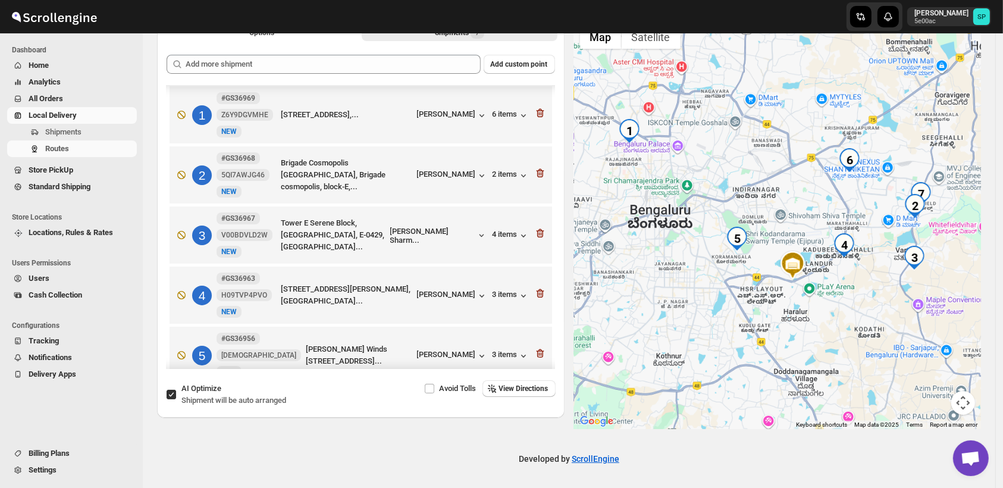
click at [536, 112] on icon "button" at bounding box center [540, 113] width 8 height 9
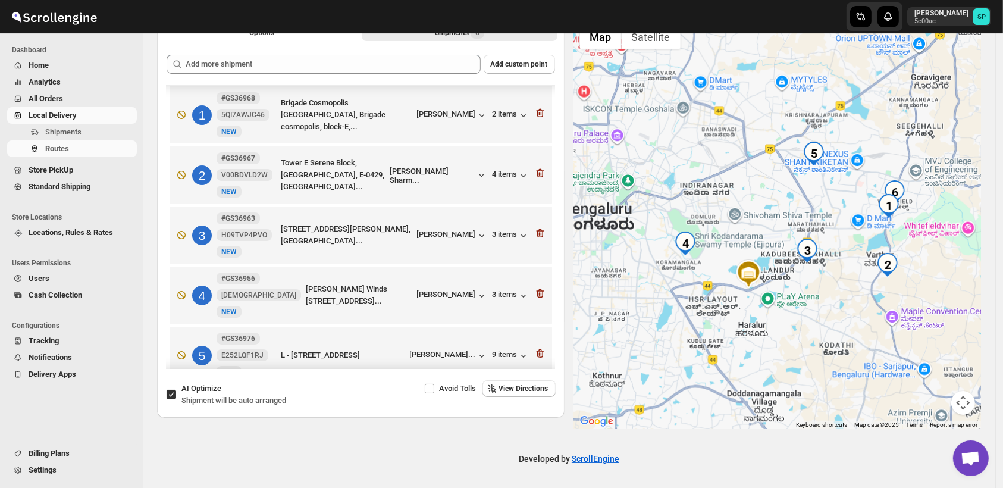
click at [536, 112] on icon "button" at bounding box center [540, 113] width 8 height 9
click at [536, 169] on icon "button" at bounding box center [540, 173] width 8 height 9
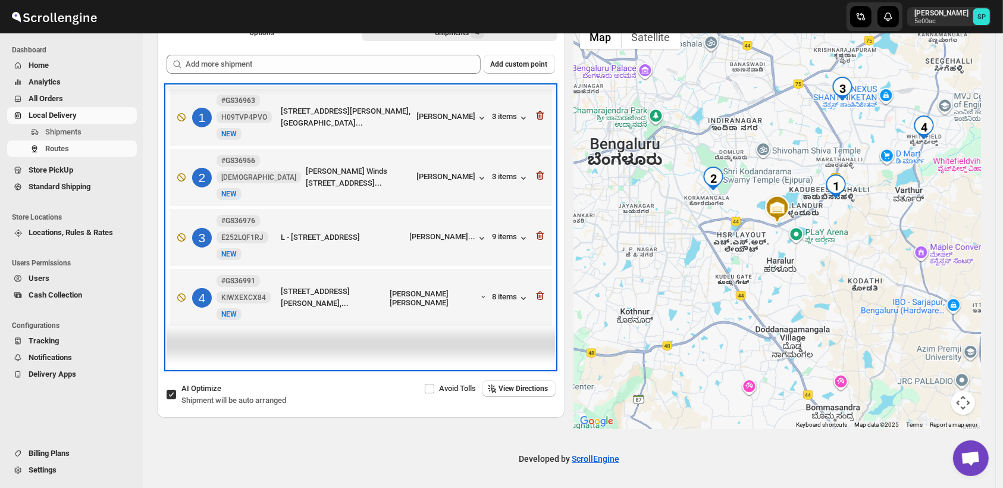
scroll to position [0, 0]
click at [533, 112] on div "1 #GS36963 H09TVP4PVO New NEW [STREET_ADDRESS][PERSON_NAME], [GEOGRAPHIC_DATA].…" at bounding box center [358, 115] width 375 height 50
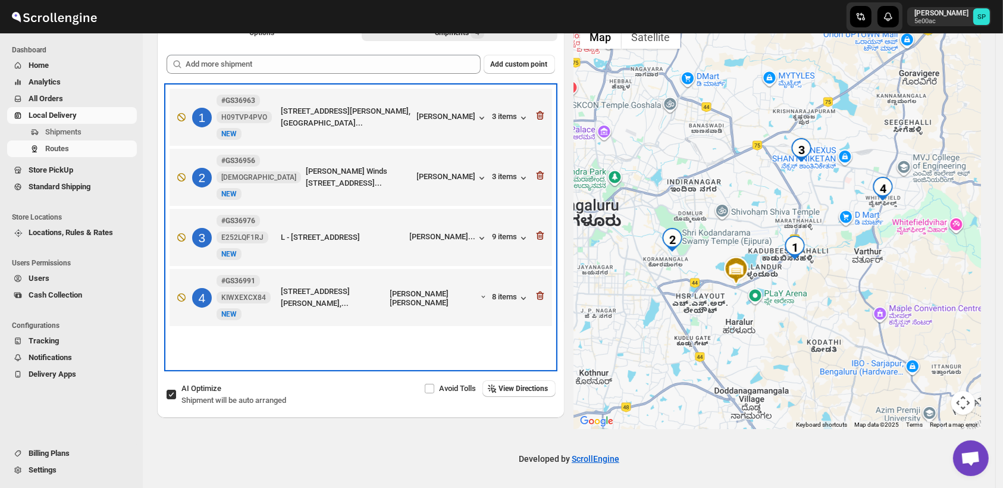
click at [533, 112] on div "1 #GS36963 H09TVP4PVO New NEW [STREET_ADDRESS][PERSON_NAME], [GEOGRAPHIC_DATA].…" at bounding box center [358, 115] width 375 height 50
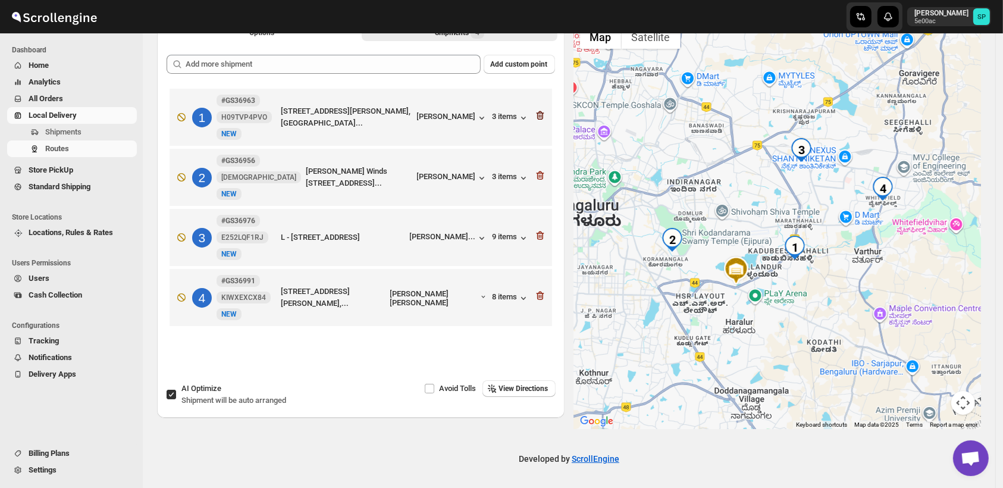
click at [544, 114] on icon "button" at bounding box center [540, 115] width 12 height 12
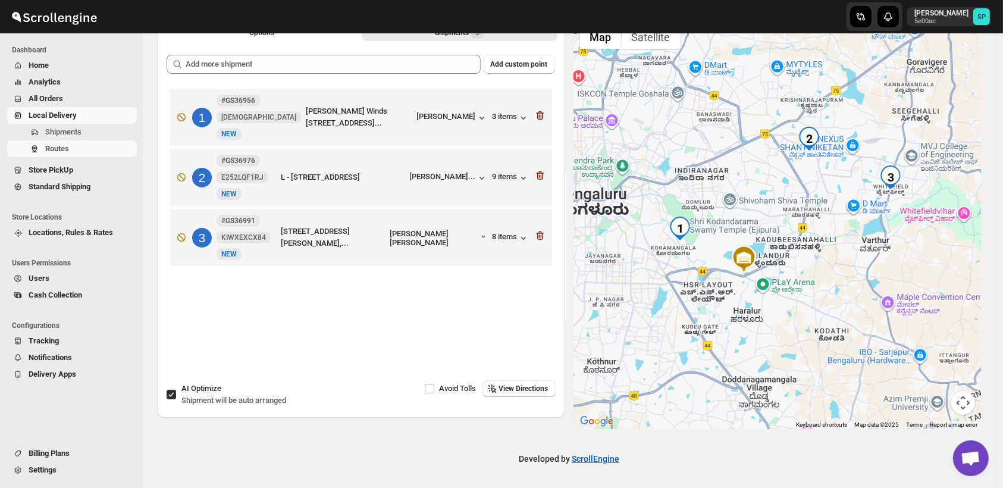
click at [544, 114] on icon "button" at bounding box center [540, 115] width 12 height 12
click at [544, 169] on icon "button" at bounding box center [540, 175] width 12 height 12
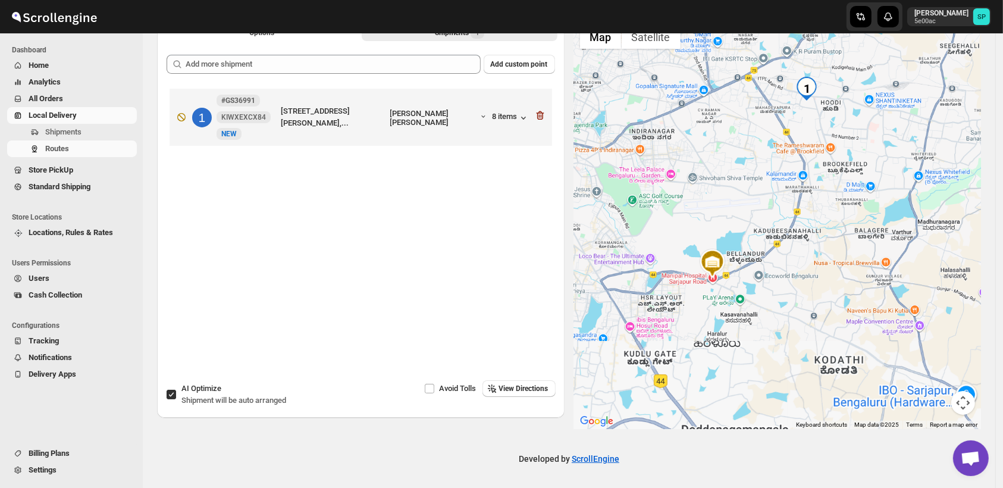
click at [544, 114] on icon "button" at bounding box center [540, 115] width 12 height 12
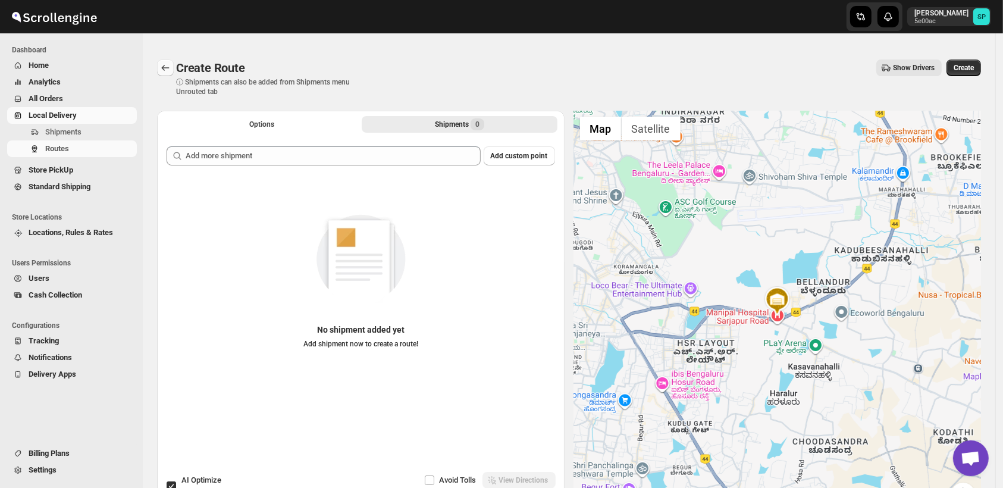
click at [167, 67] on icon "Routes" at bounding box center [165, 68] width 12 height 12
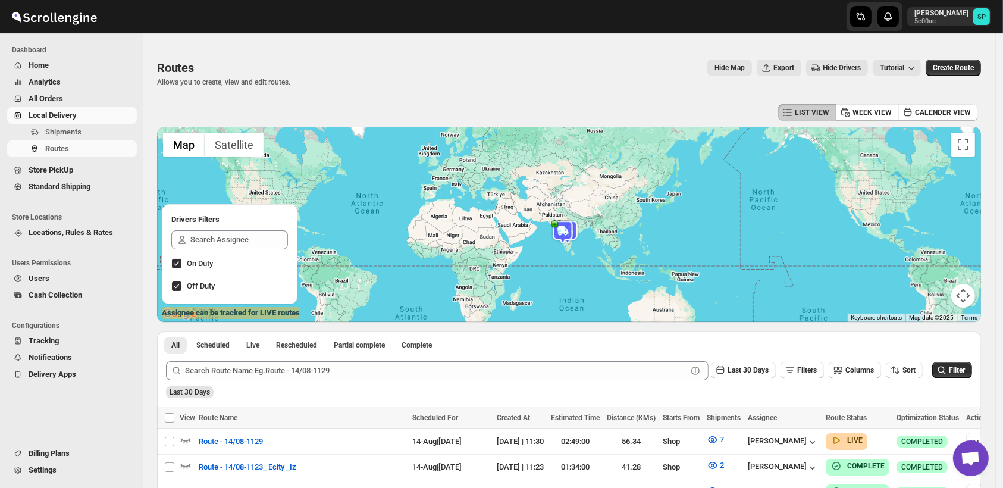
click at [58, 70] on span "Home" at bounding box center [82, 65] width 106 height 12
